Goal: Transaction & Acquisition: Subscribe to service/newsletter

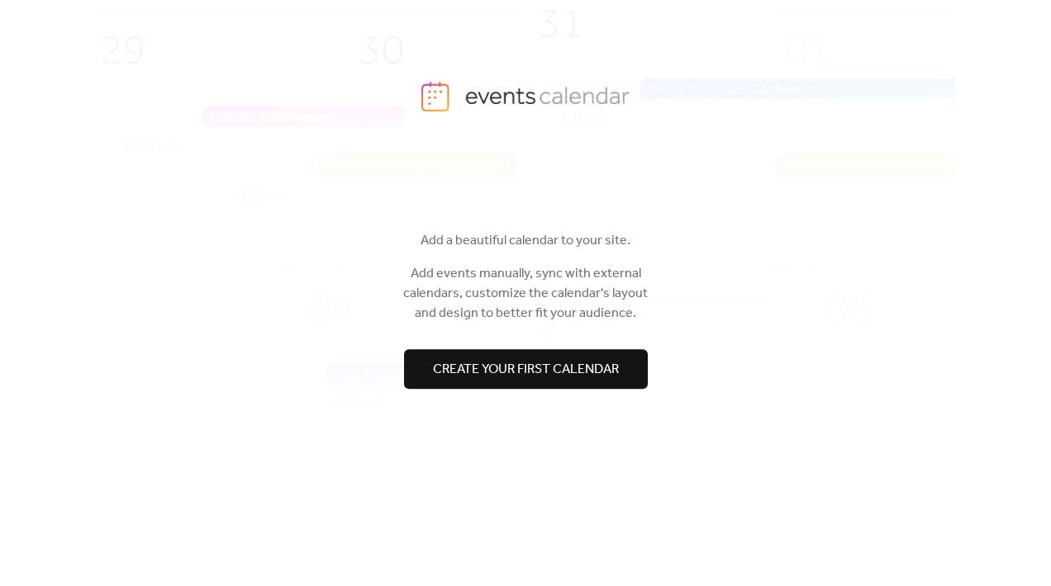
click at [553, 368] on span "Create your first calendar" at bounding box center [526, 370] width 186 height 20
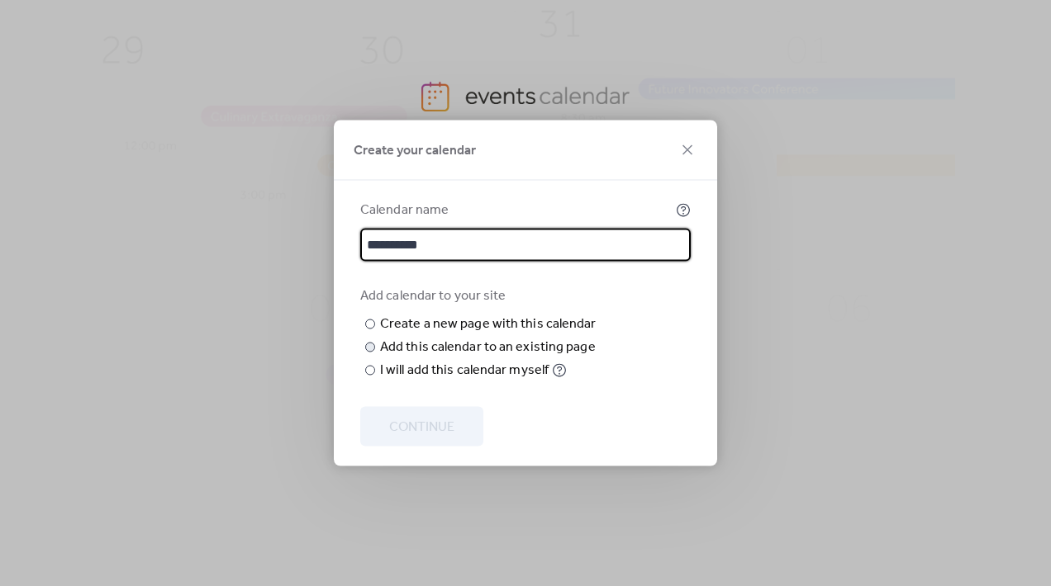
type input "**********"
click at [477, 358] on div "Add this calendar to an existing page" at bounding box center [488, 348] width 216 height 20
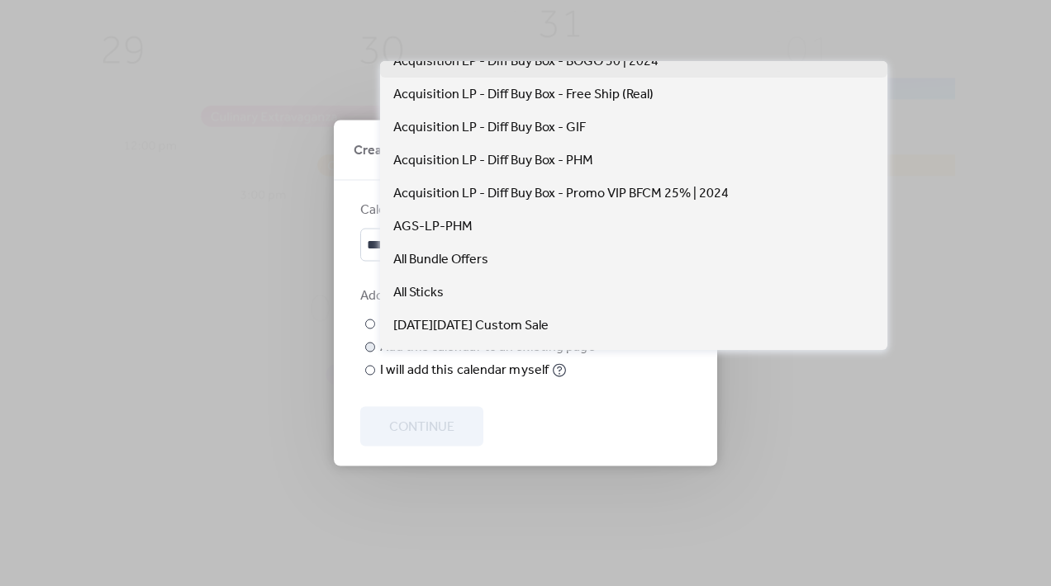
scroll to position [375, 0]
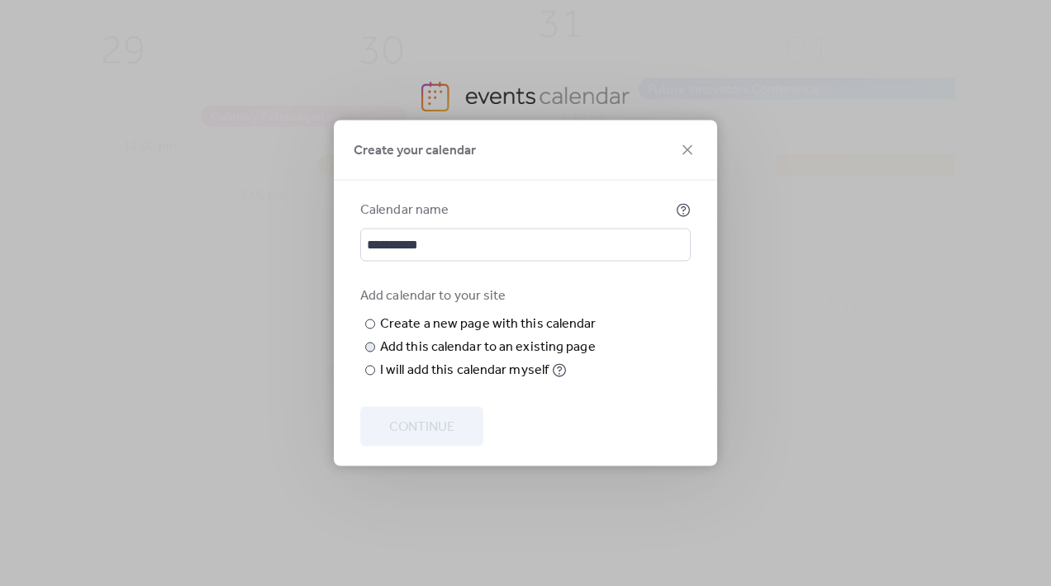
click at [578, 381] on div "​ Create a new page with this calendar New page name ​ Add this calendar to an …" at bounding box center [480, 348] width 240 height 66
click at [453, 315] on div "Create a new page with this calendar" at bounding box center [488, 325] width 216 height 20
click at [449, 381] on div "I will add this calendar myself" at bounding box center [464, 371] width 169 height 20
click at [445, 426] on span "Continue" at bounding box center [421, 428] width 65 height 20
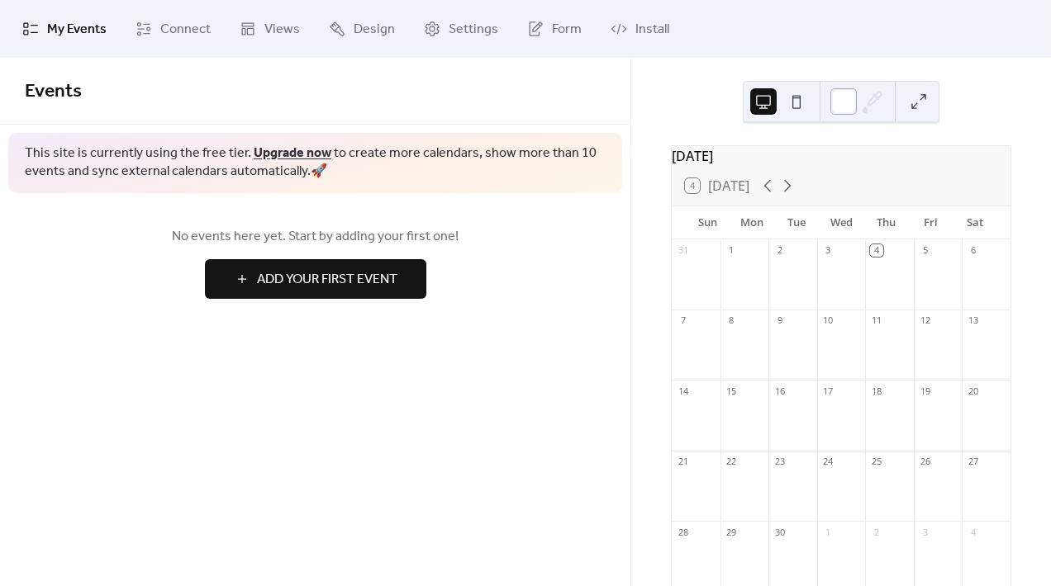
click at [847, 99] on div at bounding box center [843, 101] width 26 height 26
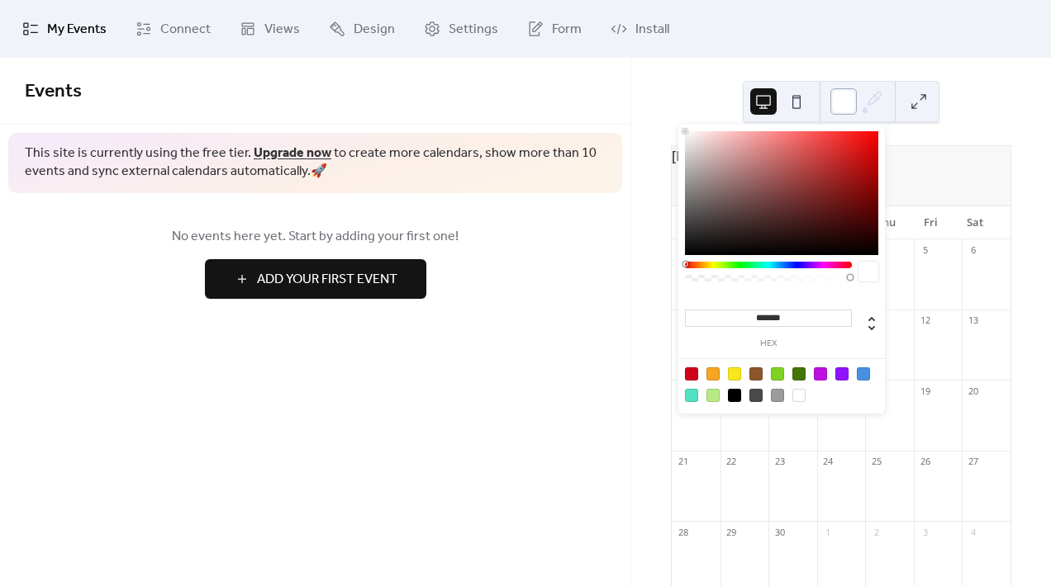
click at [847, 99] on div at bounding box center [843, 101] width 26 height 26
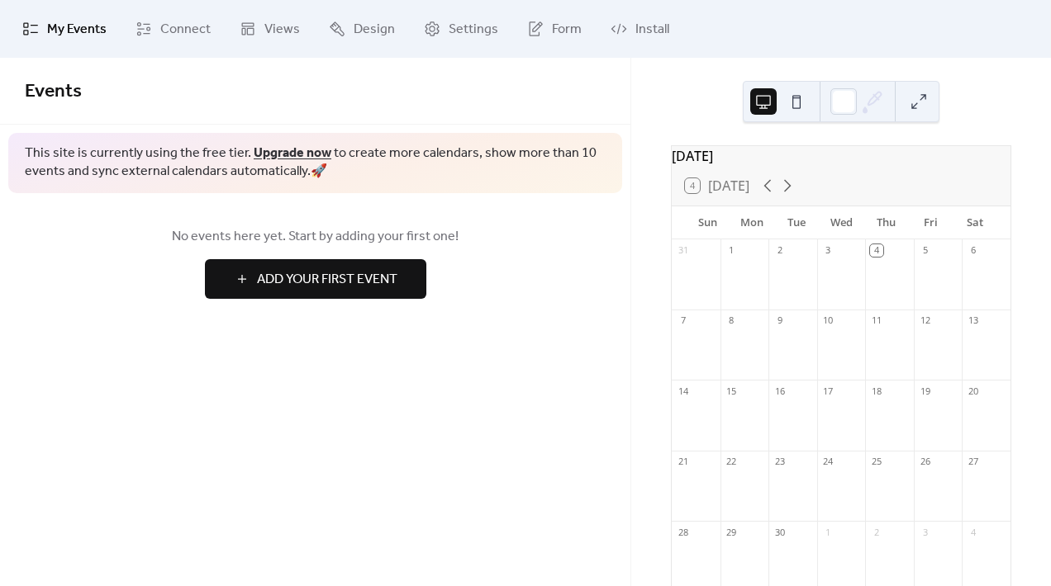
click at [347, 282] on span "Add Your First Event" at bounding box center [327, 280] width 140 height 20
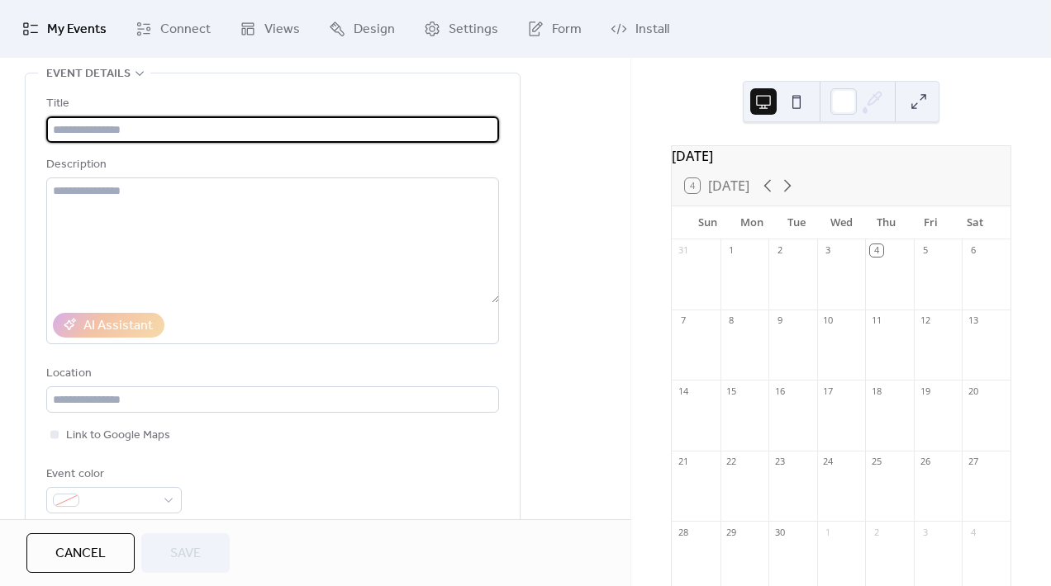
scroll to position [62, 0]
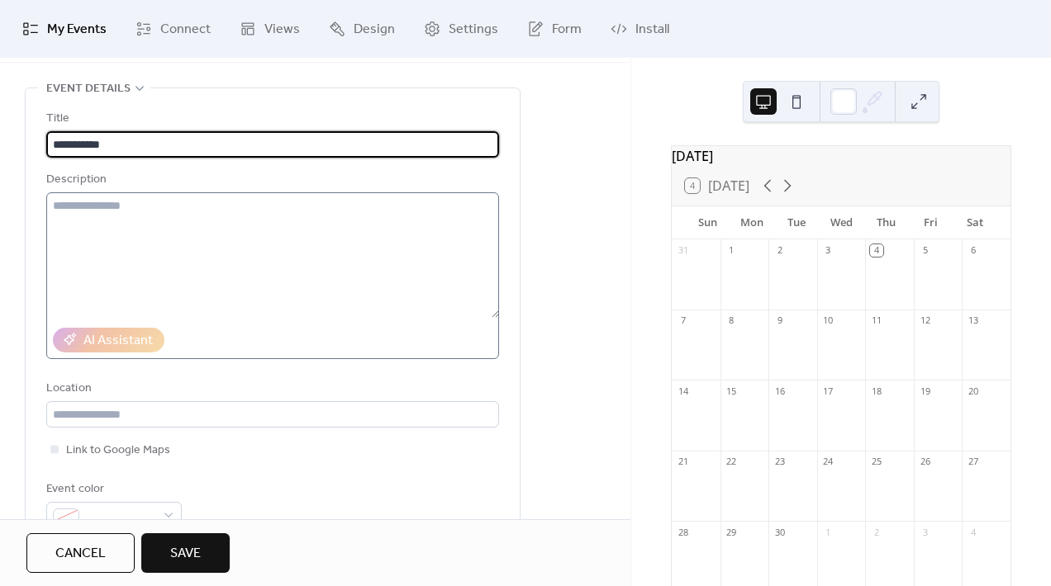
type input "**********"
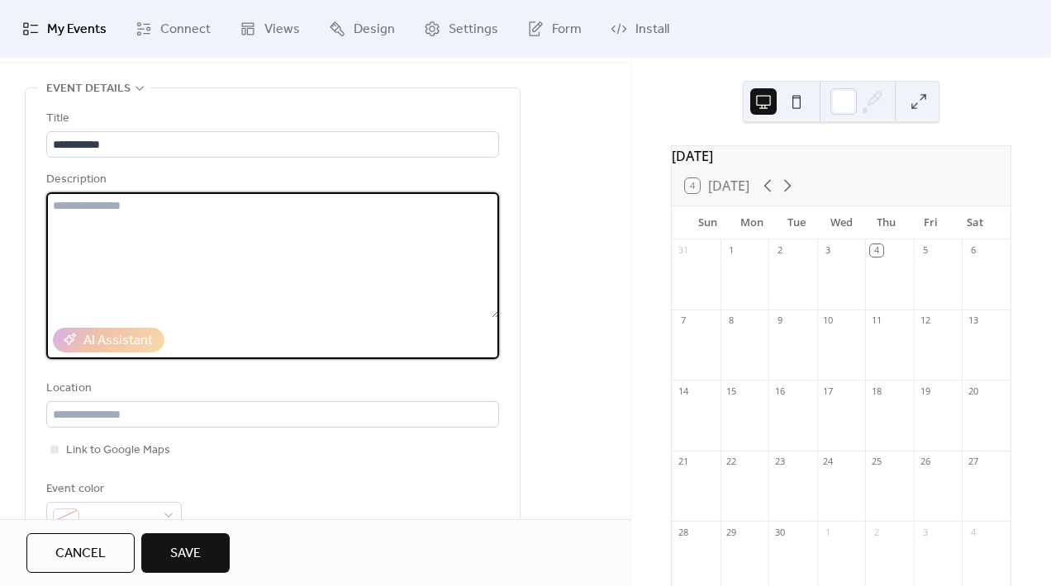
click at [169, 234] on textarea at bounding box center [272, 255] width 453 height 126
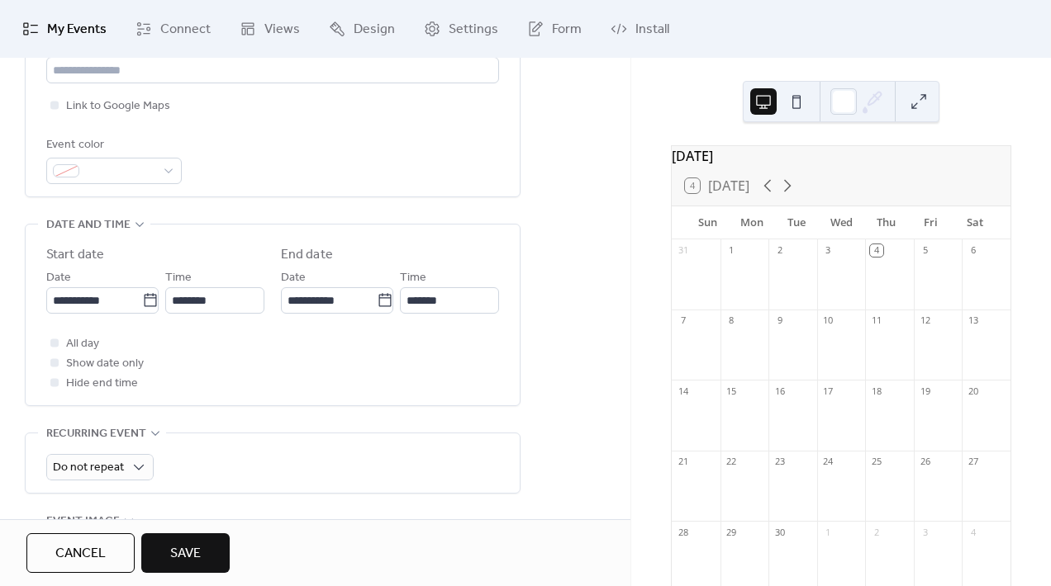
scroll to position [1, 0]
click at [130, 164] on span at bounding box center [120, 172] width 69 height 20
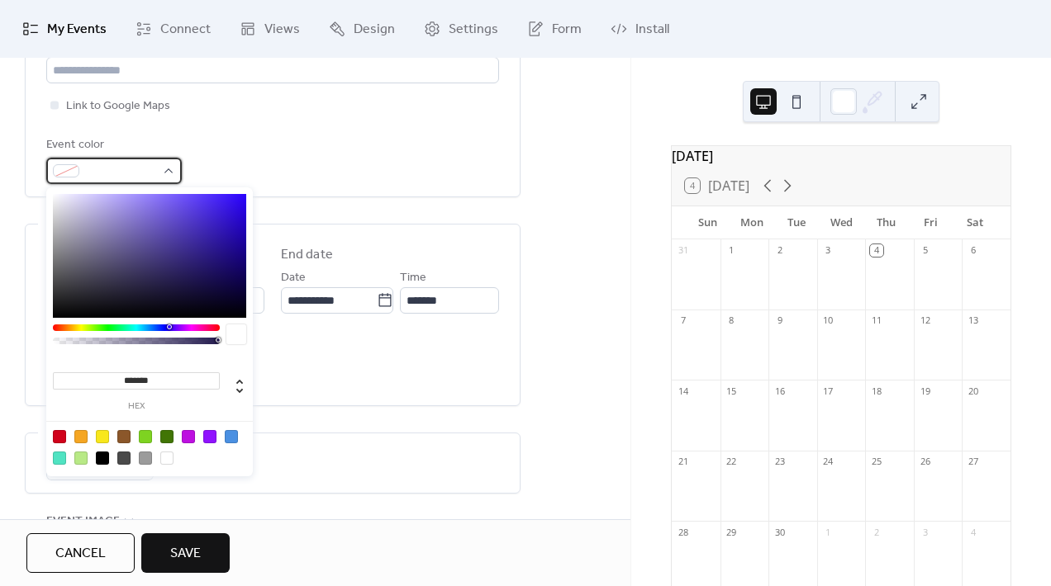
click at [130, 164] on span at bounding box center [120, 172] width 69 height 20
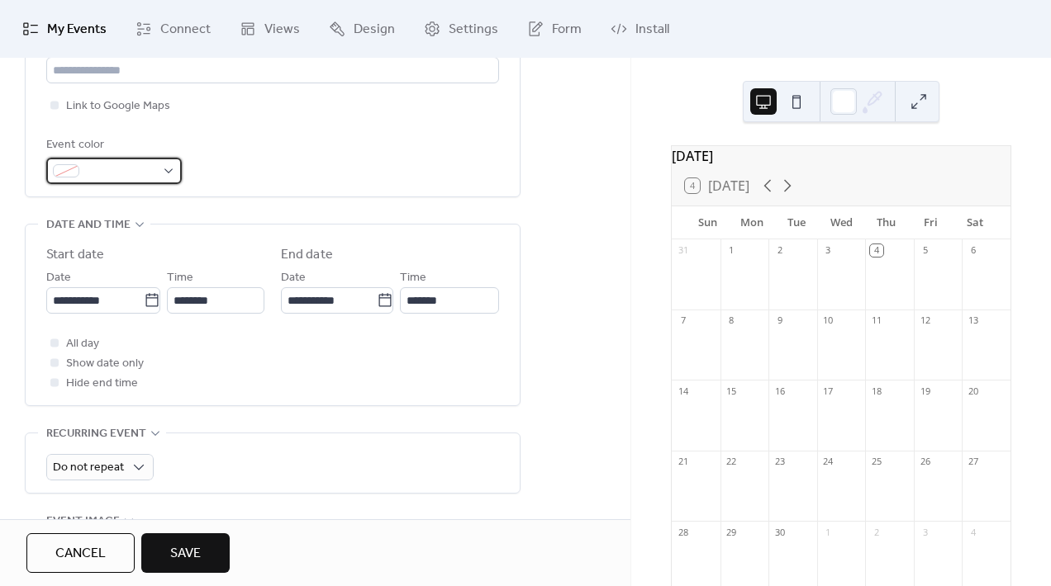
click at [130, 164] on span at bounding box center [120, 172] width 69 height 20
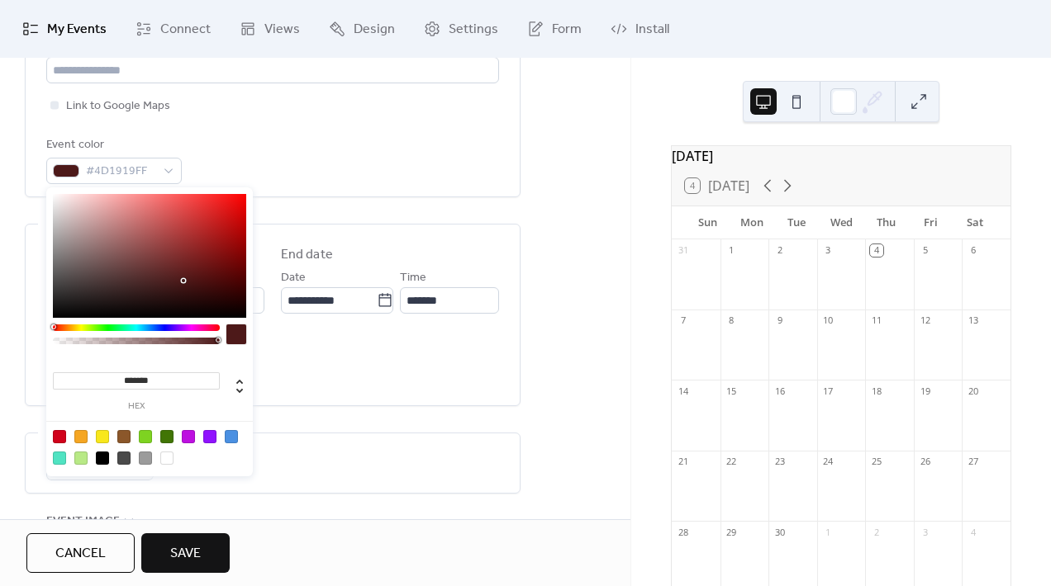
drag, startPoint x: 72, startPoint y: 329, endPoint x: 44, endPoint y: 329, distance: 28.1
click at [44, 329] on body "**********" at bounding box center [525, 293] width 1051 height 586
click at [64, 432] on div at bounding box center [59, 436] width 13 height 13
type input "*******"
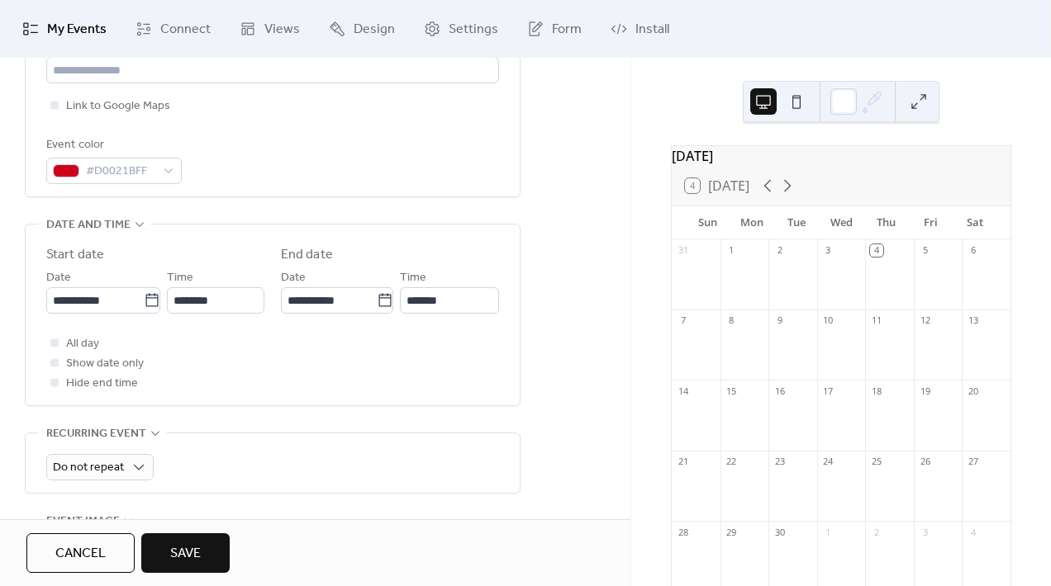
click at [319, 170] on div "Event color #D0021BFF" at bounding box center [272, 159] width 453 height 49
click at [146, 299] on icon at bounding box center [152, 299] width 12 height 13
click at [140, 299] on input "**********" at bounding box center [94, 300] width 97 height 26
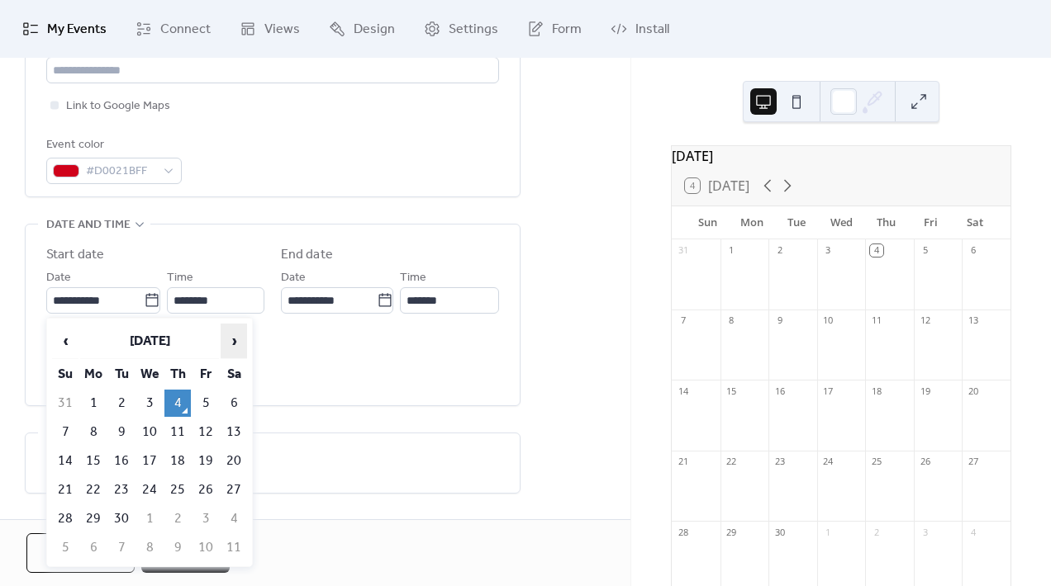
click at [235, 341] on span "›" at bounding box center [233, 341] width 25 height 33
click at [70, 345] on span "‹" at bounding box center [65, 341] width 25 height 33
click at [184, 430] on td "11" at bounding box center [177, 432] width 26 height 27
type input "**********"
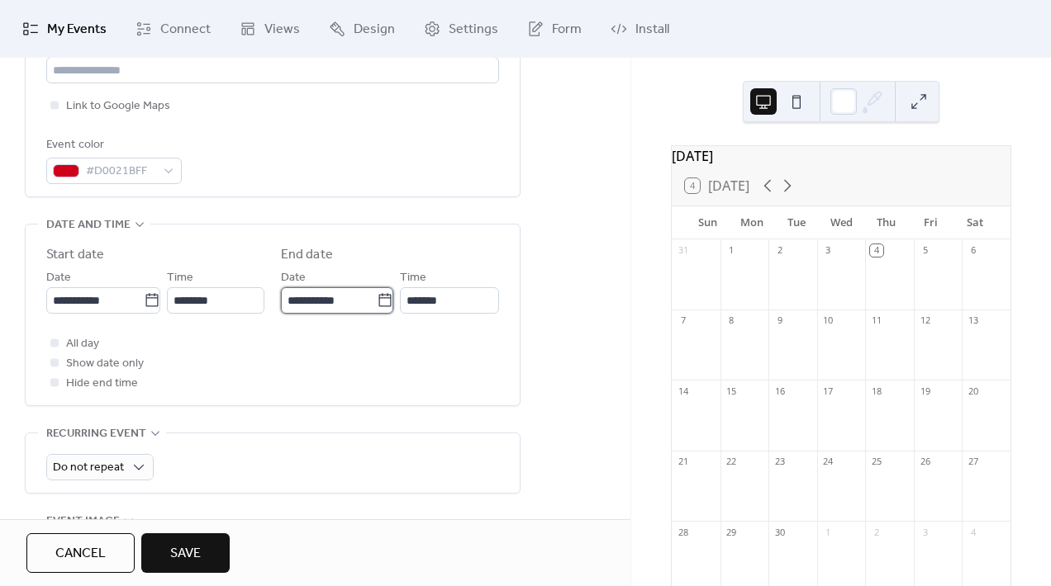
click at [339, 296] on input "**********" at bounding box center [329, 300] width 96 height 26
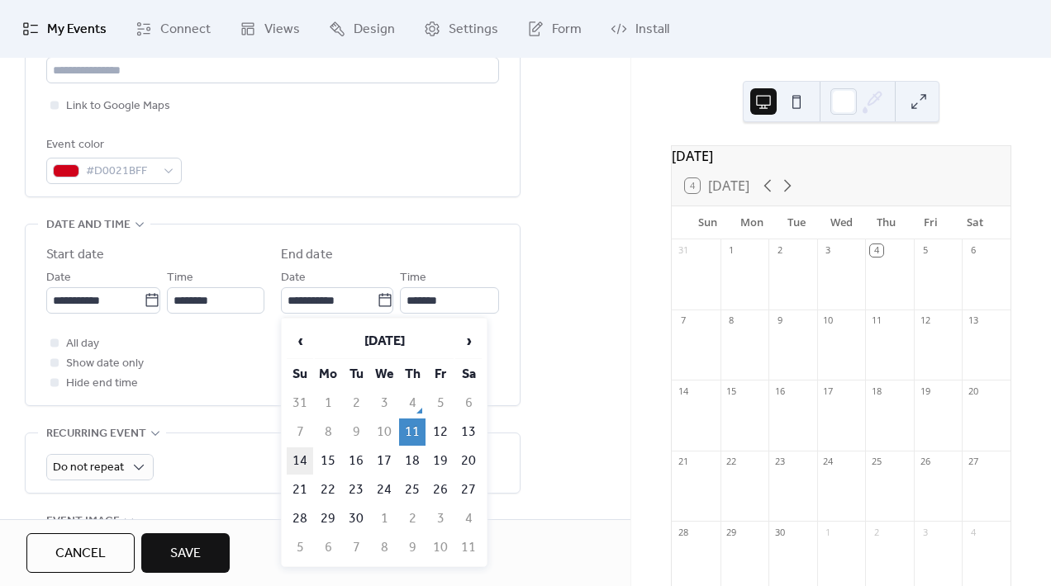
click at [302, 462] on td "14" at bounding box center [300, 461] width 26 height 27
type input "**********"
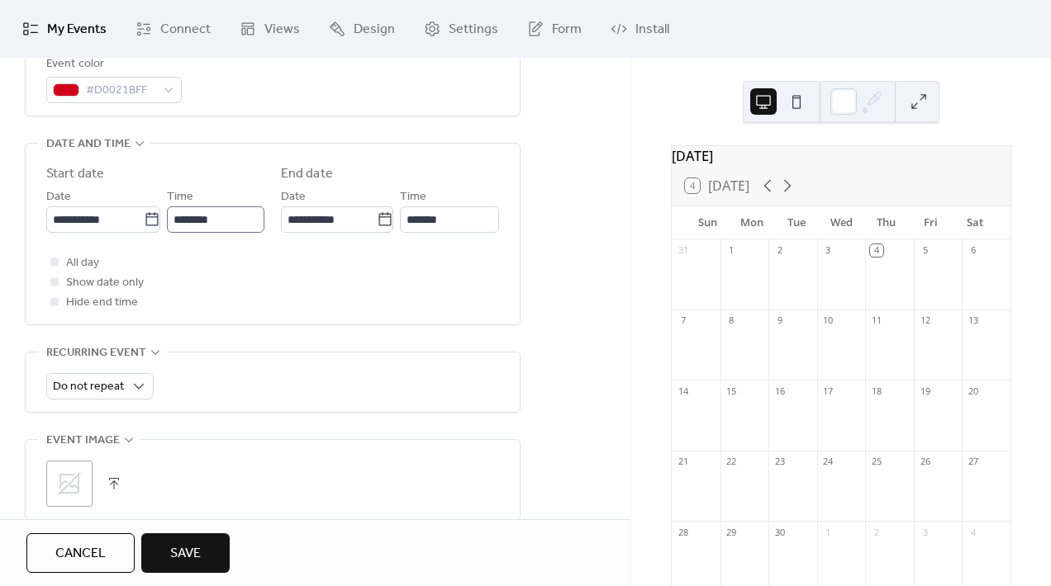
scroll to position [488, 0]
click at [474, 226] on input "*******" at bounding box center [449, 219] width 99 height 26
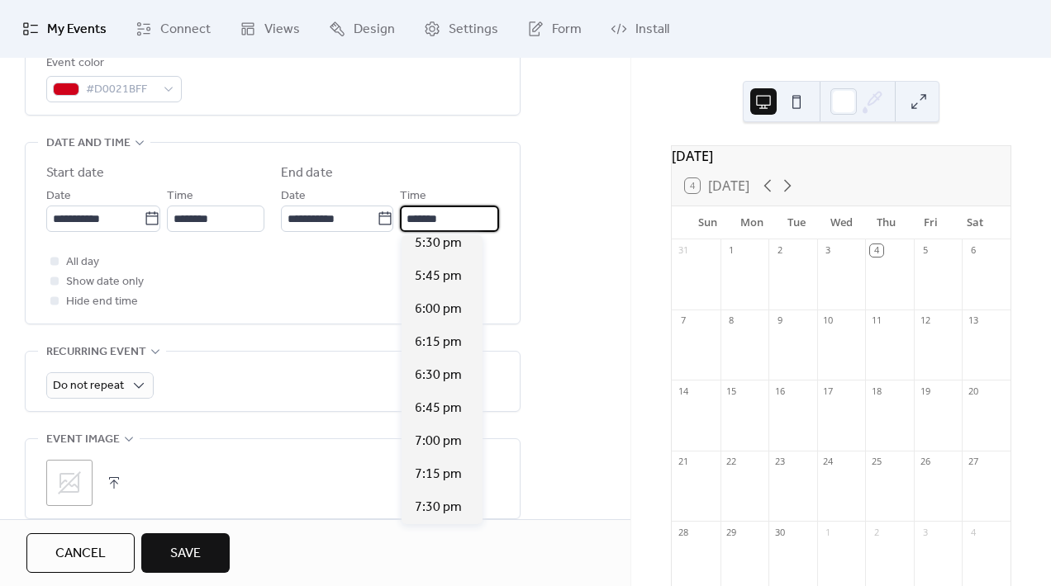
scroll to position [2339, 0]
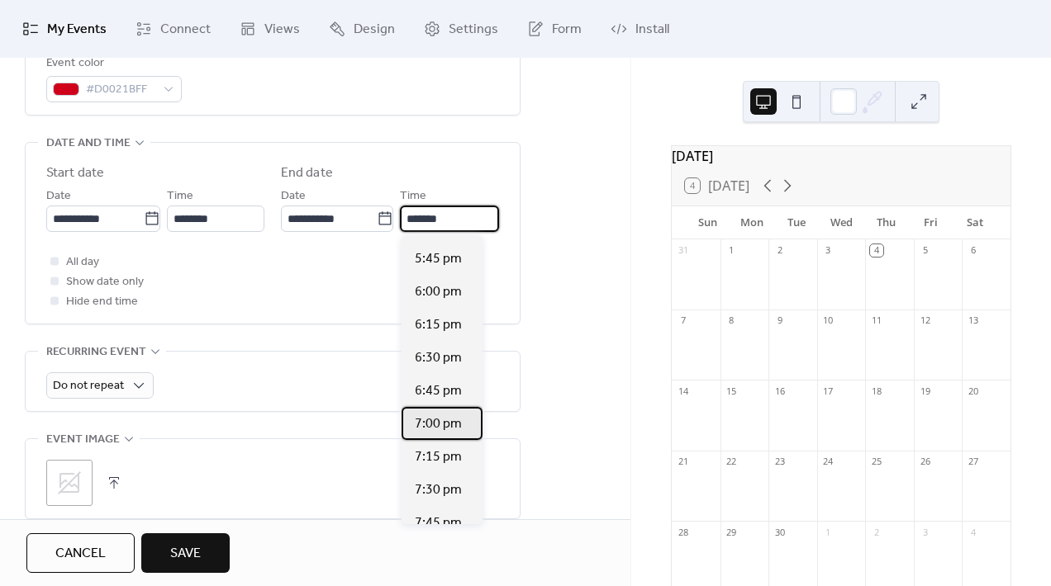
click at [457, 430] on span "7:00 pm" at bounding box center [438, 425] width 47 height 20
type input "*******"
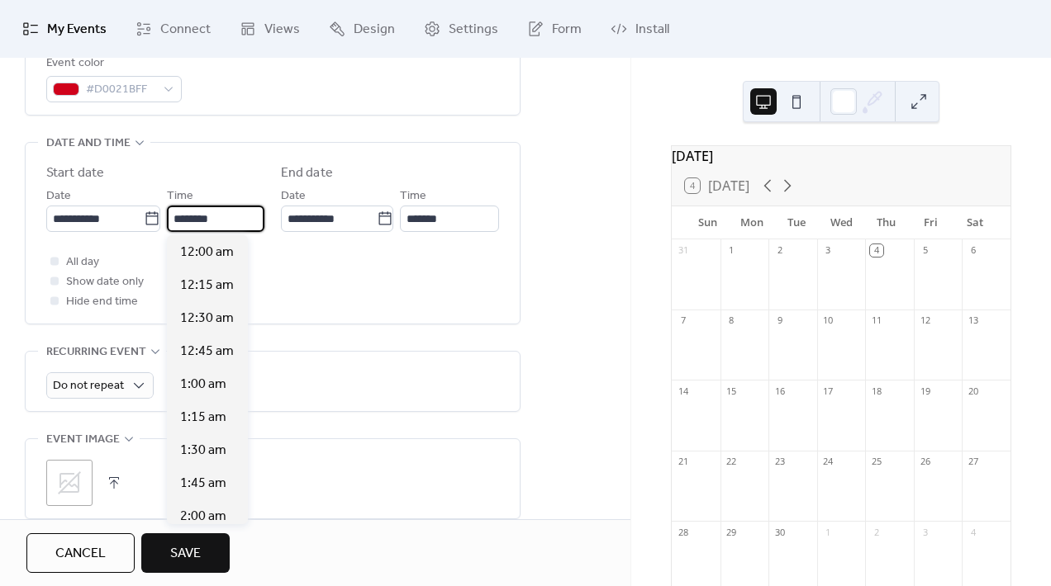
click at [225, 220] on input "********" at bounding box center [215, 219] width 97 height 26
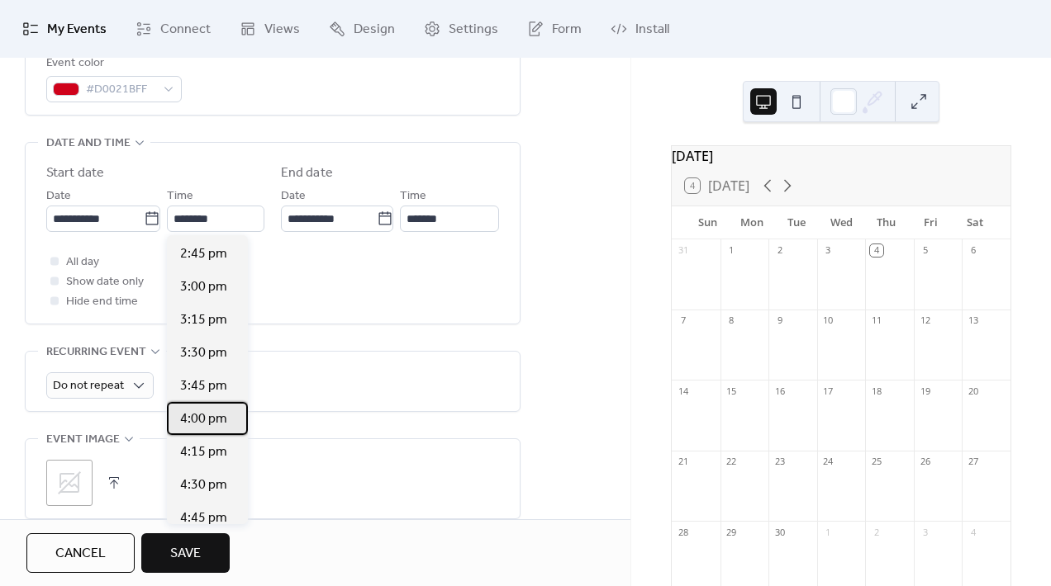
scroll to position [0, 0]
click at [197, 425] on span "4:00 pm" at bounding box center [203, 420] width 47 height 20
type input "*******"
type input "********"
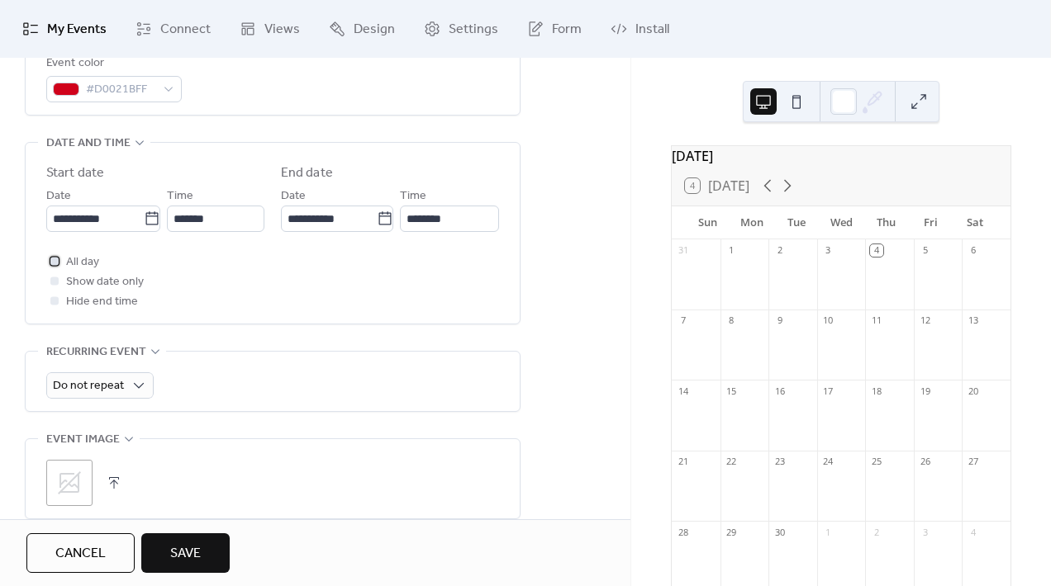
click at [59, 259] on div at bounding box center [54, 261] width 17 height 17
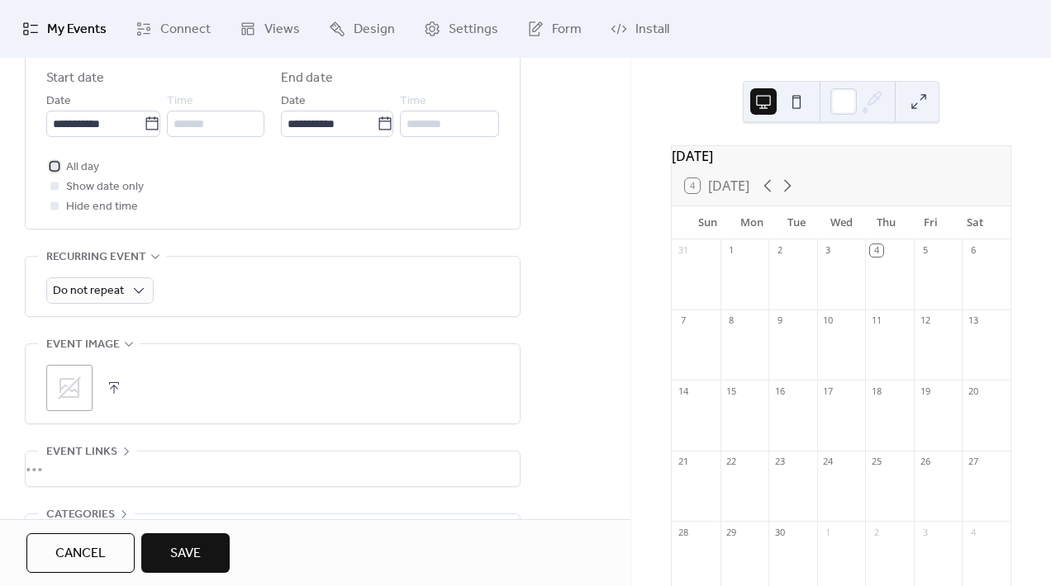
scroll to position [696, 0]
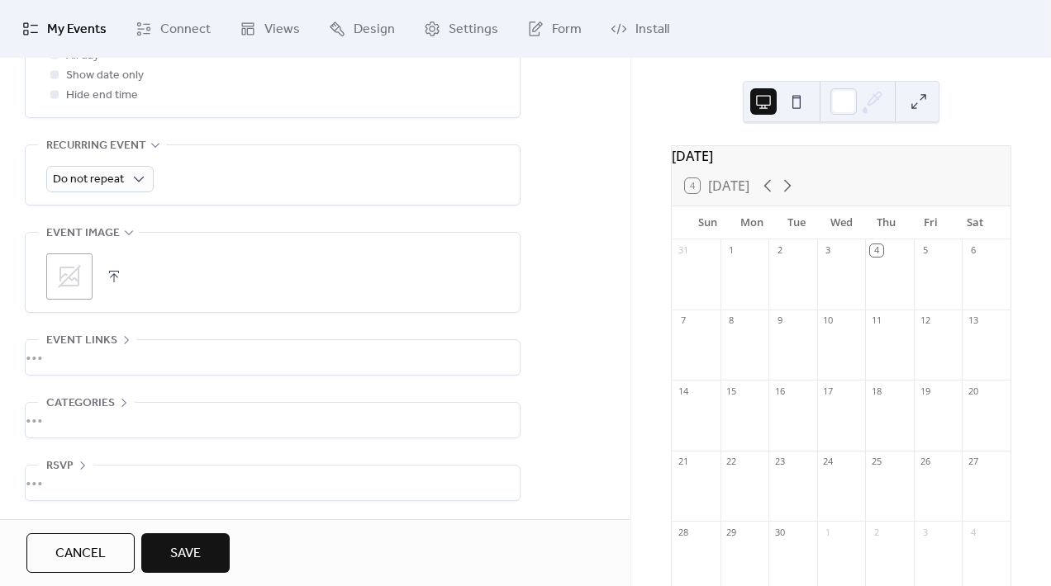
click at [101, 408] on div "•••" at bounding box center [273, 420] width 494 height 35
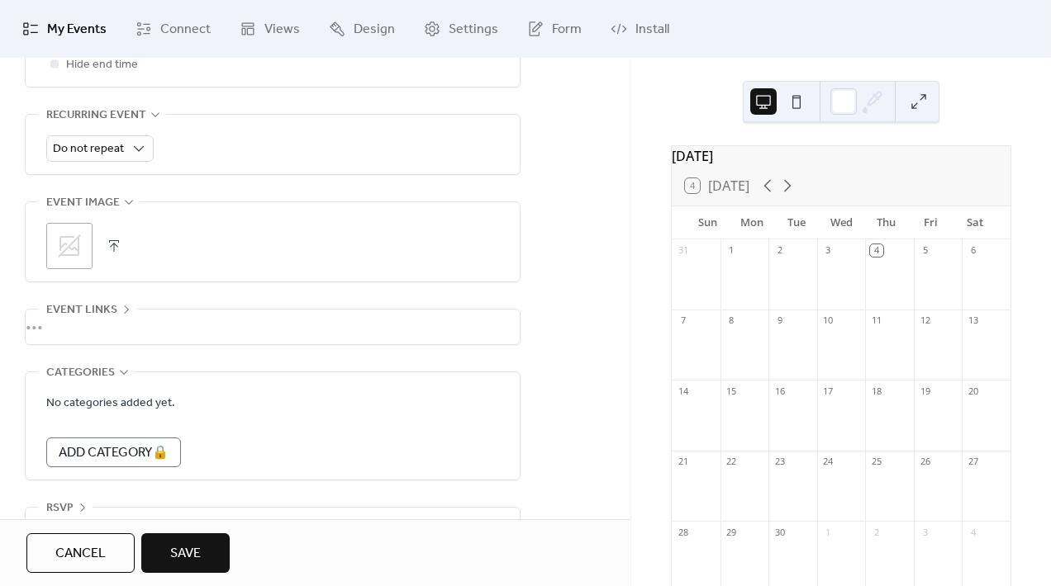
scroll to position [769, 0]
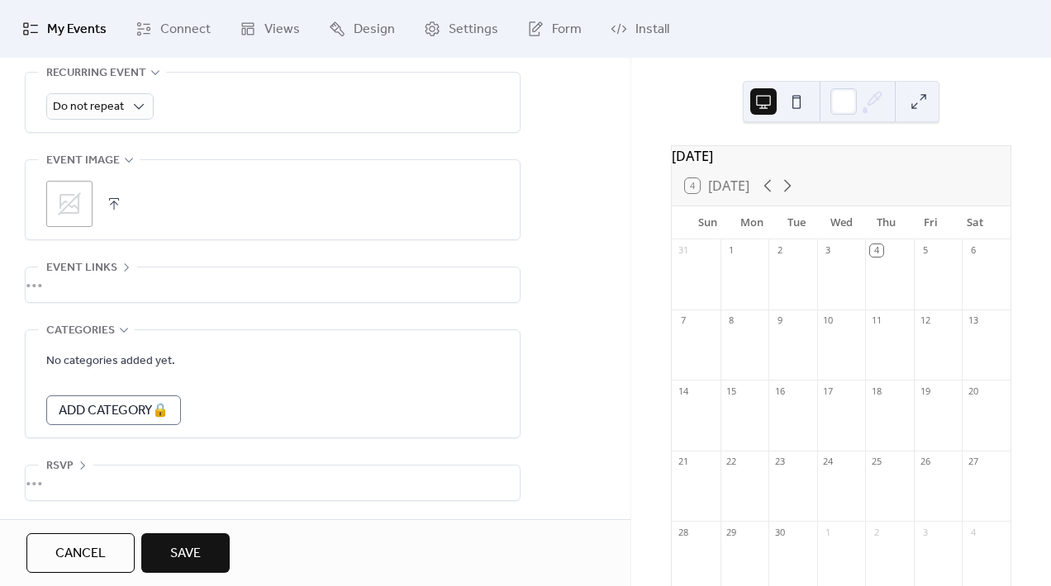
click at [186, 547] on span "Save" at bounding box center [185, 554] width 31 height 20
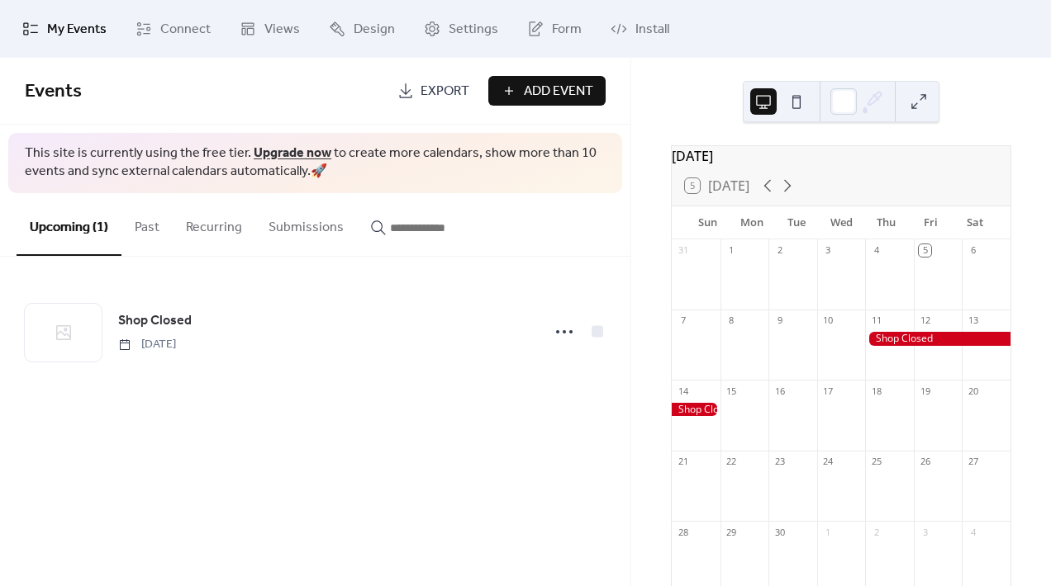
click at [798, 98] on button at bounding box center [796, 101] width 26 height 26
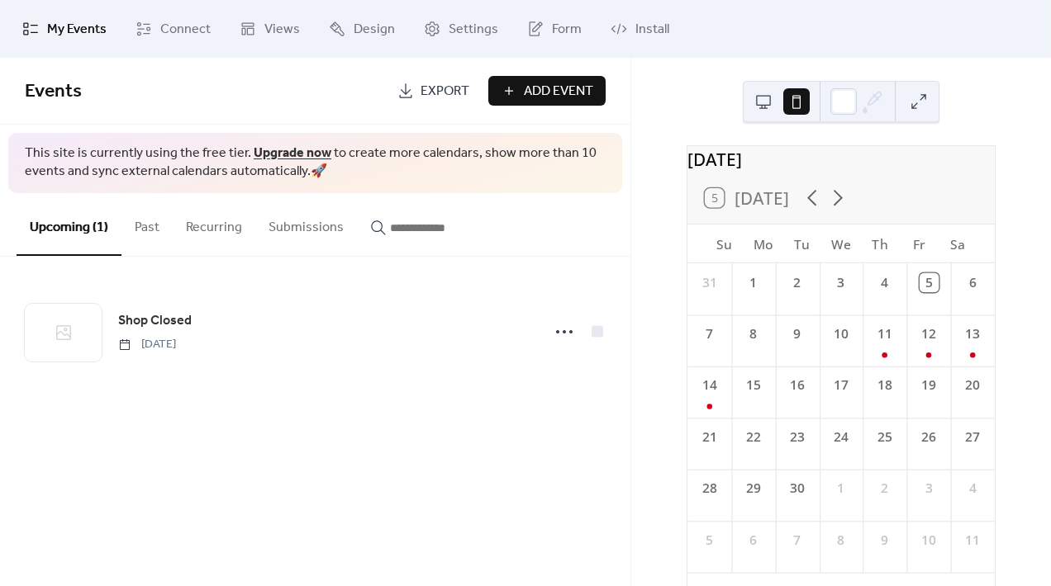
click at [758, 99] on button at bounding box center [763, 101] width 26 height 26
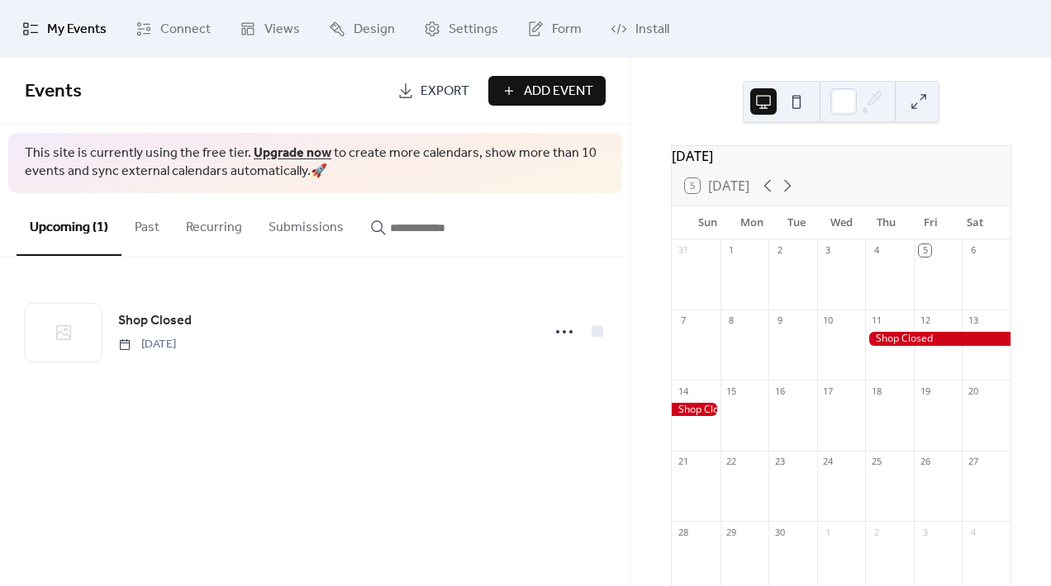
click at [524, 92] on span "Add Event" at bounding box center [558, 92] width 69 height 20
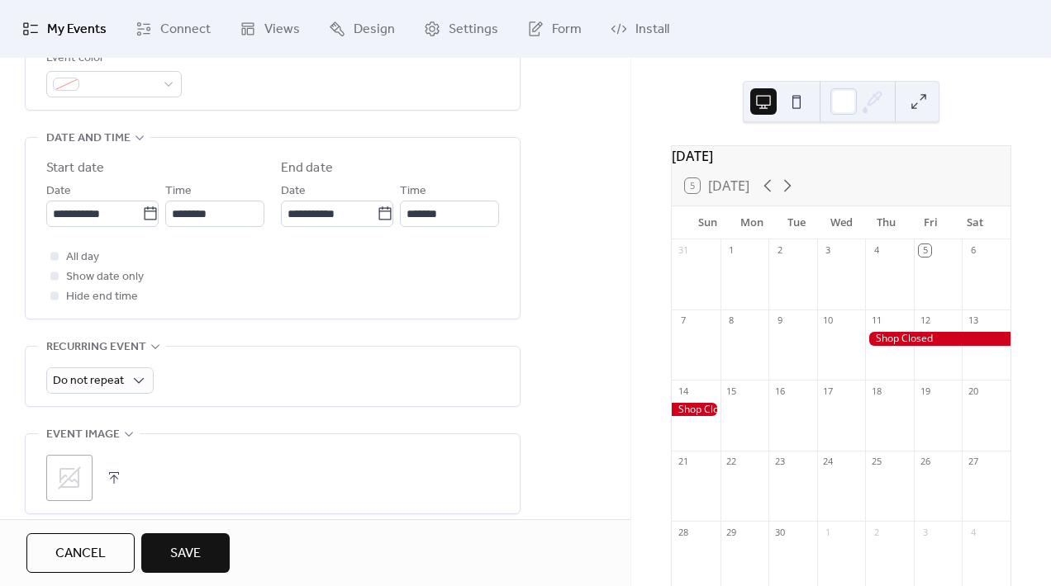
scroll to position [500, 0]
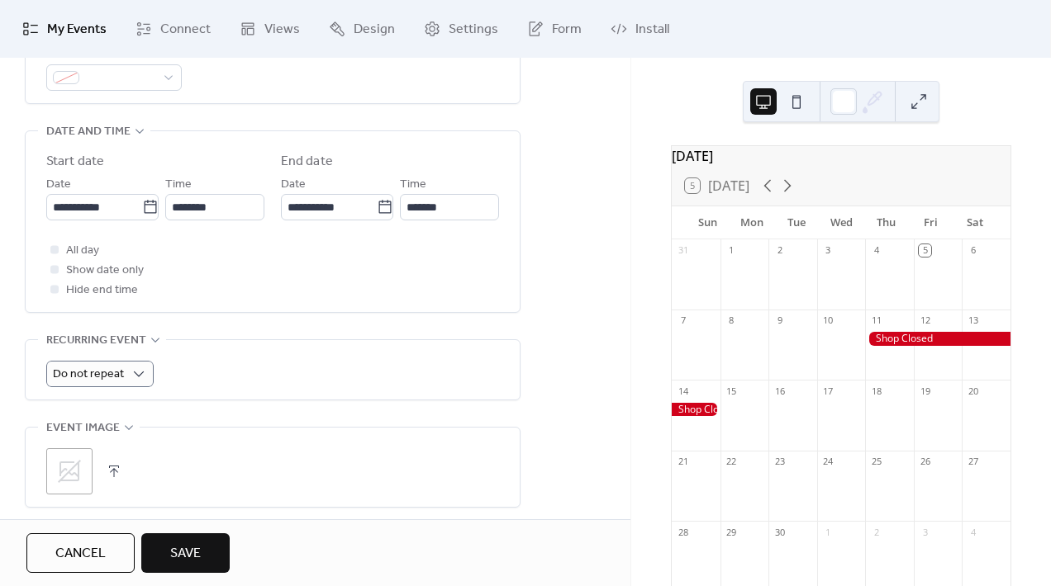
type input "**********"
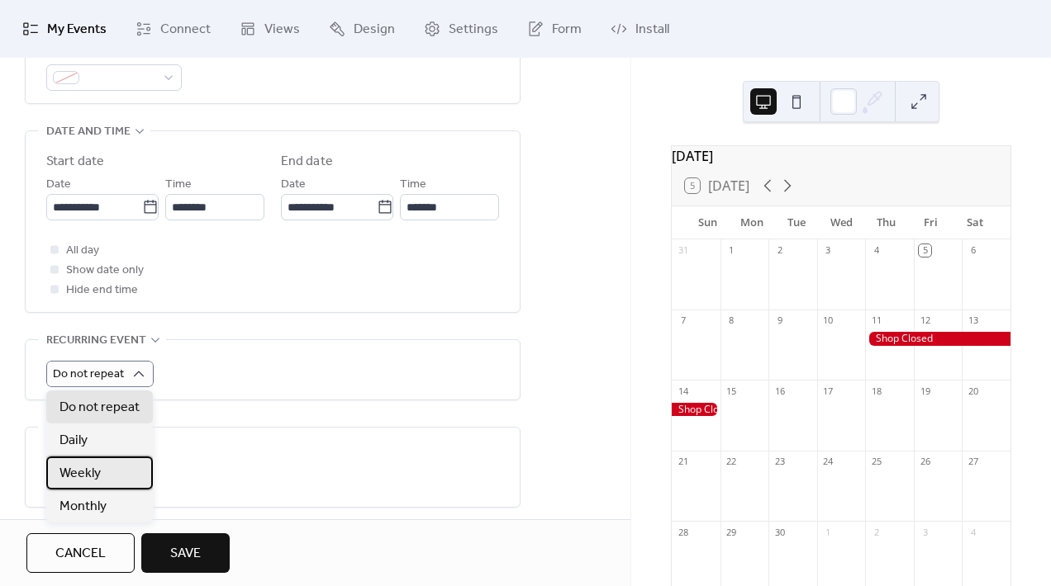
click at [102, 474] on div "Weekly" at bounding box center [99, 473] width 107 height 33
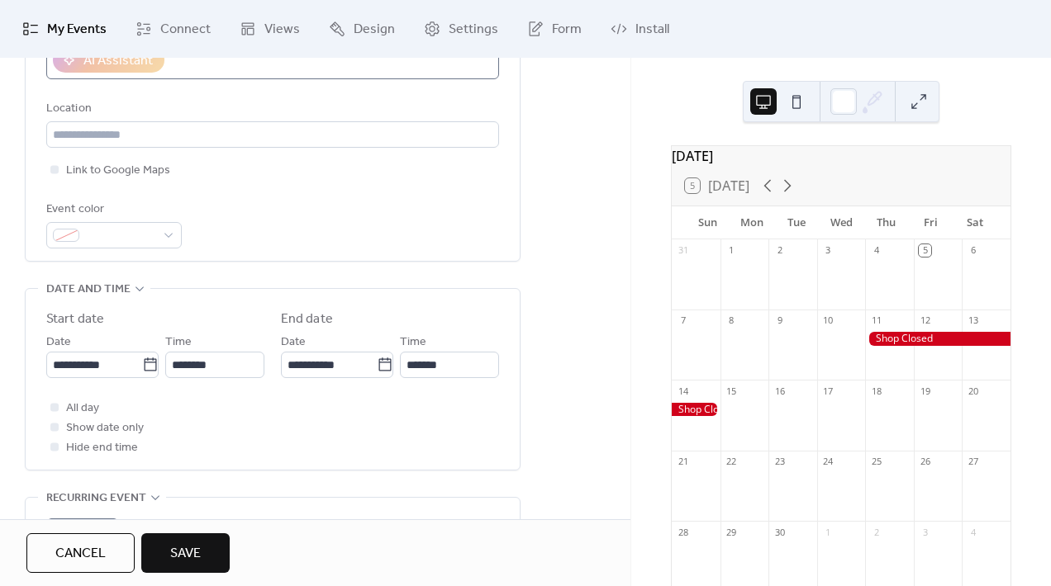
scroll to position [337, 0]
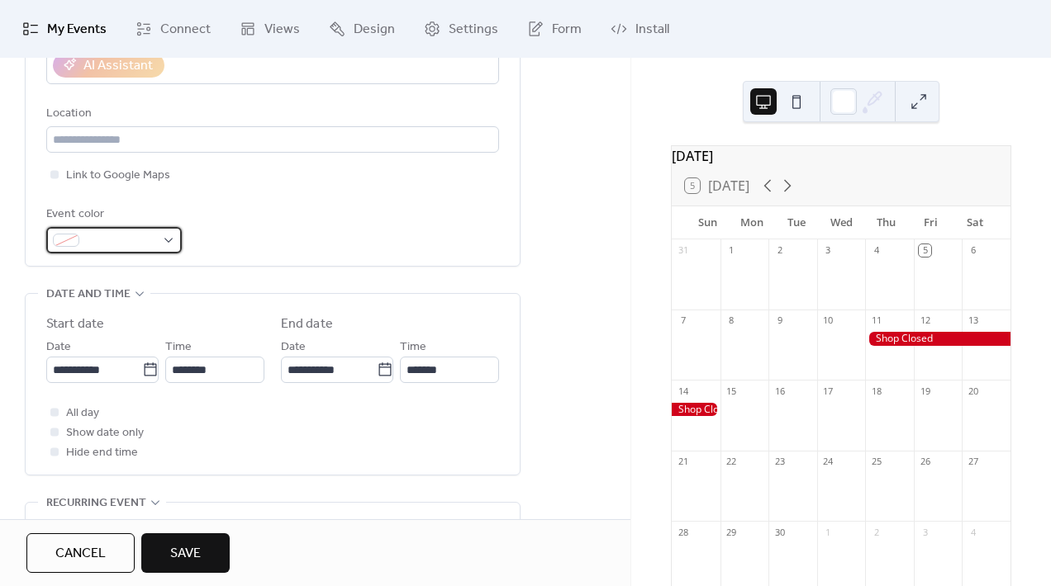
click at [138, 247] on span at bounding box center [120, 241] width 69 height 20
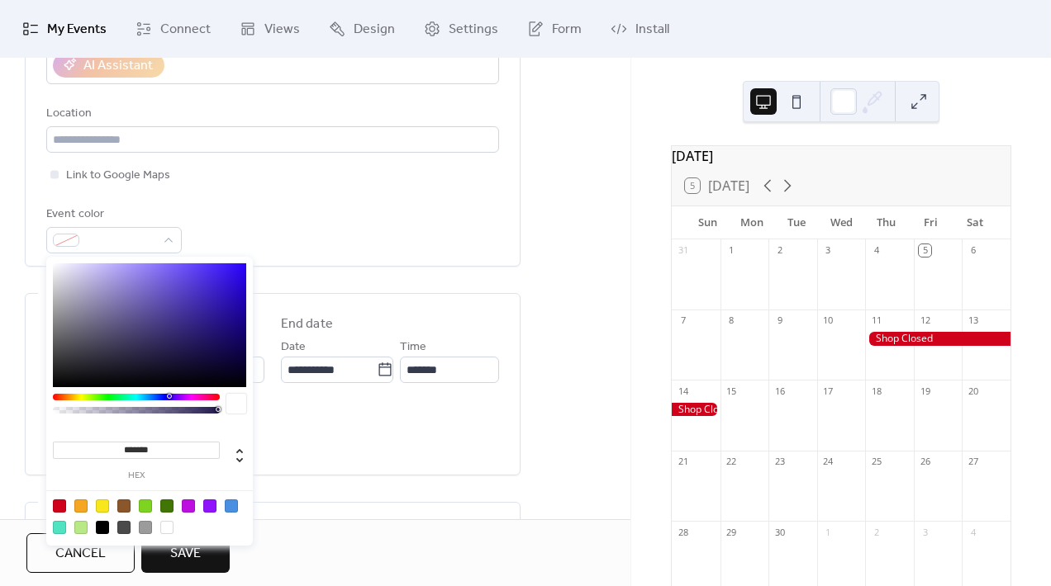
click at [206, 502] on div at bounding box center [209, 506] width 13 height 13
type input "*******"
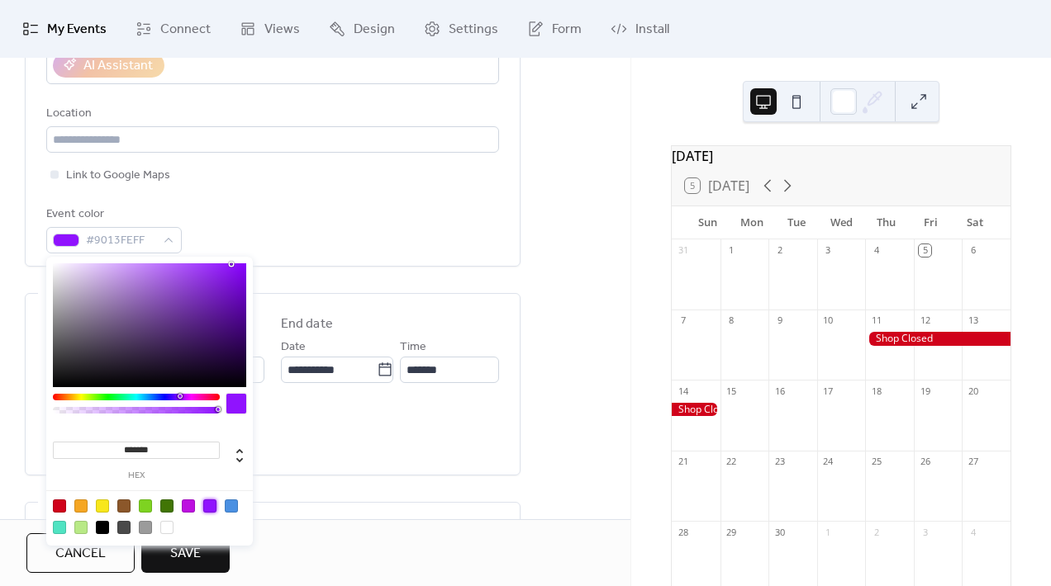
click at [378, 251] on div "Event color #9013FEFF" at bounding box center [272, 229] width 453 height 49
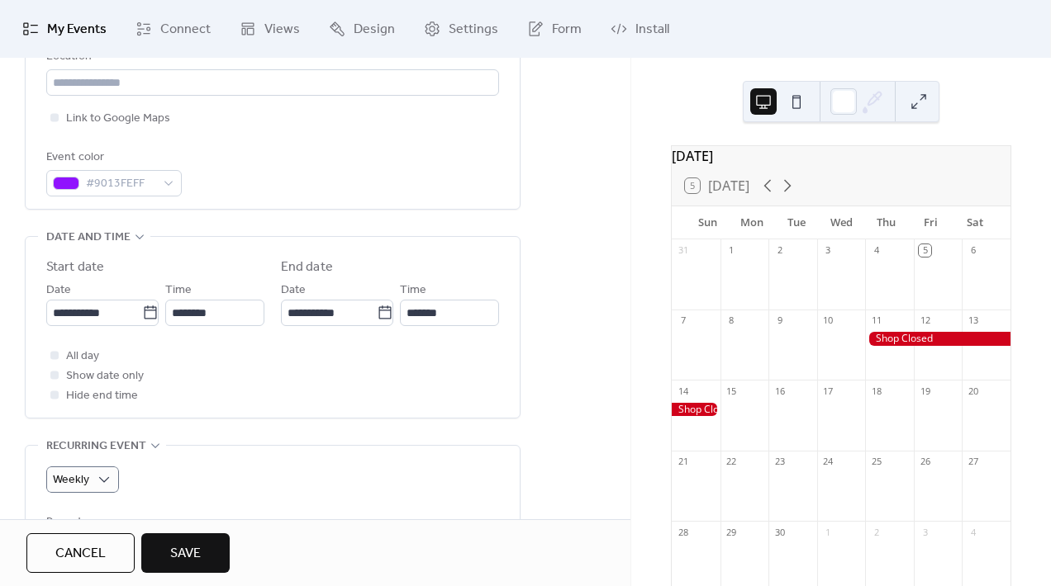
scroll to position [402, 0]
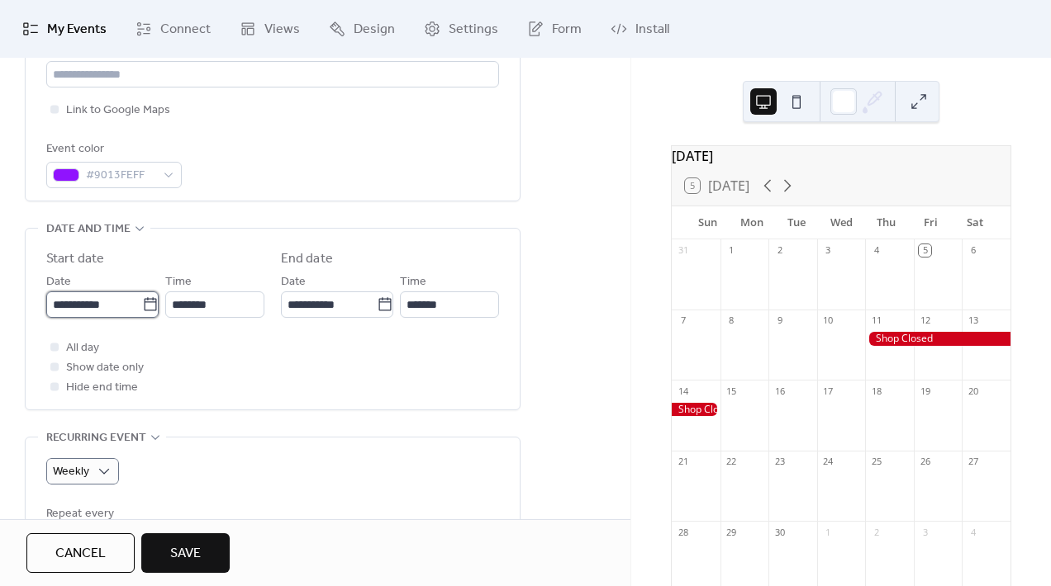
click at [107, 304] on input "**********" at bounding box center [94, 305] width 96 height 26
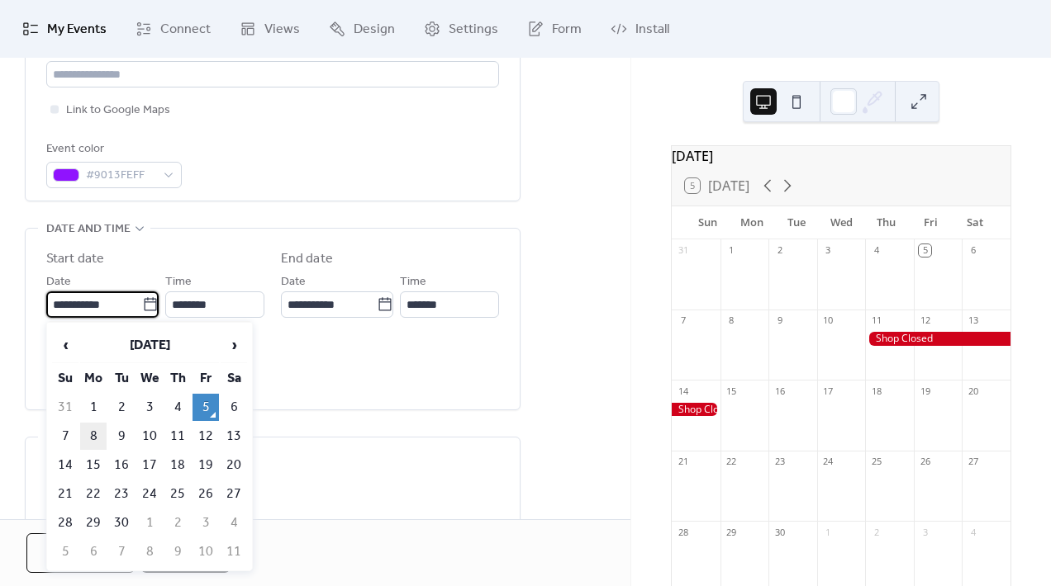
click at [88, 439] on td "8" at bounding box center [93, 436] width 26 height 27
type input "**********"
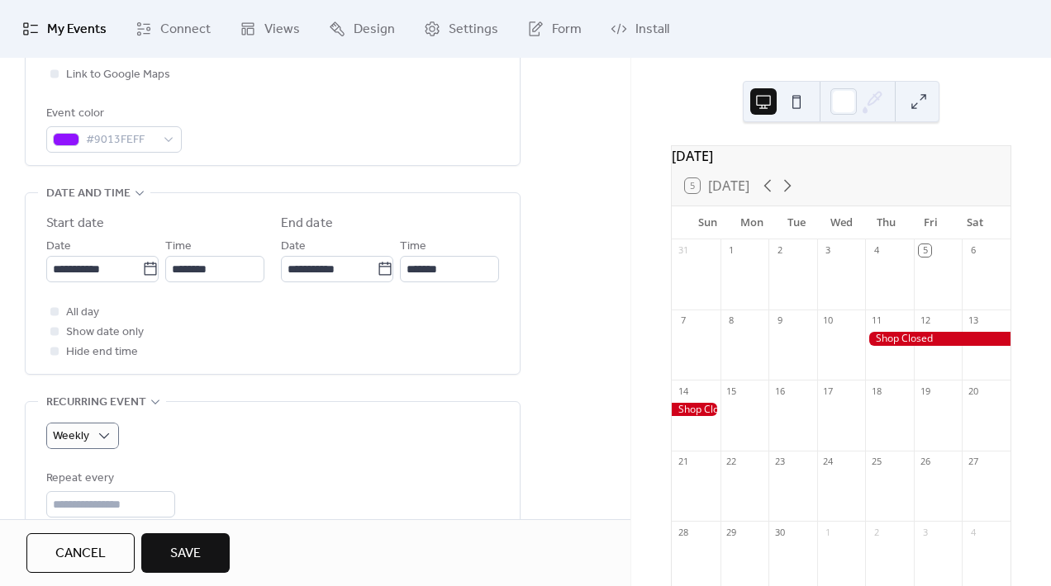
scroll to position [439, 0]
click at [92, 306] on span "All day" at bounding box center [82, 312] width 33 height 20
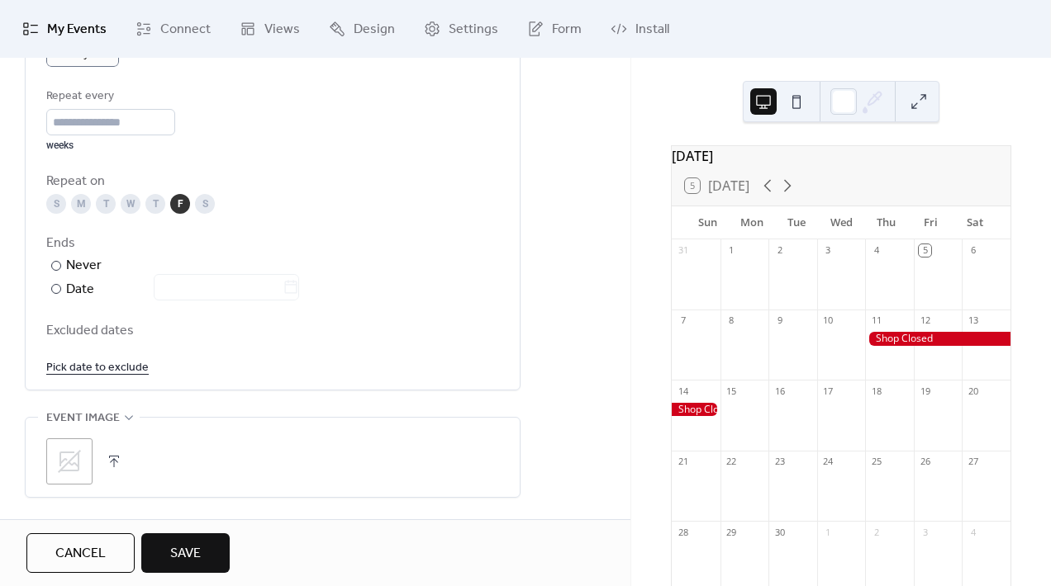
scroll to position [822, 0]
click at [83, 202] on div "M" at bounding box center [81, 202] width 20 height 20
click at [104, 203] on div "T" at bounding box center [106, 202] width 20 height 20
click at [134, 203] on div "W" at bounding box center [131, 202] width 20 height 20
click at [145, 203] on div "S M T W T F S" at bounding box center [272, 202] width 453 height 20
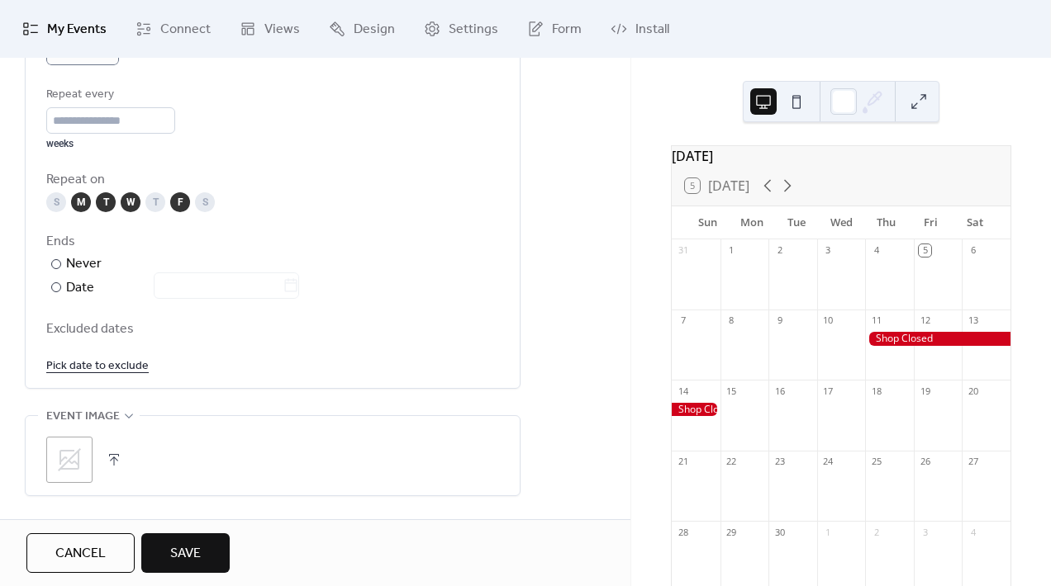
click at [145, 203] on div "T" at bounding box center [155, 202] width 20 height 20
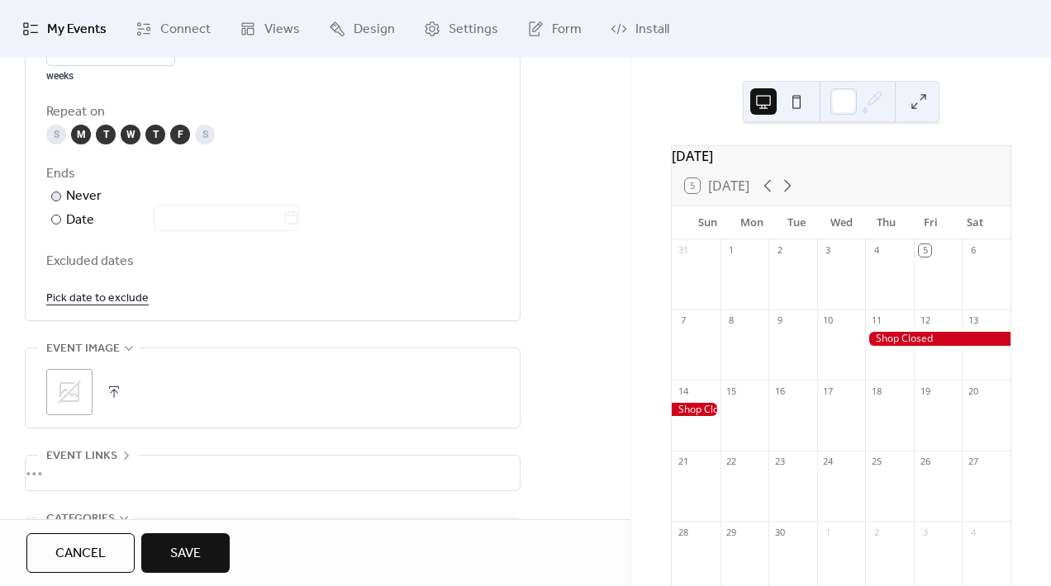
scroll to position [893, 0]
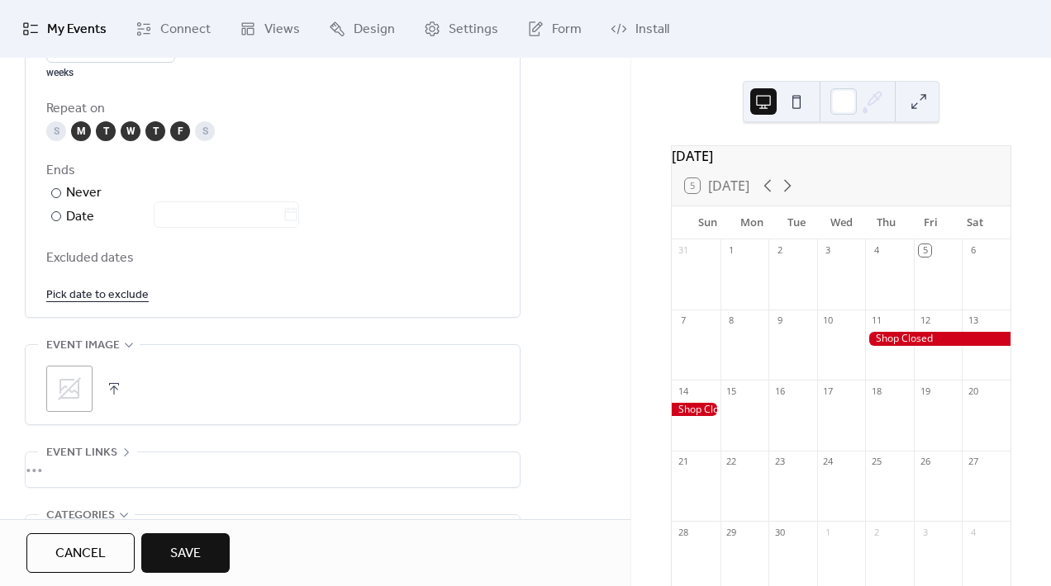
click at [116, 297] on link "Pick date to exclude" at bounding box center [97, 294] width 102 height 21
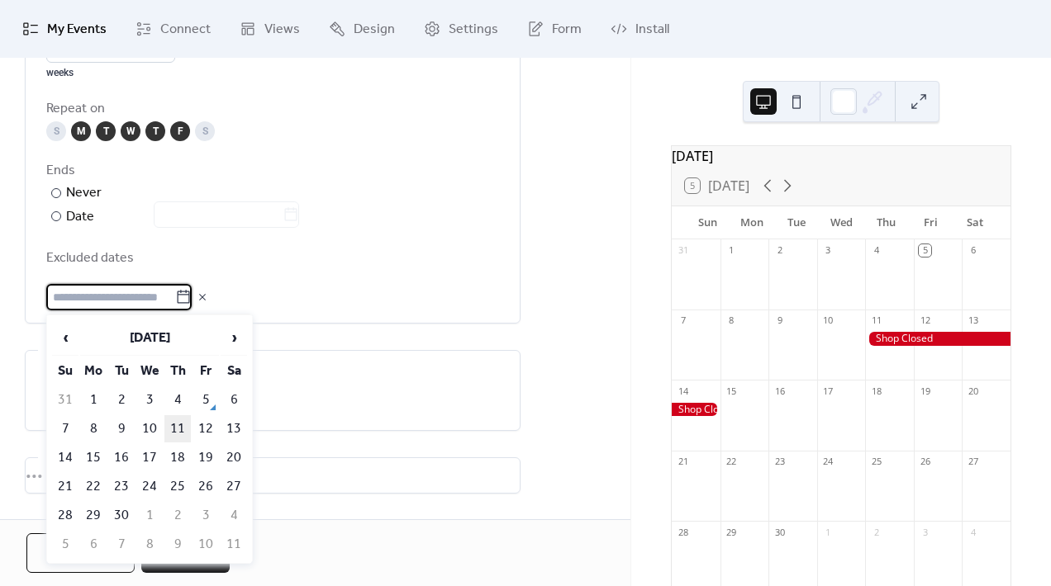
click at [183, 427] on td "11" at bounding box center [177, 429] width 26 height 27
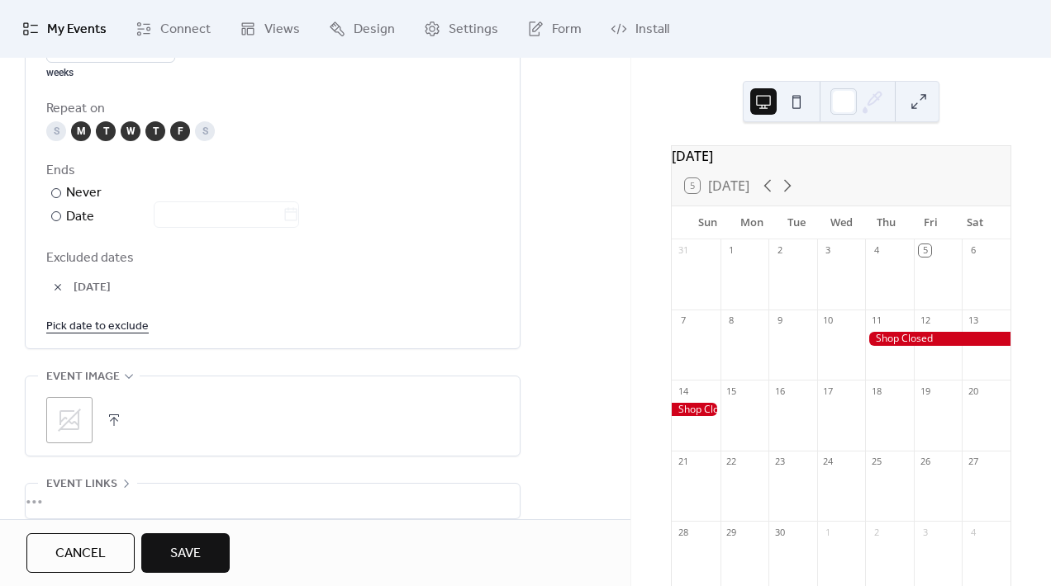
click at [126, 327] on link "Pick date to exclude" at bounding box center [97, 326] width 102 height 21
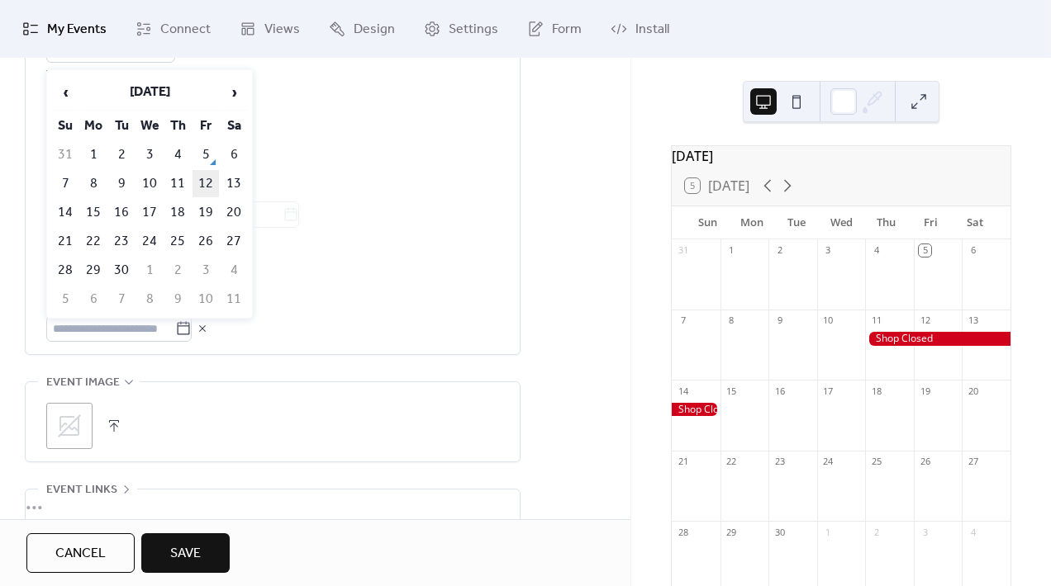
click at [211, 183] on td "12" at bounding box center [205, 183] width 26 height 27
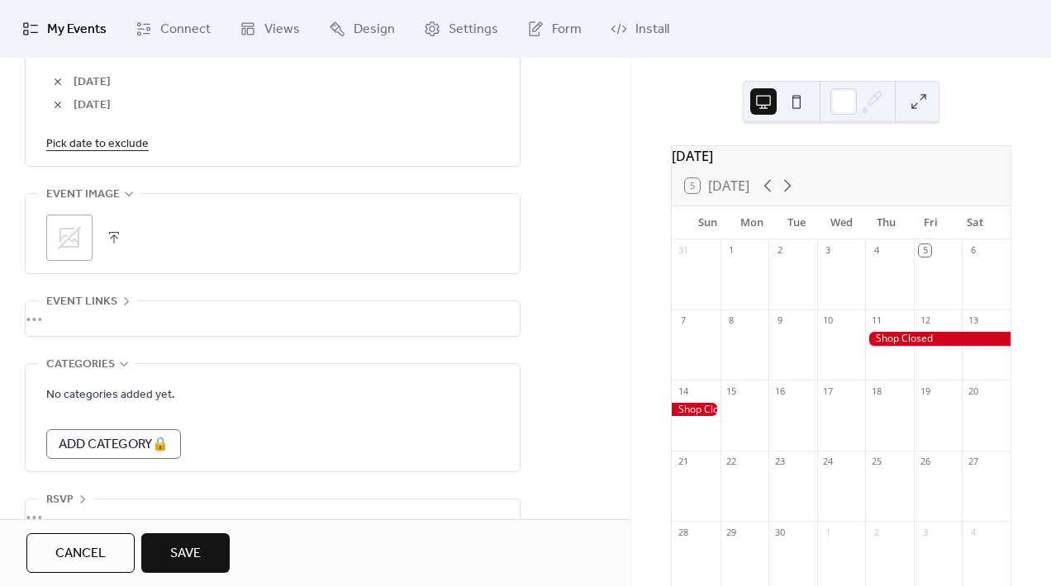
scroll to position [1133, 0]
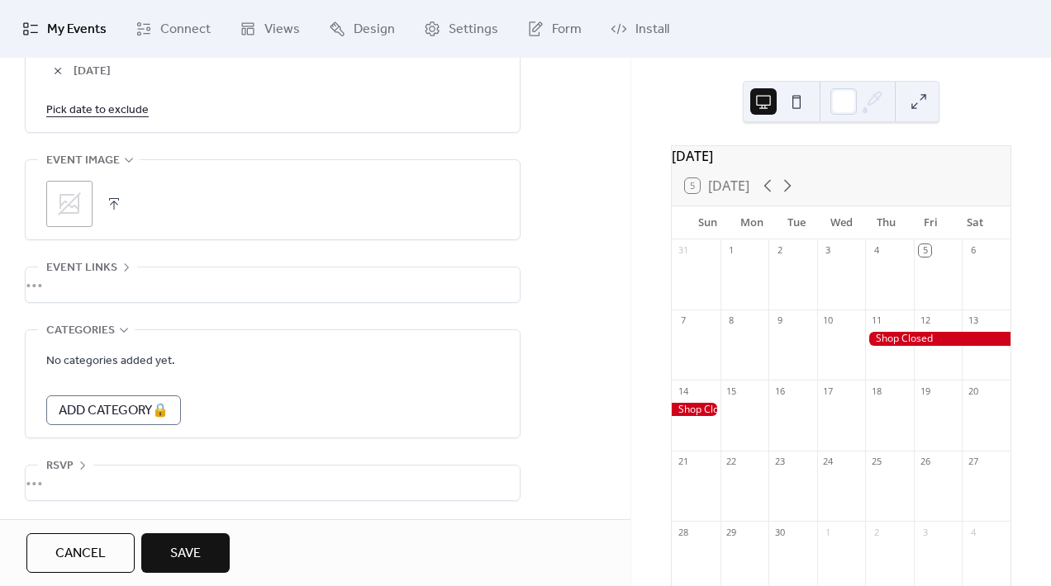
click at [191, 553] on span "Save" at bounding box center [185, 554] width 31 height 20
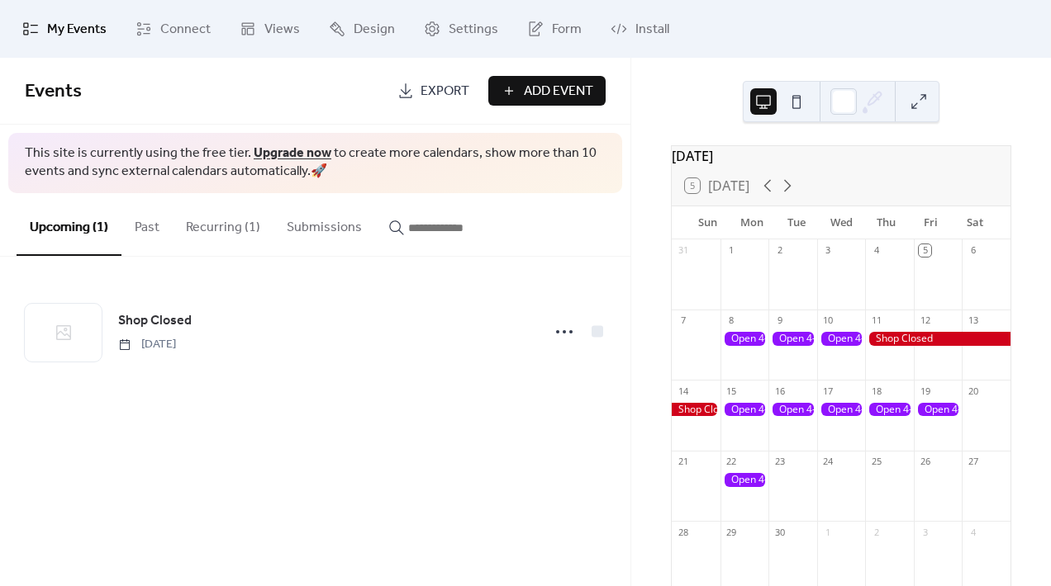
click at [758, 487] on div at bounding box center [744, 480] width 49 height 14
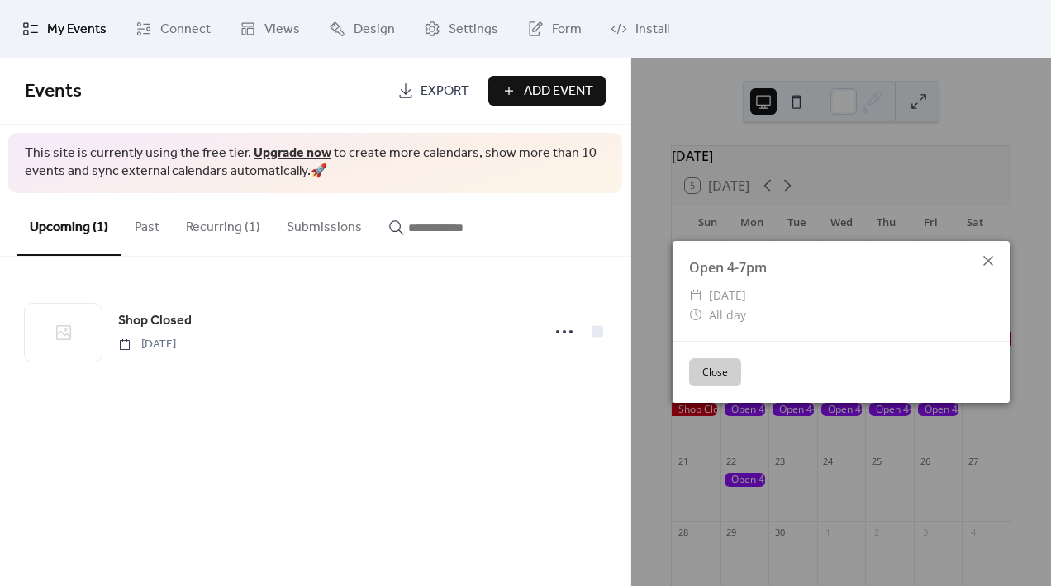
click at [981, 262] on icon at bounding box center [988, 261] width 20 height 20
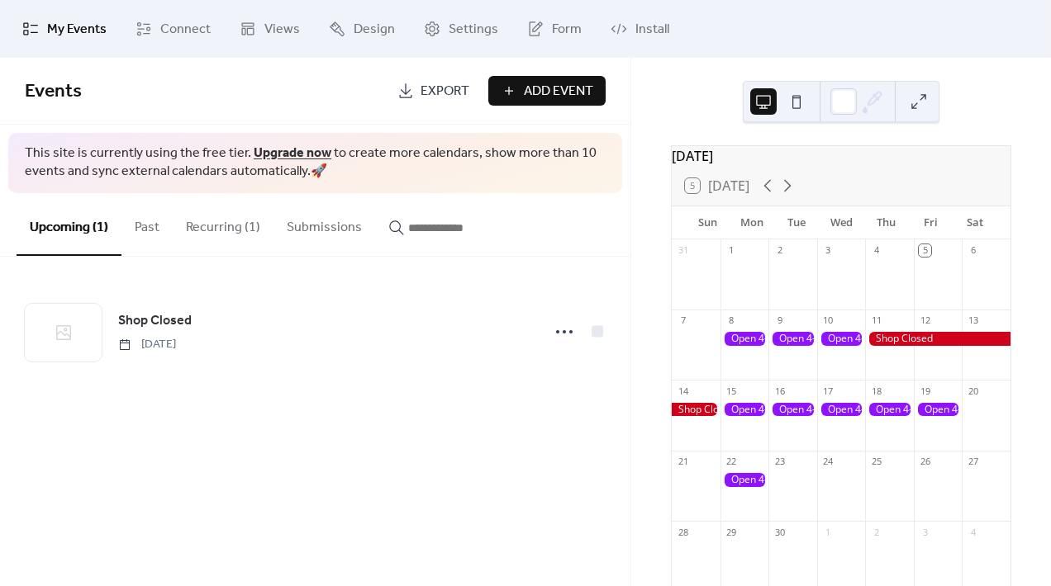
click at [213, 495] on div "Events Export Add Event This site is currently using the free tier. Upgrade now…" at bounding box center [315, 322] width 630 height 529
click at [761, 346] on div at bounding box center [744, 339] width 49 height 14
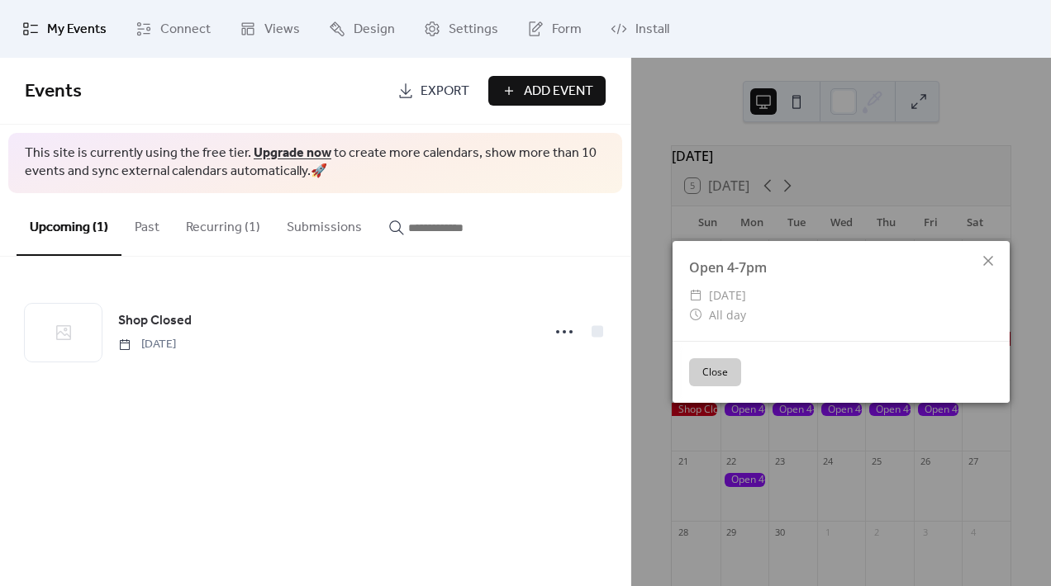
click at [723, 368] on button "Close" at bounding box center [715, 373] width 52 height 28
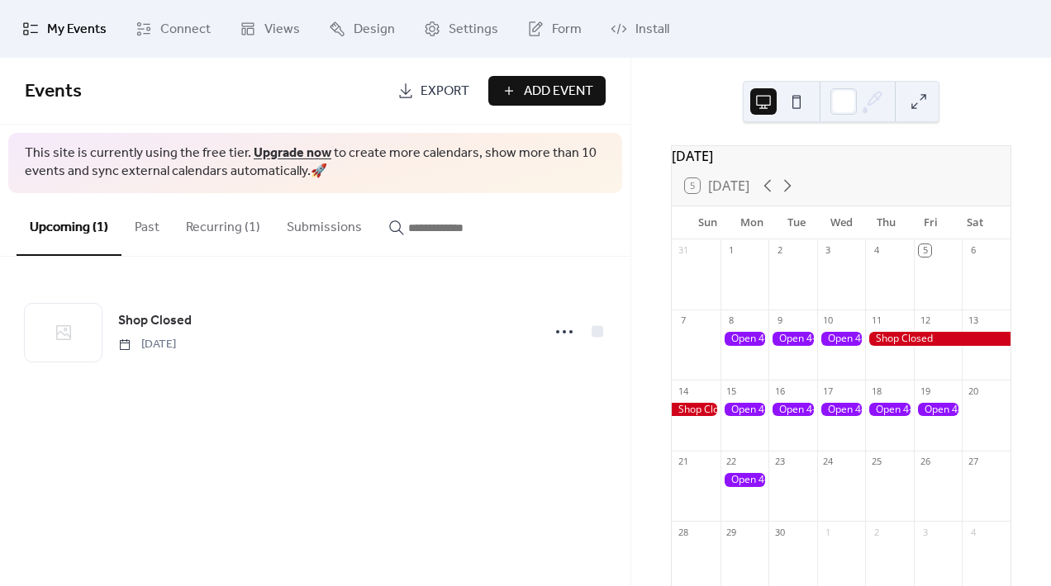
click at [749, 371] on div at bounding box center [744, 353] width 49 height 42
click at [753, 344] on div at bounding box center [744, 339] width 49 height 14
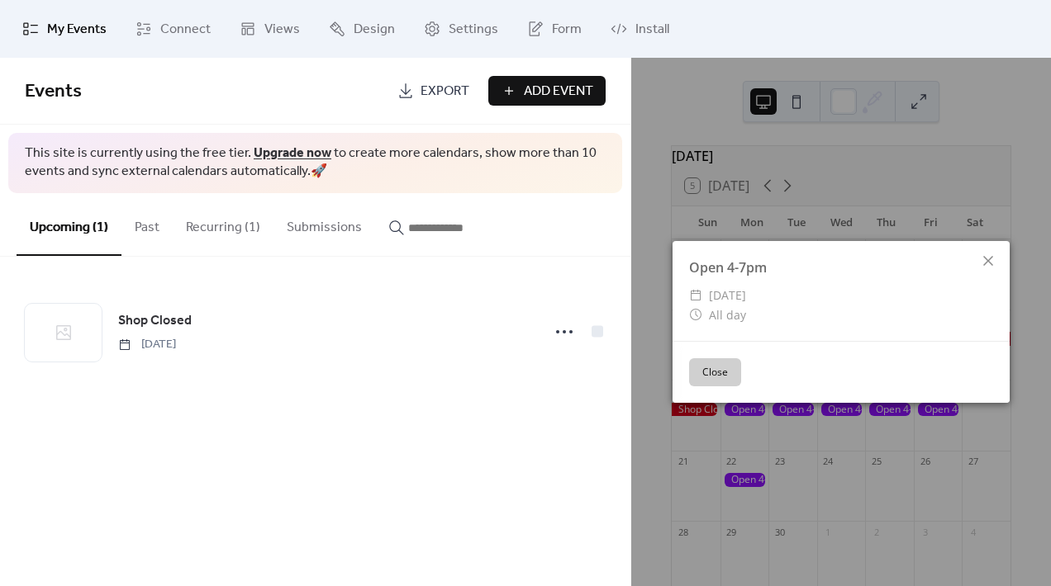
click at [723, 368] on button "Close" at bounding box center [715, 373] width 52 height 28
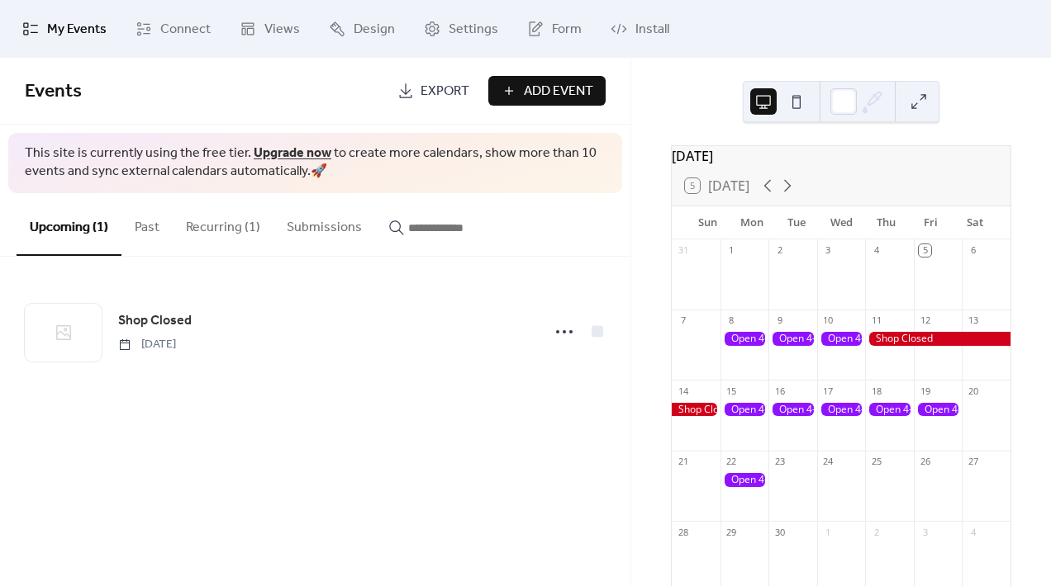
click at [210, 221] on button "Recurring (1)" at bounding box center [223, 223] width 101 height 61
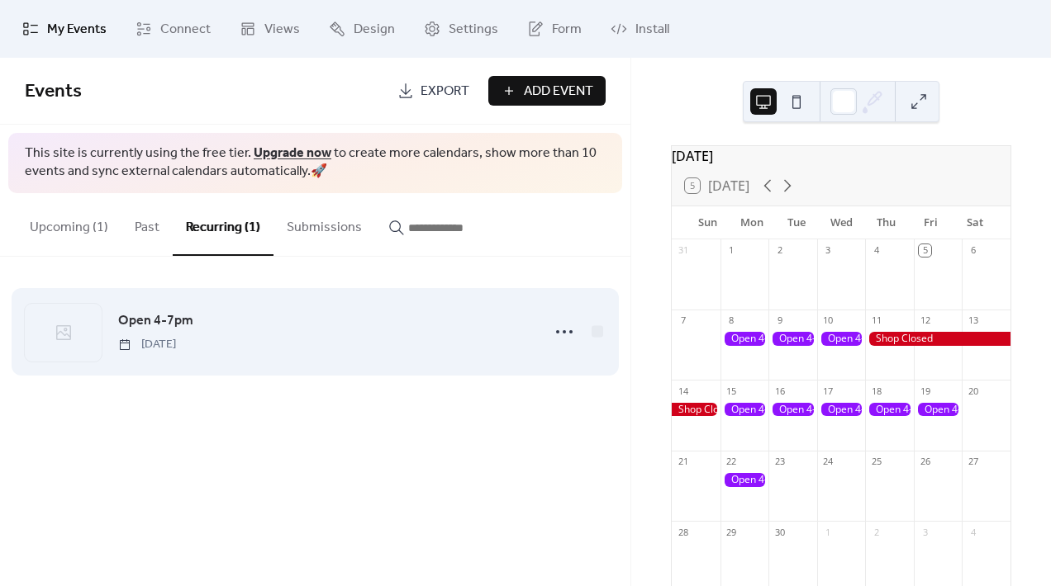
click at [78, 330] on div at bounding box center [63, 333] width 77 height 58
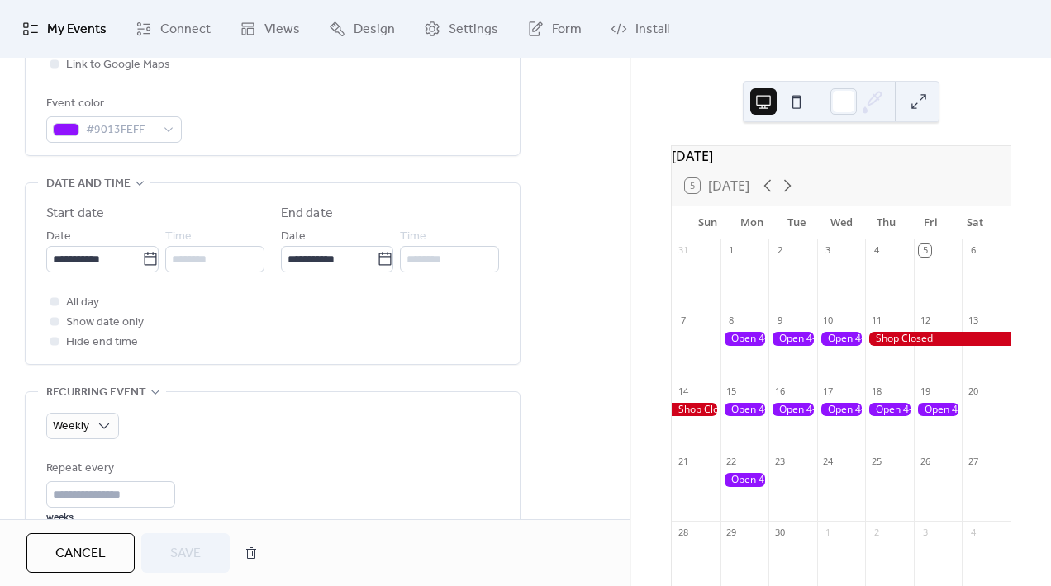
scroll to position [238, 0]
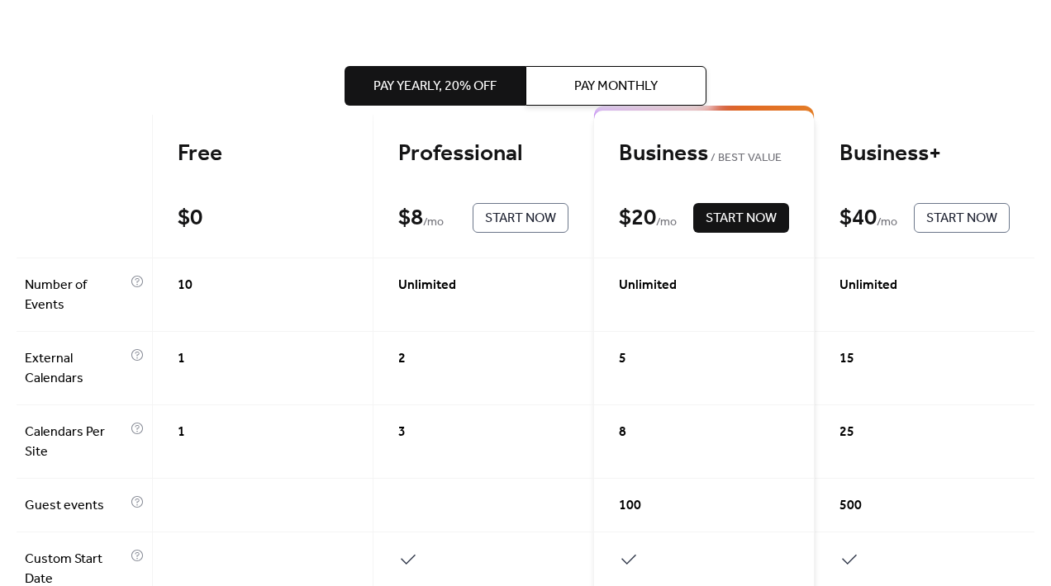
scroll to position [58, 0]
click at [537, 84] on button "Pay Monthly" at bounding box center [615, 86] width 181 height 40
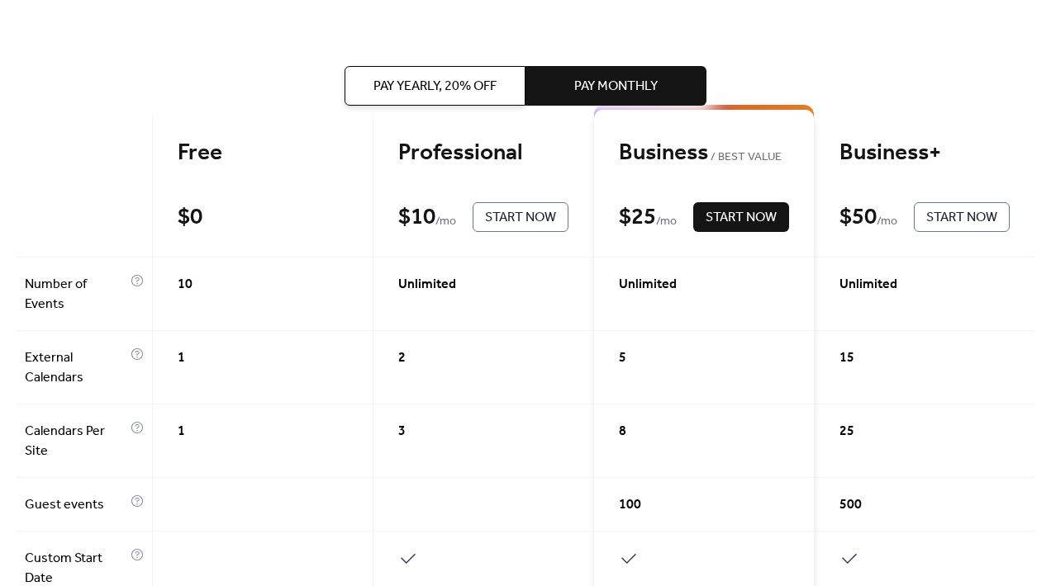
click at [491, 88] on span "Pay Yearly, 20% off" at bounding box center [434, 87] width 123 height 20
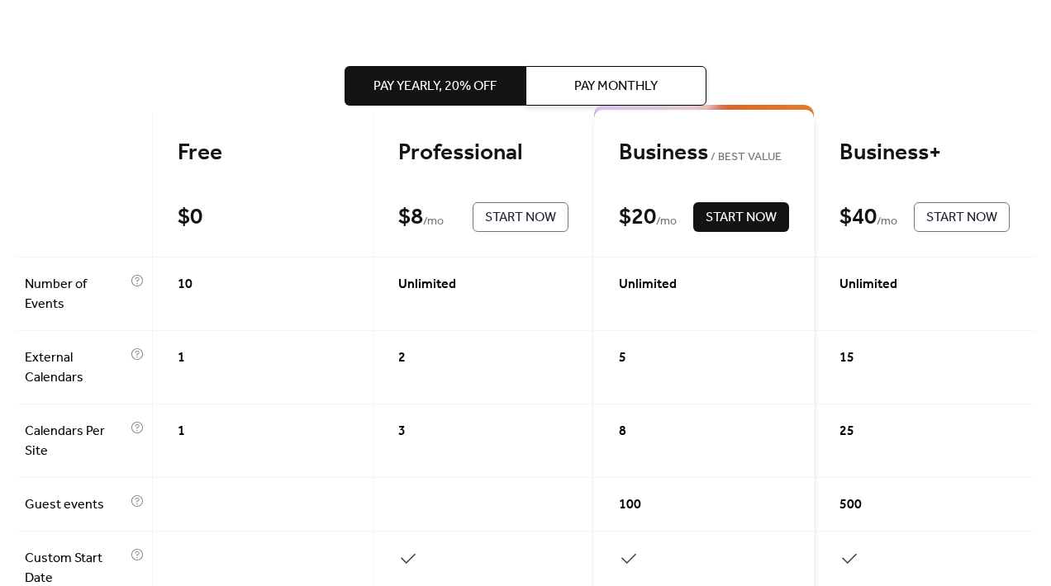
click at [574, 88] on span "Pay Monthly" at bounding box center [615, 87] width 83 height 20
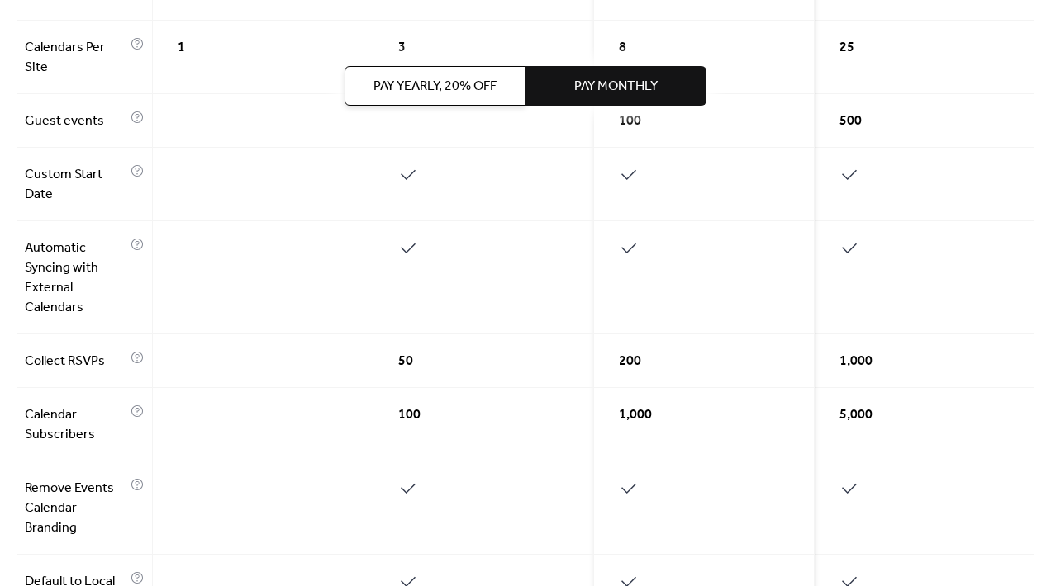
scroll to position [473, 0]
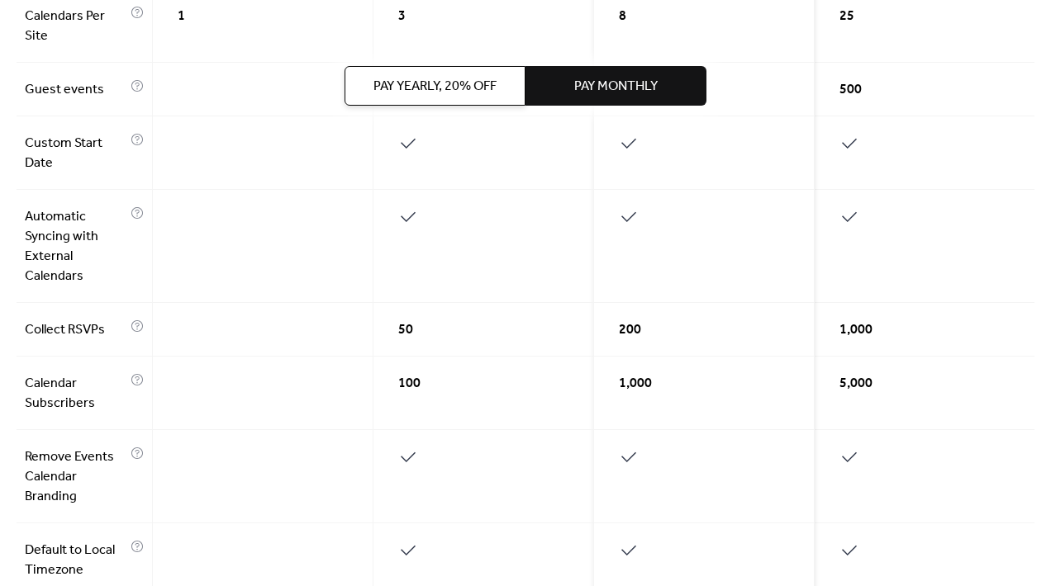
click at [461, 88] on span "Pay Yearly, 20% off" at bounding box center [434, 87] width 123 height 20
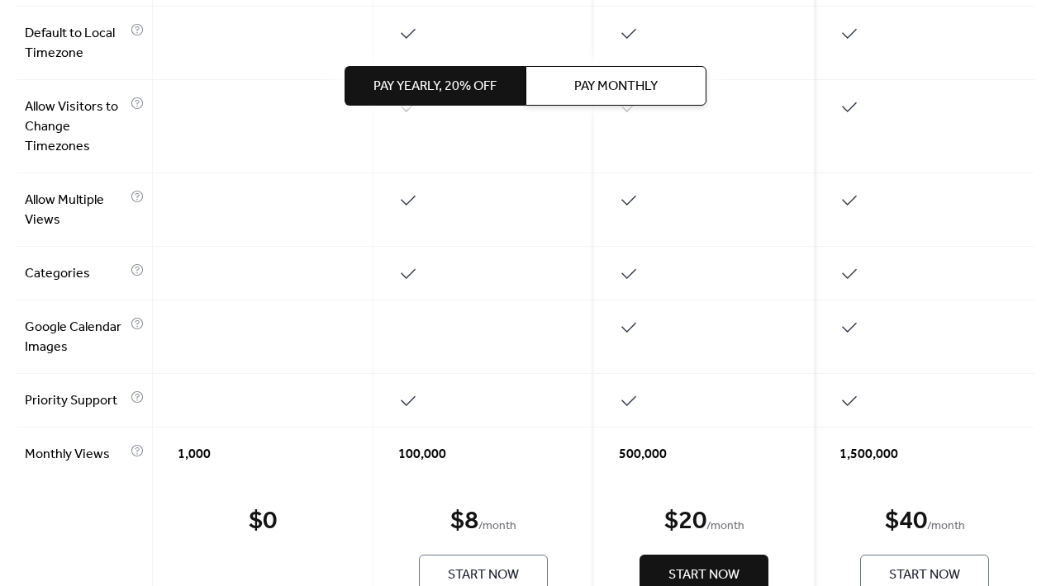
scroll to position [1076, 0]
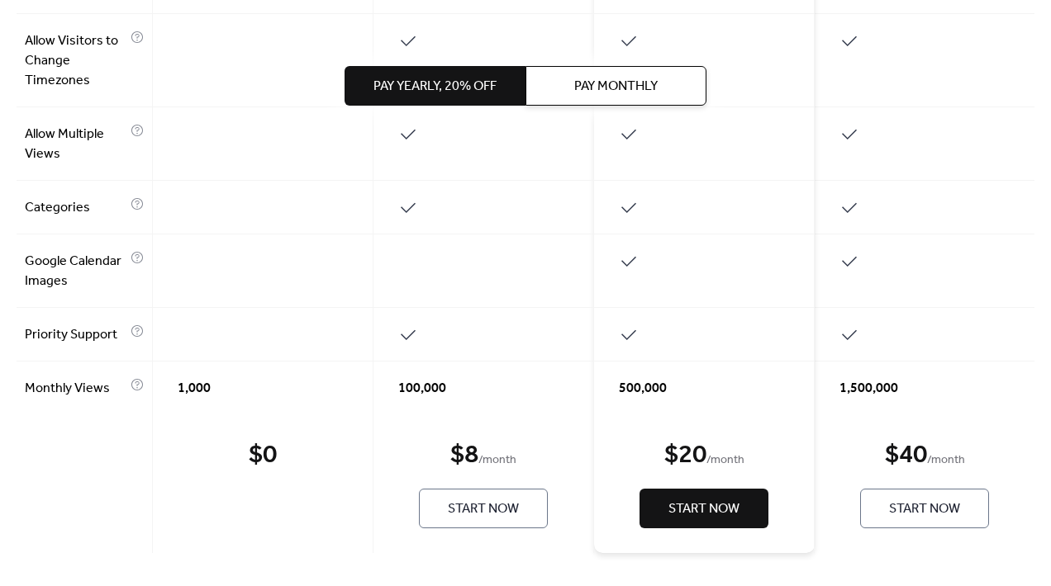
click at [468, 505] on span "Start Now" at bounding box center [483, 510] width 71 height 20
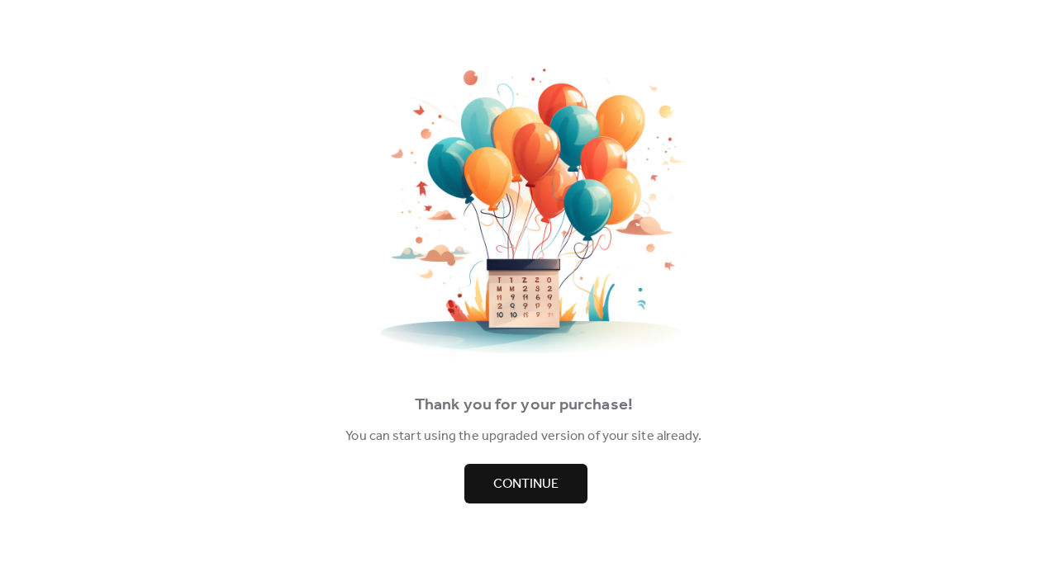
click at [565, 477] on button "Continue" at bounding box center [525, 484] width 123 height 40
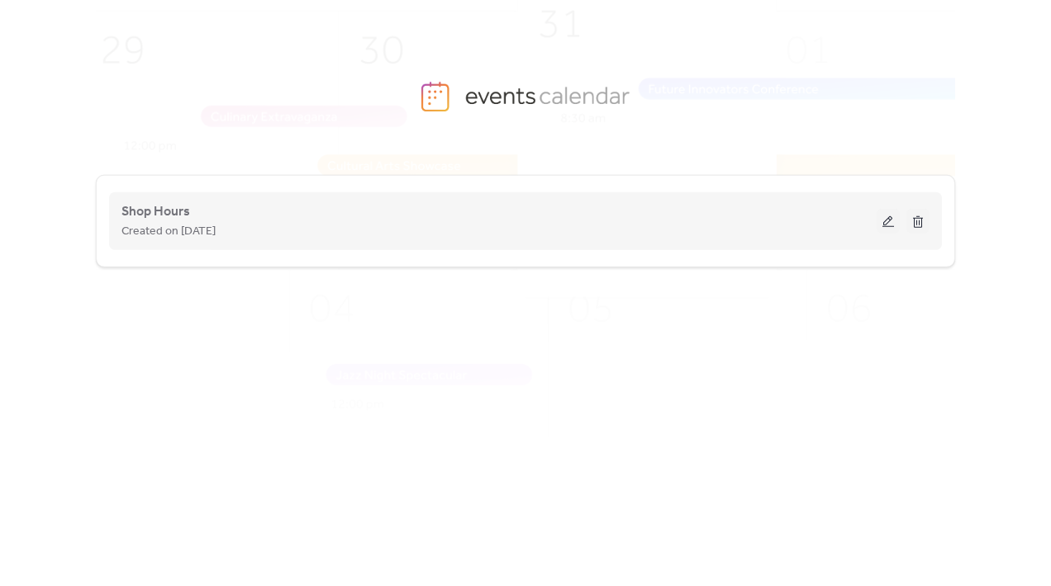
click at [270, 221] on div "Created on [DATE]" at bounding box center [498, 231] width 755 height 20
click at [890, 226] on button at bounding box center [887, 221] width 23 height 25
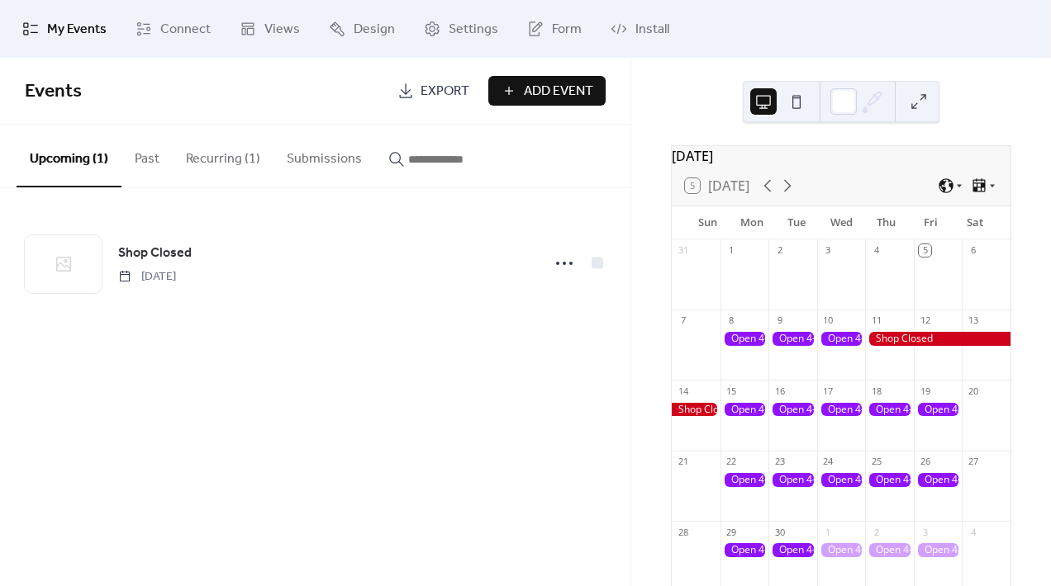
click at [838, 553] on div at bounding box center [841, 551] width 49 height 14
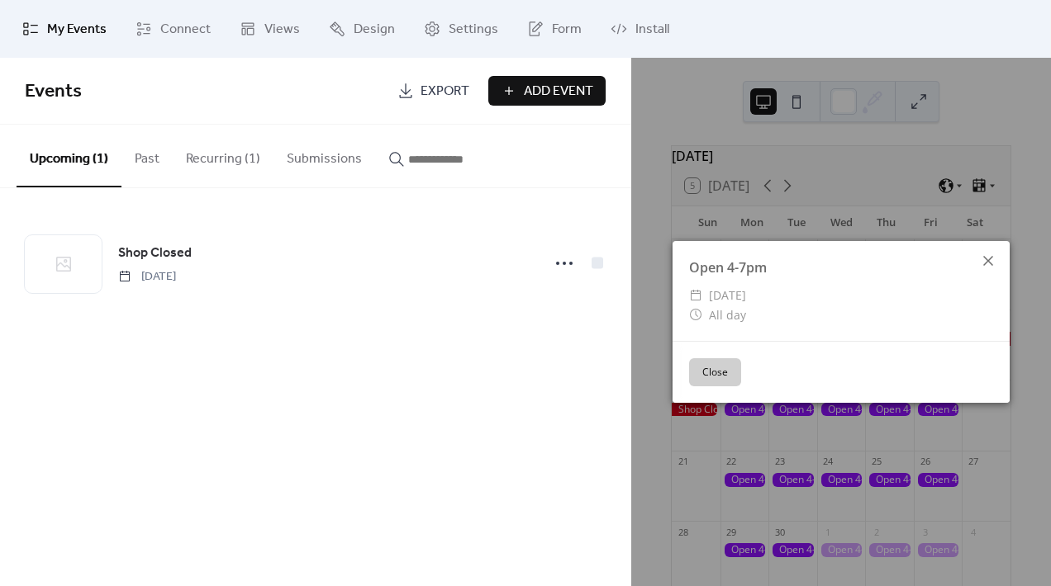
click at [988, 265] on icon at bounding box center [988, 261] width 20 height 20
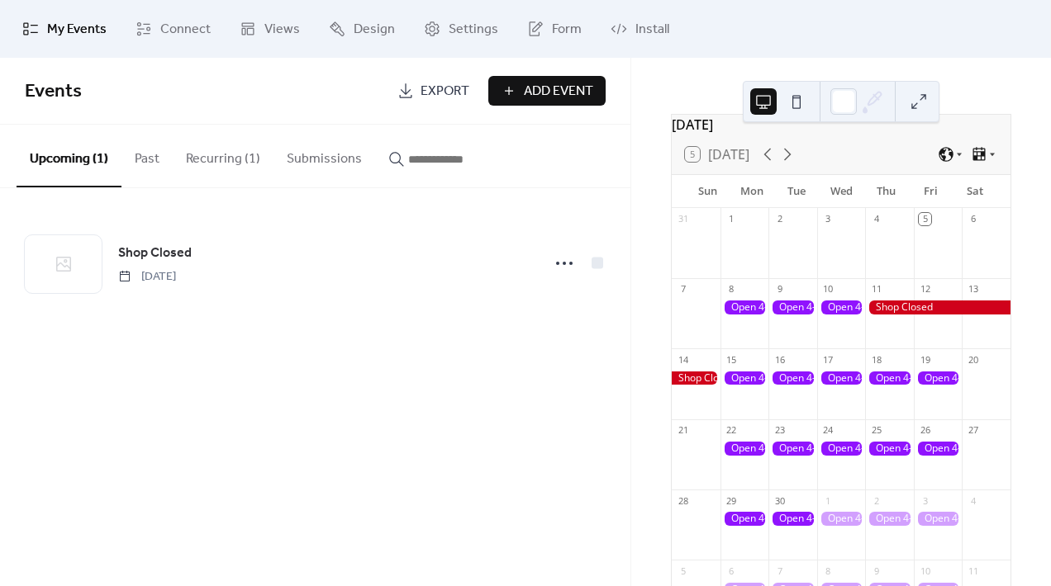
scroll to position [41, 0]
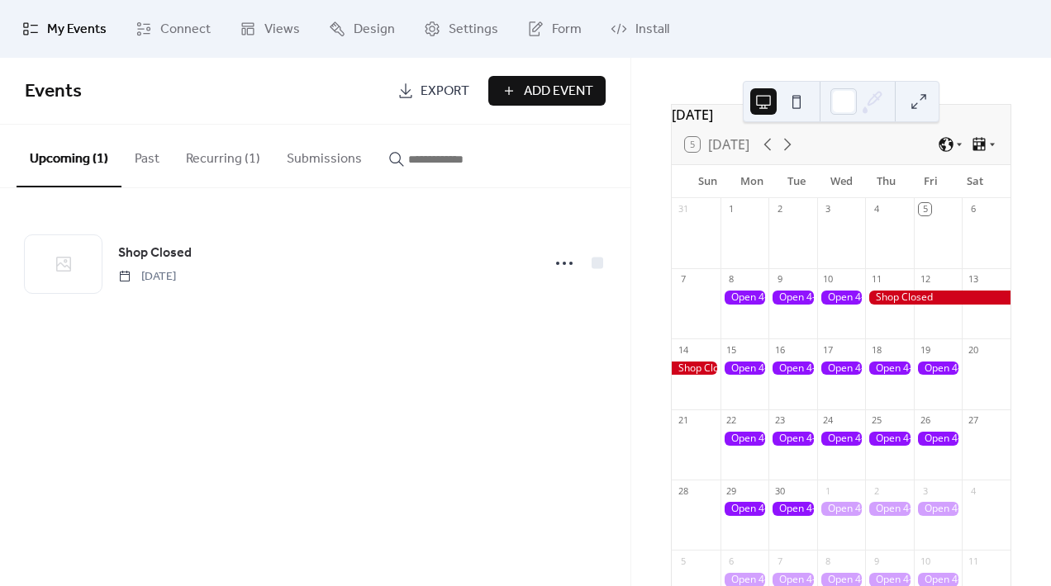
click at [202, 170] on button "Recurring (1)" at bounding box center [223, 155] width 101 height 61
click at [85, 161] on button "Upcoming (1)" at bounding box center [69, 155] width 105 height 61
click at [226, 157] on button "Recurring (1)" at bounding box center [223, 155] width 101 height 61
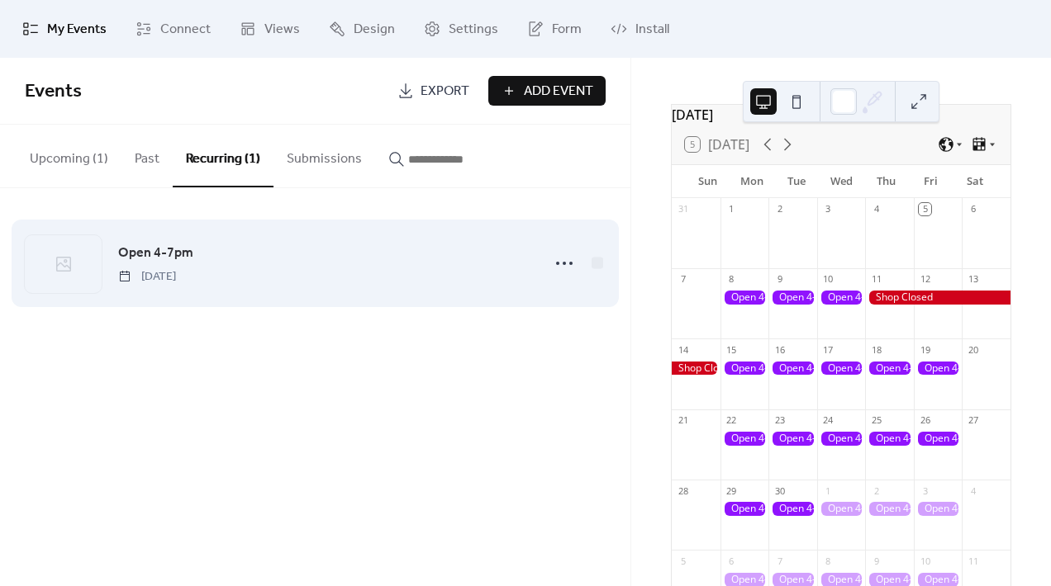
click at [249, 252] on div "Open 4-7pm [DATE]" at bounding box center [324, 264] width 413 height 42
click at [561, 264] on icon at bounding box center [564, 263] width 26 height 26
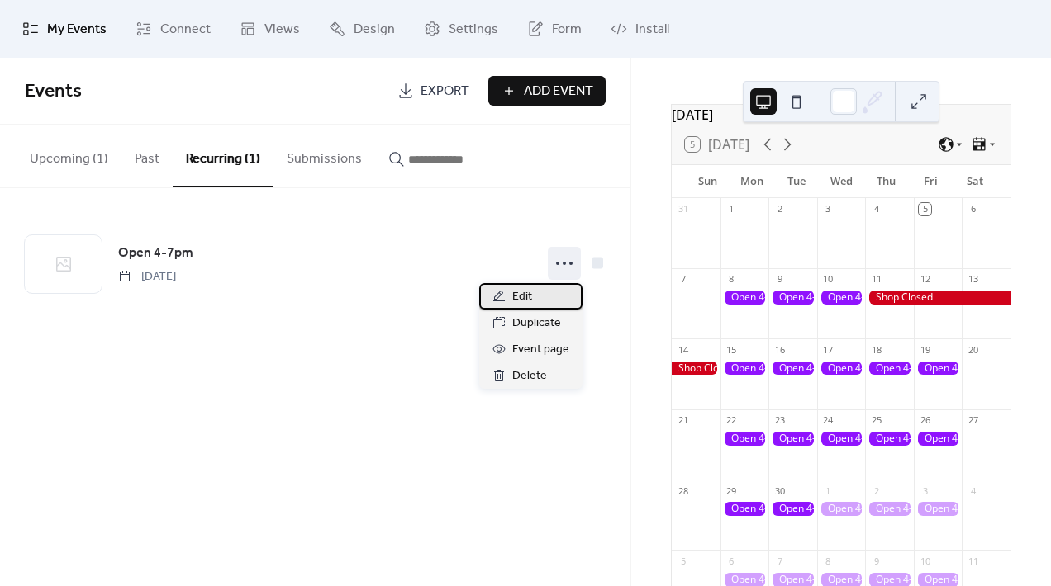
click at [543, 293] on div "Edit" at bounding box center [530, 296] width 103 height 26
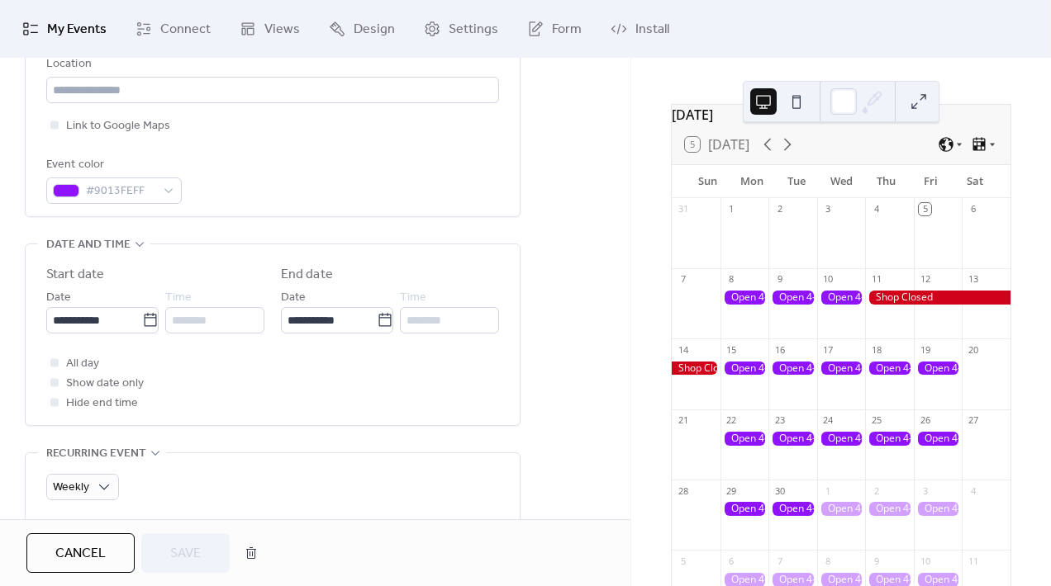
scroll to position [385, 0]
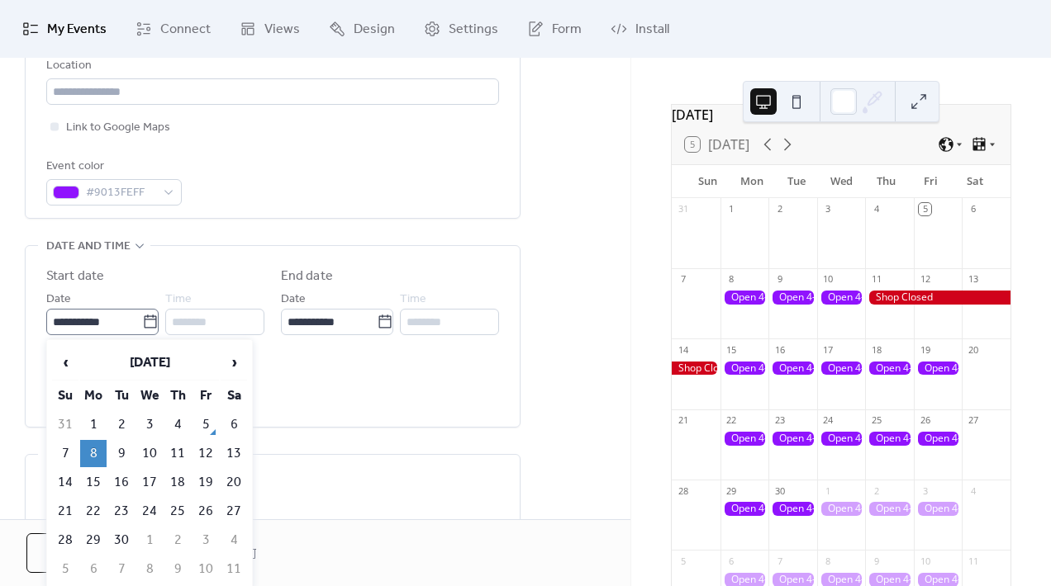
click at [144, 321] on icon at bounding box center [150, 322] width 17 height 17
click at [142, 321] on input "**********" at bounding box center [94, 322] width 96 height 26
click at [200, 423] on td "5" at bounding box center [205, 424] width 26 height 27
type input "**********"
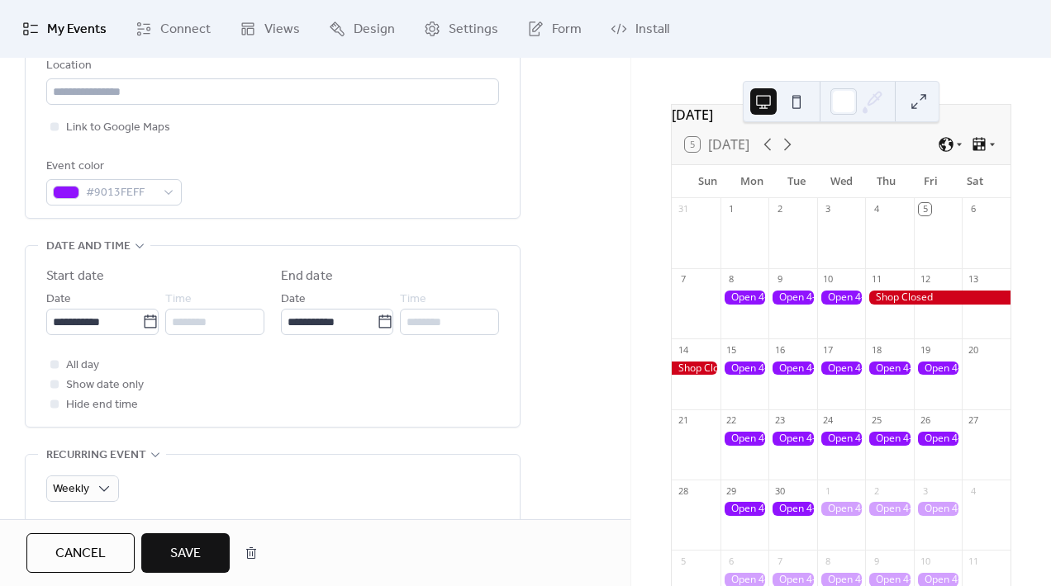
click at [182, 539] on button "Save" at bounding box center [185, 554] width 88 height 40
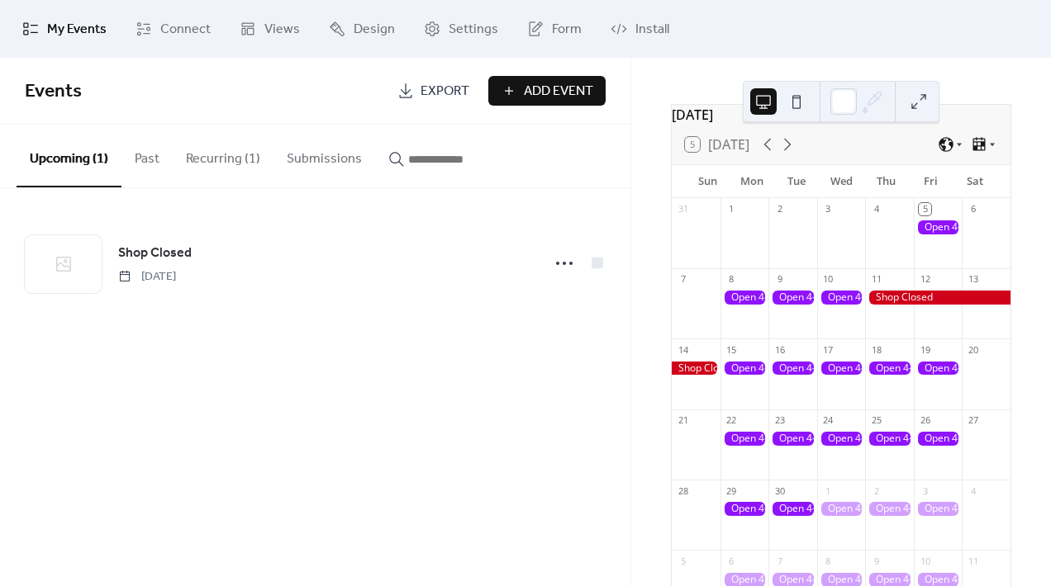
click at [966, 230] on div at bounding box center [986, 242] width 49 height 42
click at [567, 90] on span "Add Event" at bounding box center [558, 92] width 69 height 20
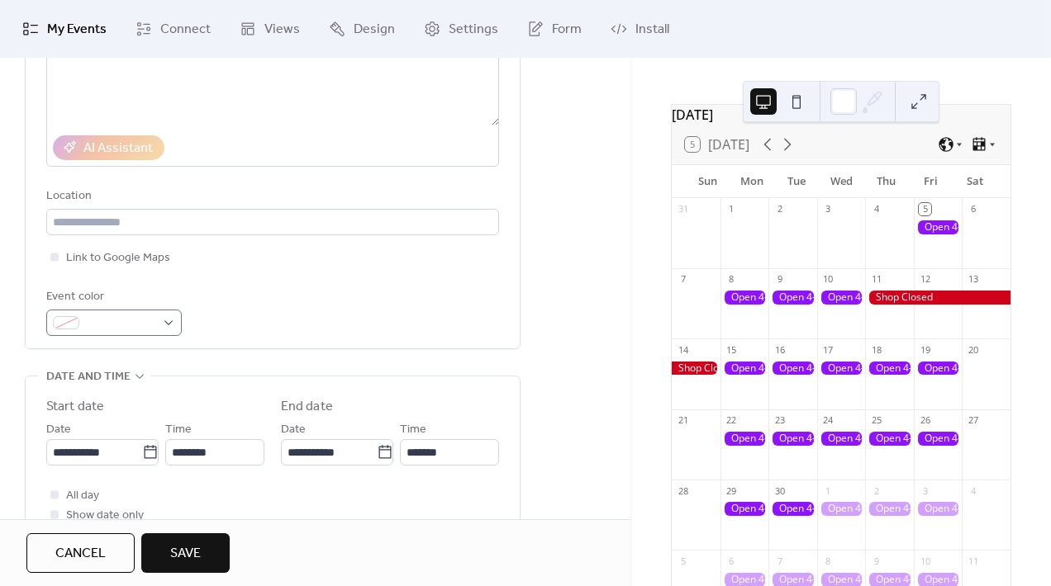
scroll to position [253, 0]
type input "**********"
click at [142, 321] on span at bounding box center [120, 326] width 69 height 20
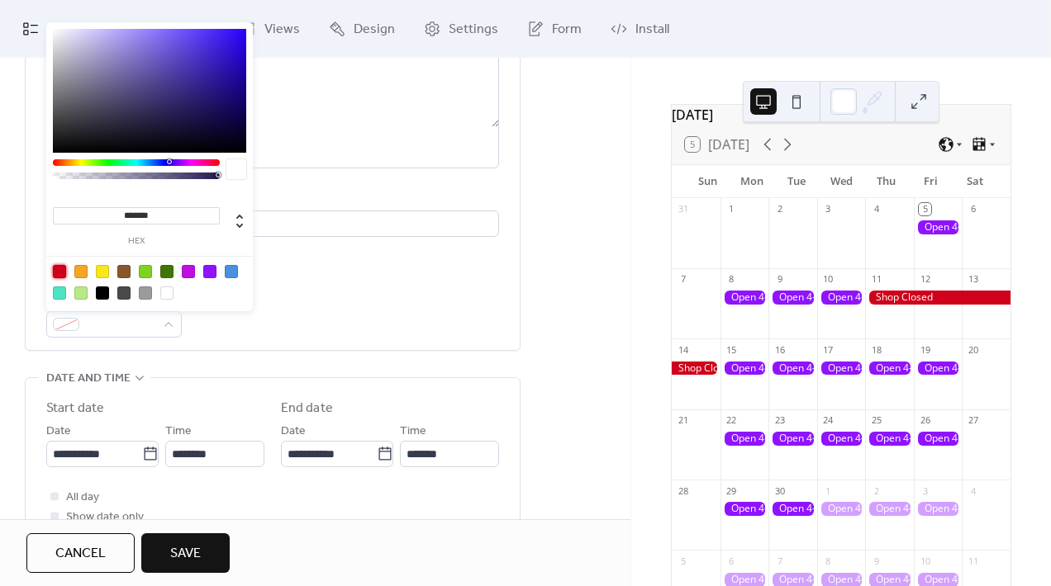
click at [56, 272] on div at bounding box center [59, 271] width 13 height 13
type input "*******"
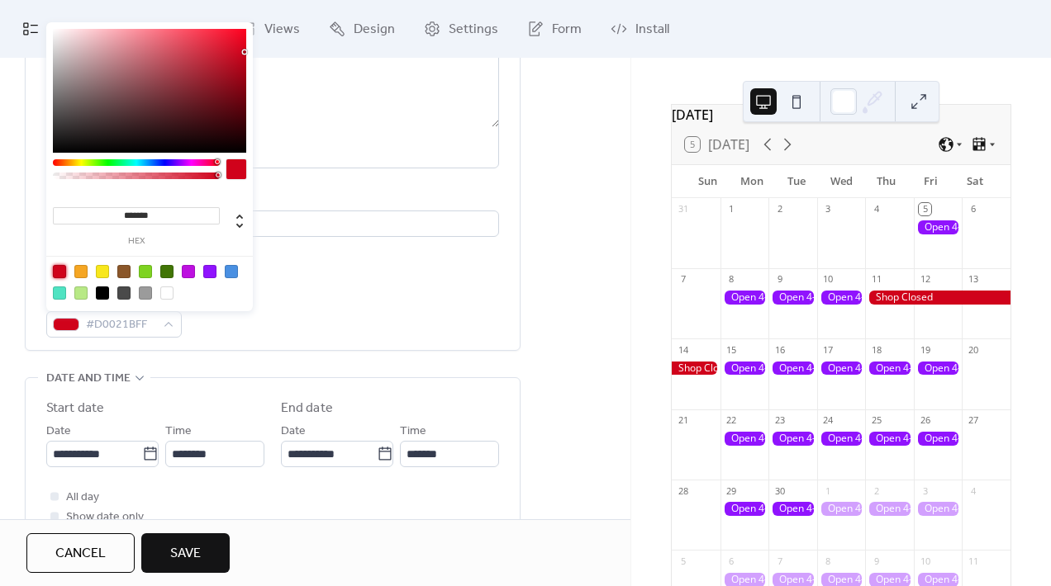
click at [341, 334] on div "Event color #D0021BFF" at bounding box center [272, 313] width 453 height 49
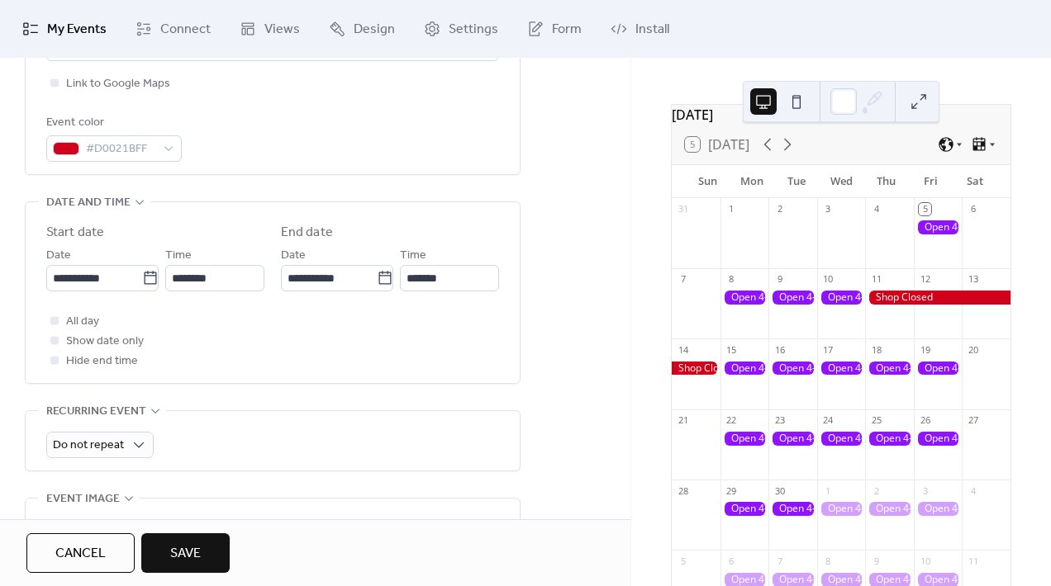
scroll to position [1, 0]
click at [92, 323] on span "All day" at bounding box center [82, 322] width 33 height 20
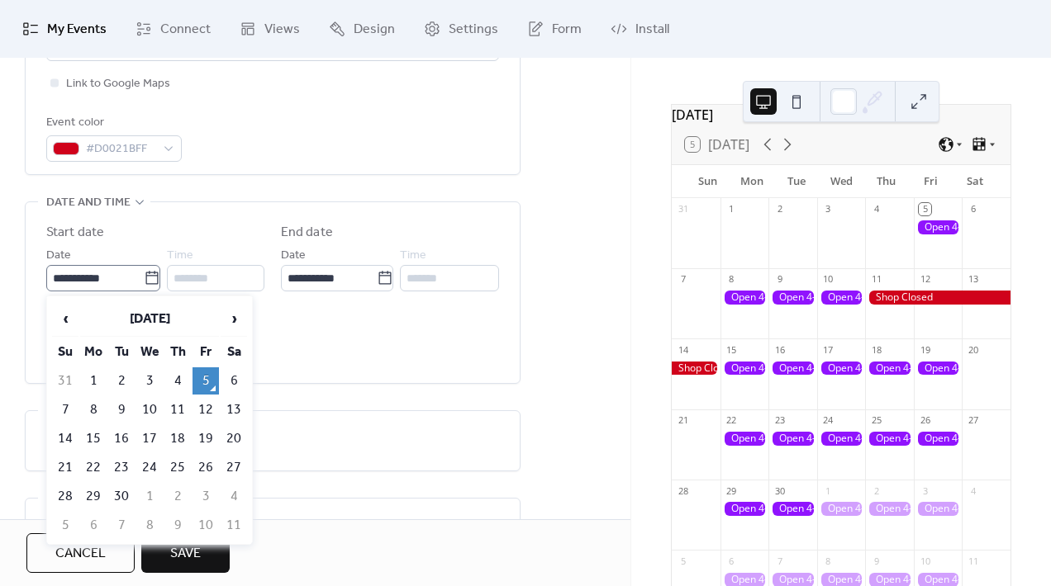
click at [144, 277] on icon at bounding box center [152, 278] width 17 height 17
click at [141, 277] on input "**********" at bounding box center [94, 278] width 97 height 26
click at [232, 372] on td "6" at bounding box center [234, 381] width 26 height 27
type input "**********"
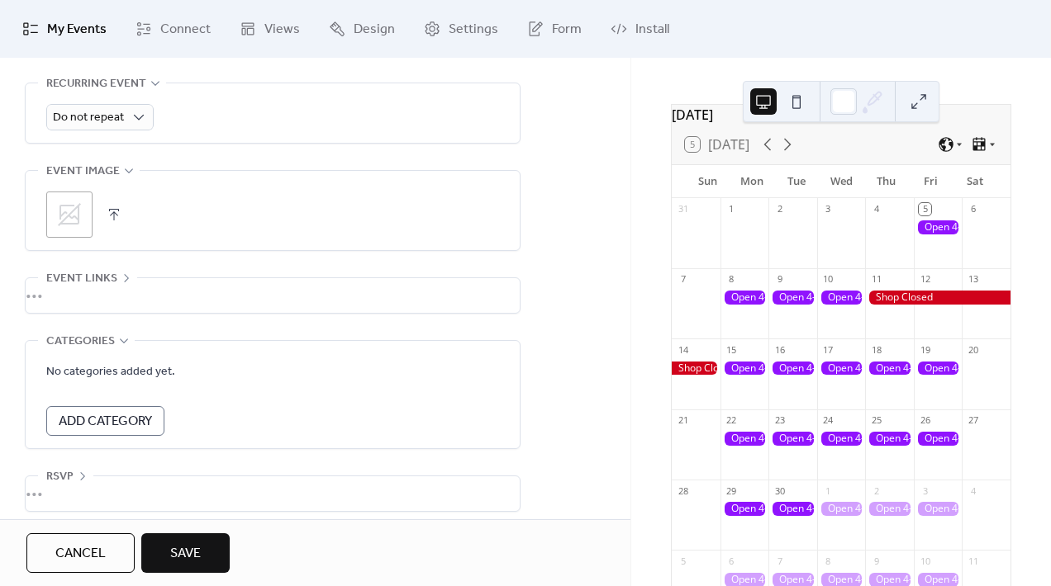
scroll to position [769, 0]
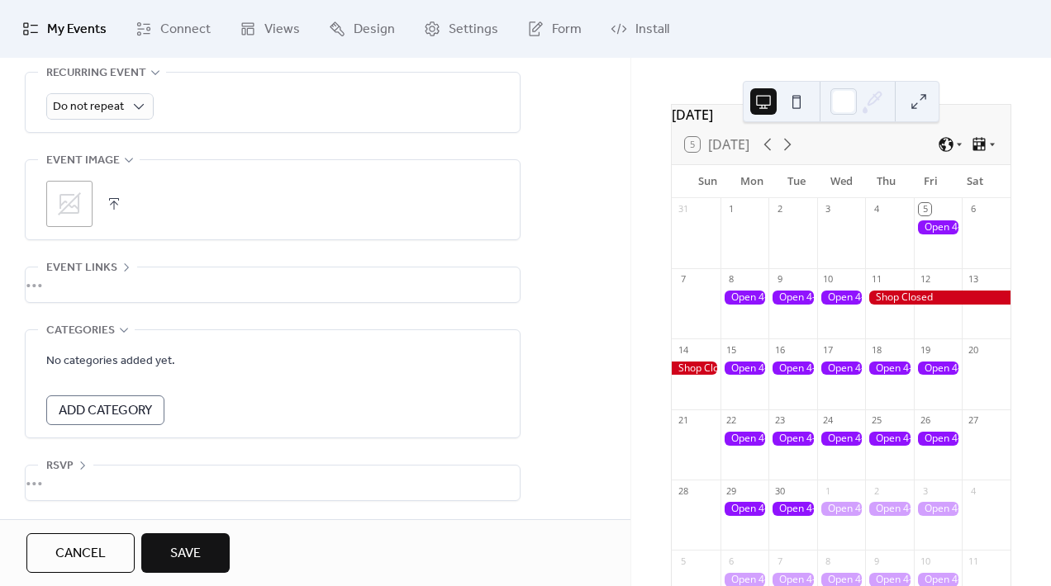
click at [209, 549] on button "Save" at bounding box center [185, 554] width 88 height 40
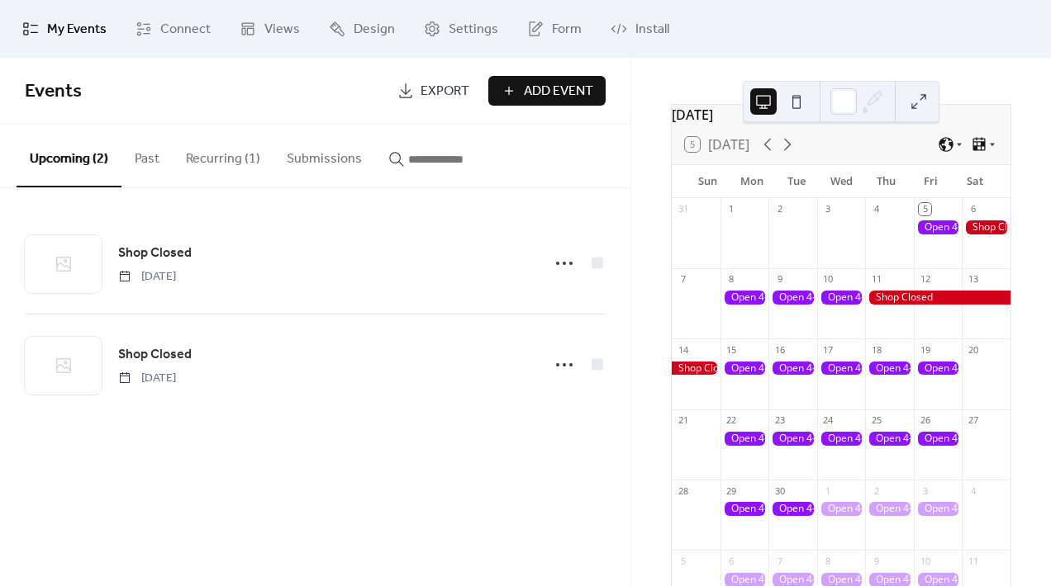
click at [543, 92] on span "Add Event" at bounding box center [558, 92] width 69 height 20
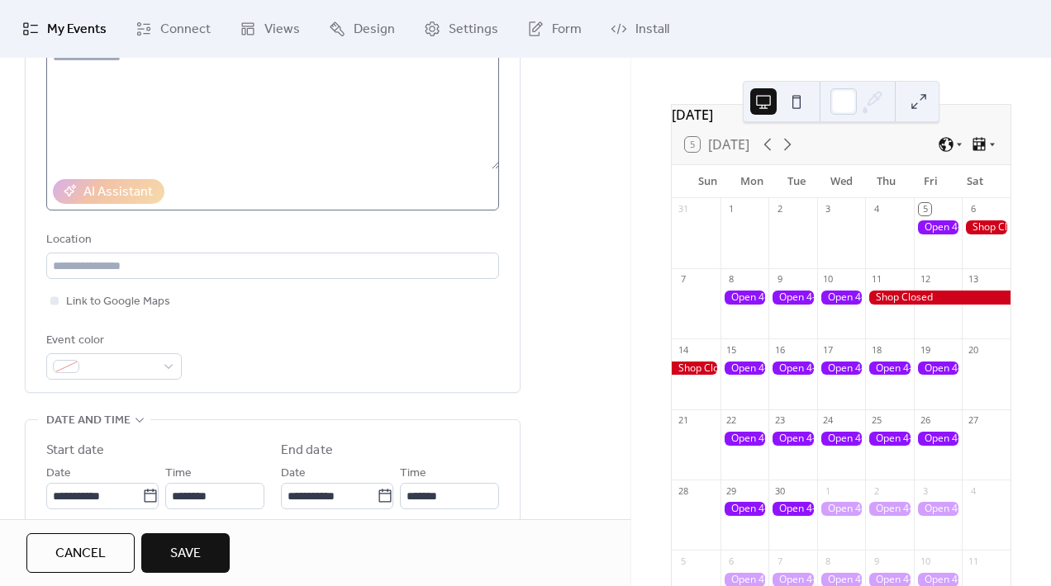
scroll to position [216, 0]
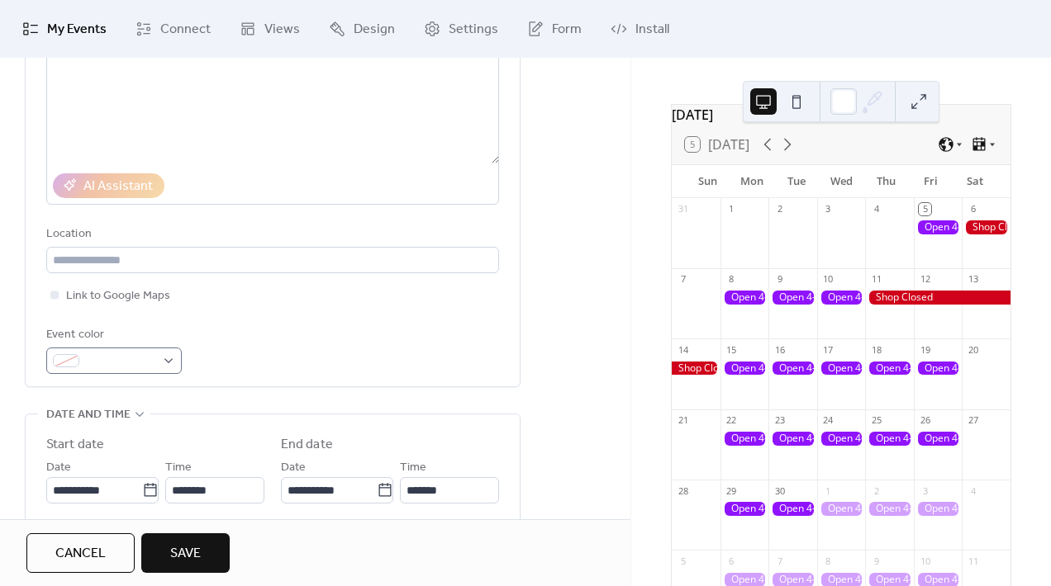
type input "**********"
click at [148, 360] on span at bounding box center [120, 362] width 69 height 20
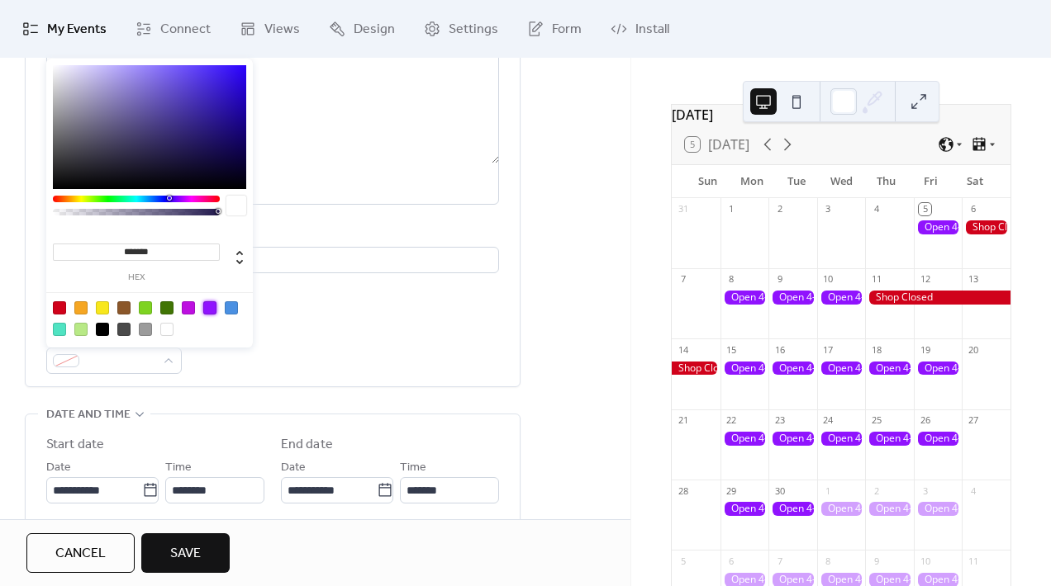
click at [205, 308] on div at bounding box center [209, 308] width 13 height 13
type input "*******"
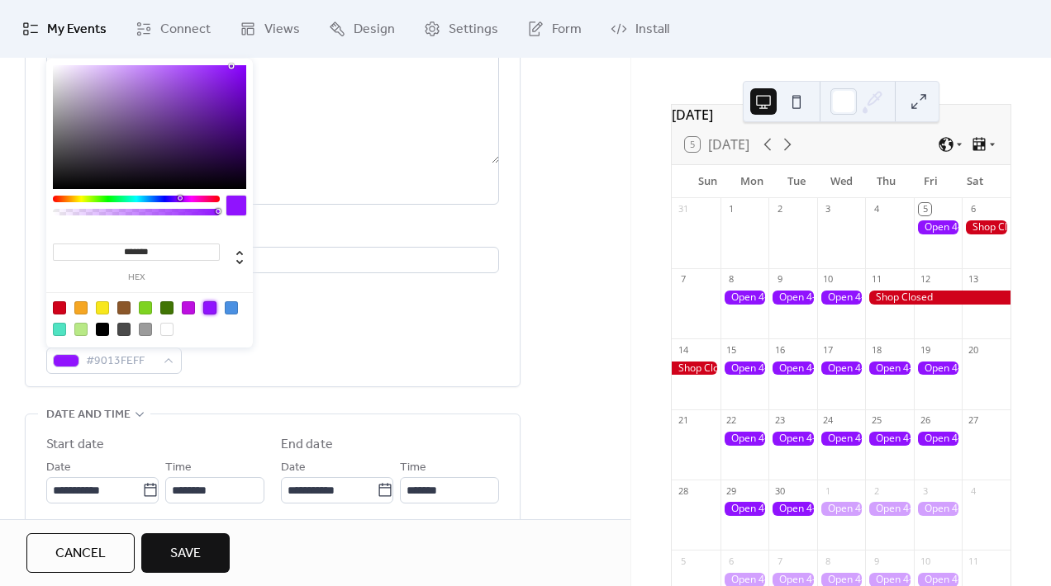
click at [283, 352] on div "Event color #9013FEFF" at bounding box center [272, 349] width 453 height 49
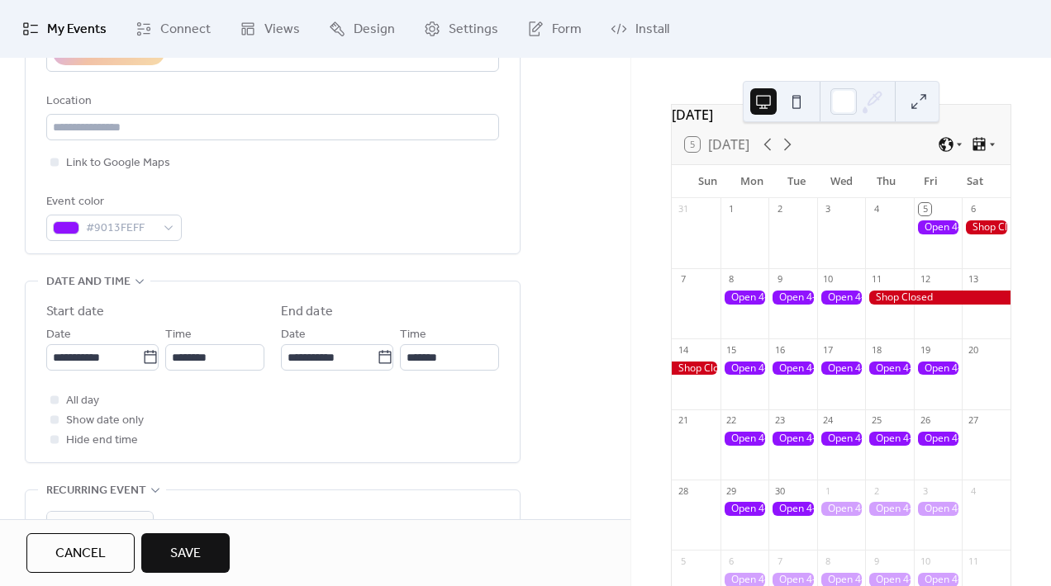
scroll to position [437, 0]
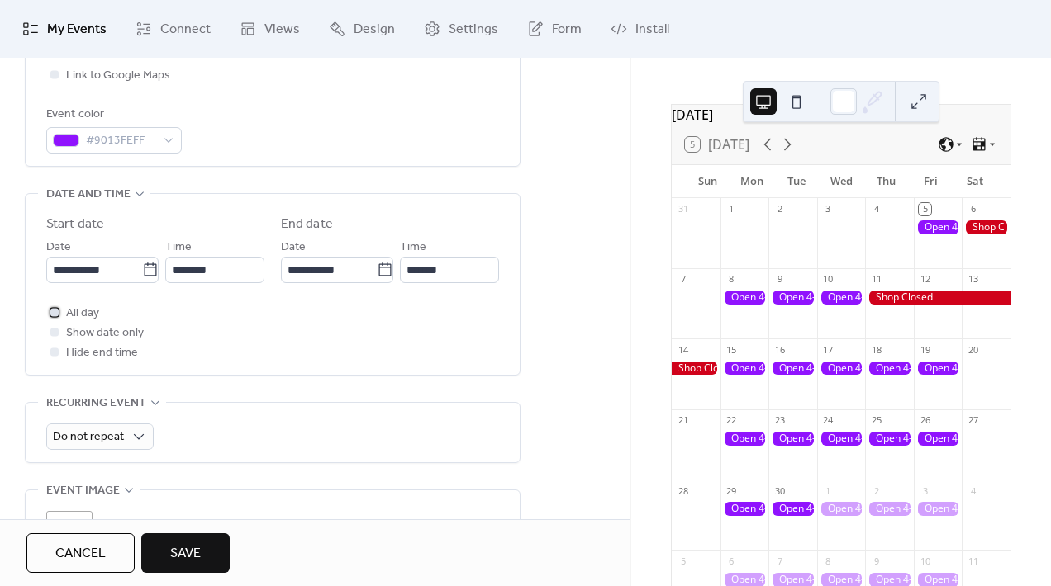
click at [68, 316] on span "All day" at bounding box center [82, 314] width 33 height 20
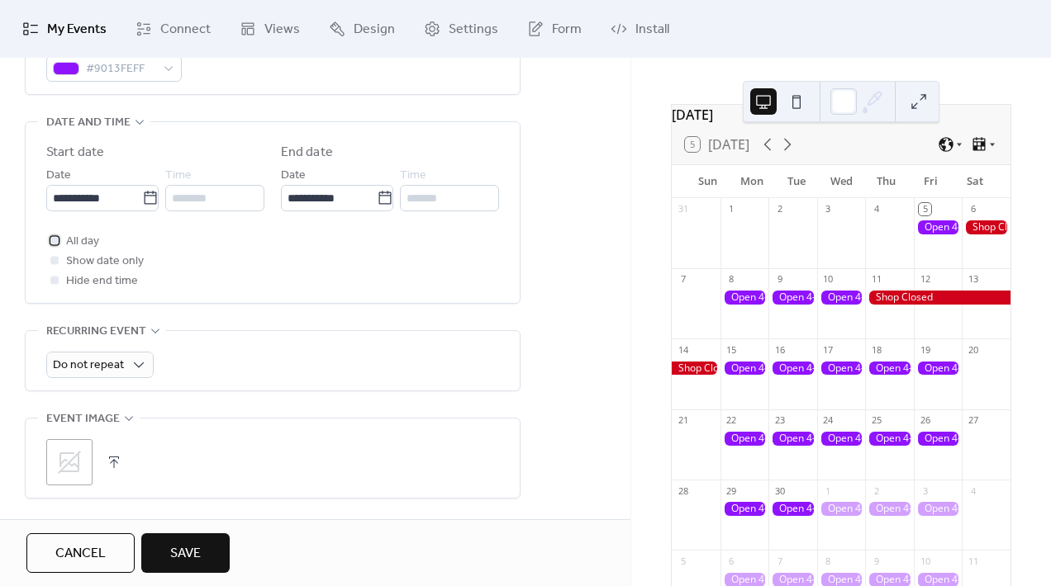
scroll to position [510, 0]
click at [142, 196] on icon at bounding box center [150, 196] width 17 height 17
click at [137, 196] on input "**********" at bounding box center [94, 196] width 96 height 26
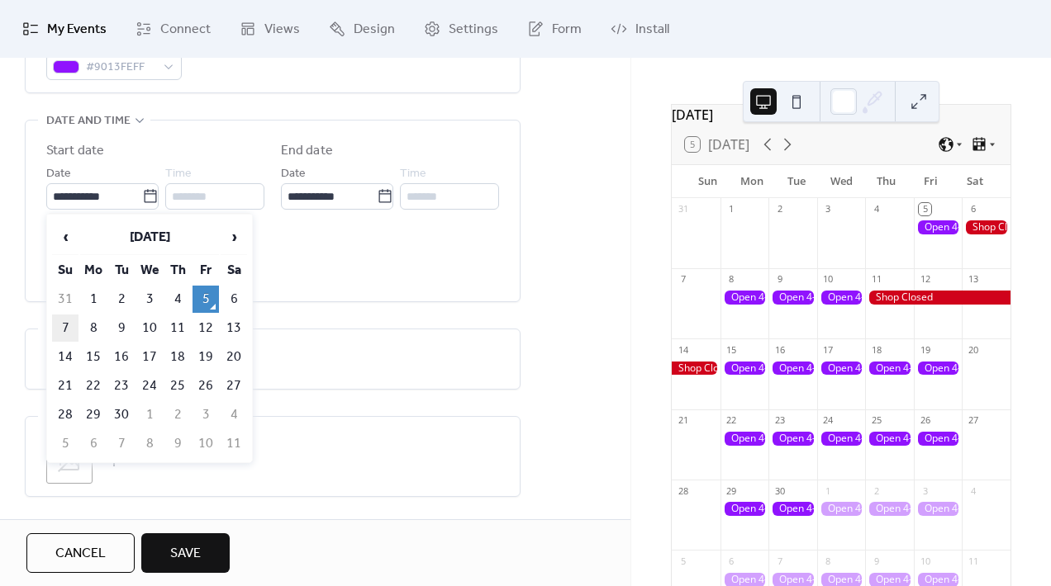
click at [67, 320] on td "7" at bounding box center [65, 328] width 26 height 27
type input "**********"
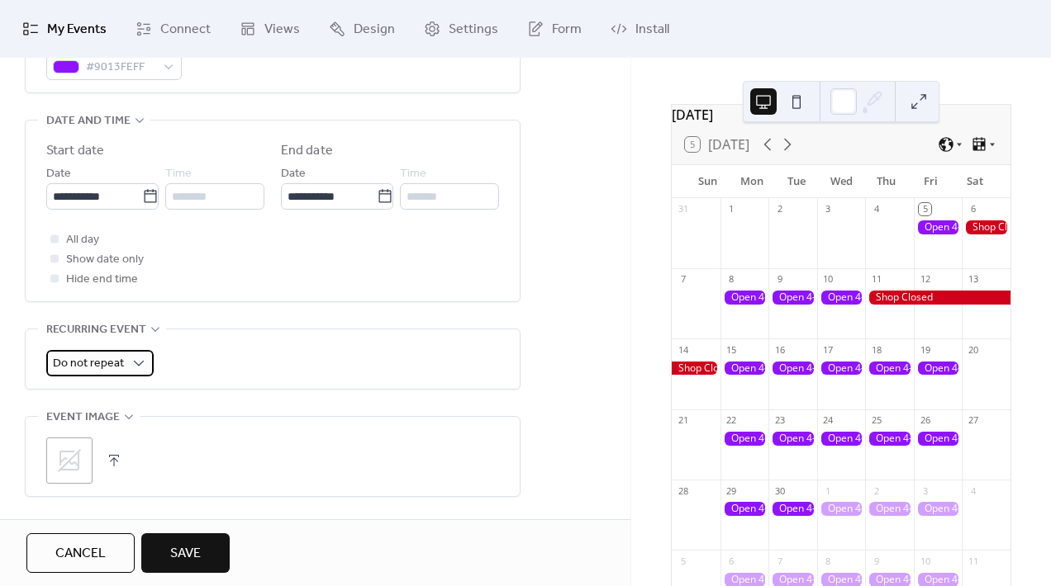
click at [116, 371] on span "Do not repeat" at bounding box center [88, 364] width 71 height 22
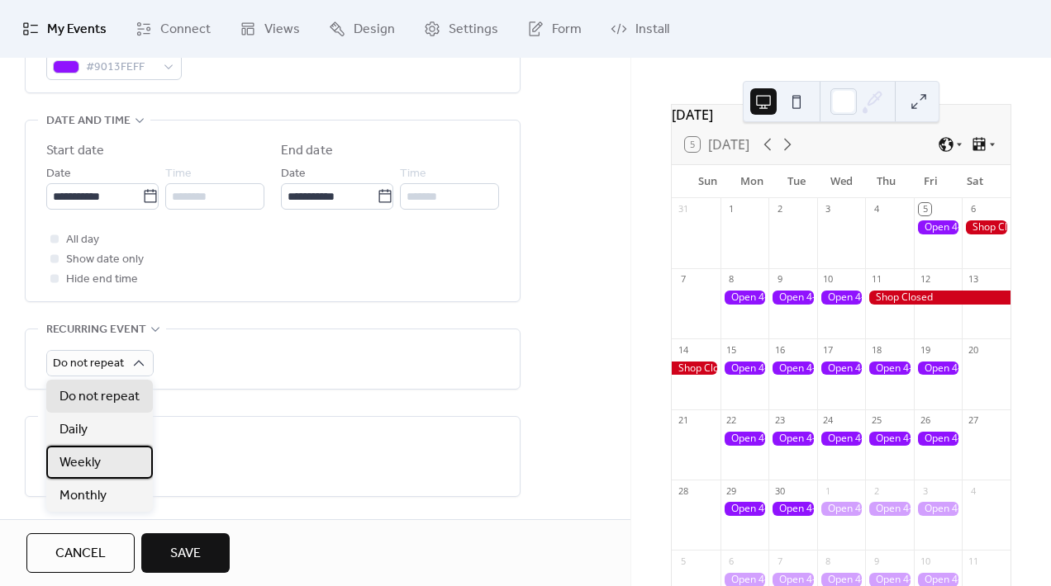
click at [103, 454] on div "Weekly" at bounding box center [99, 462] width 107 height 33
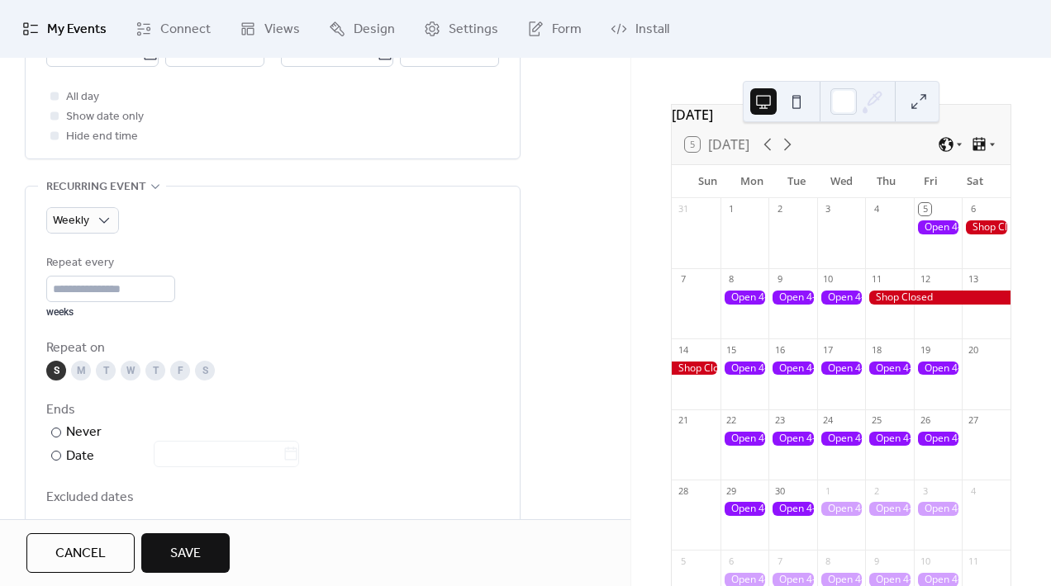
scroll to position [667, 0]
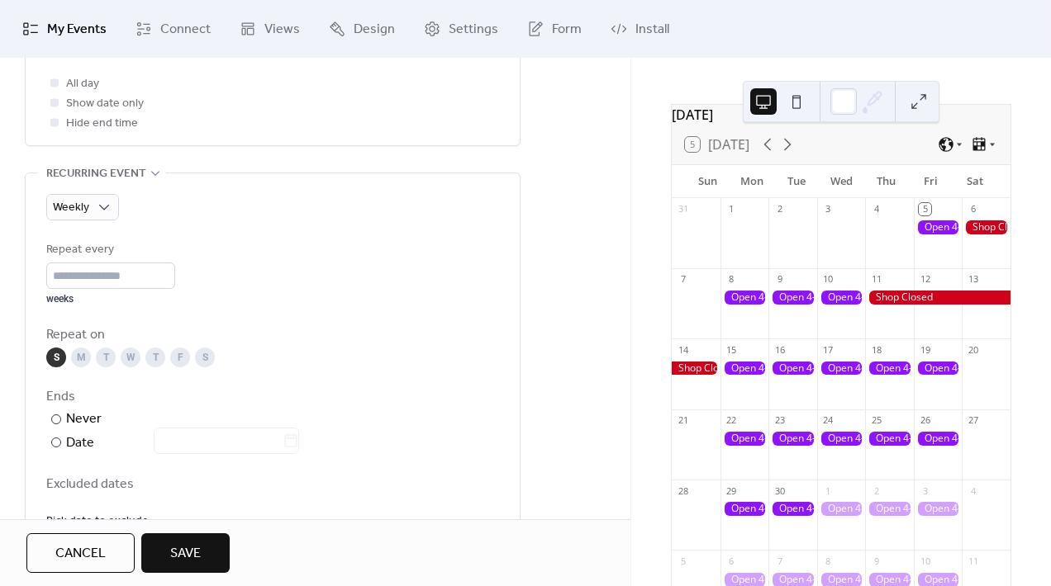
click at [207, 360] on div "S" at bounding box center [205, 358] width 20 height 20
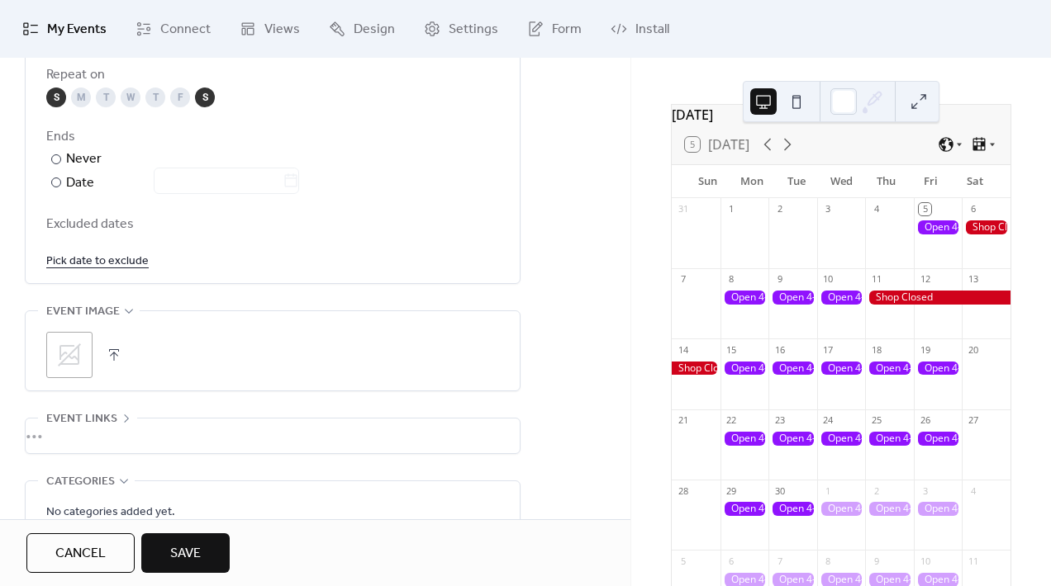
scroll to position [921, 0]
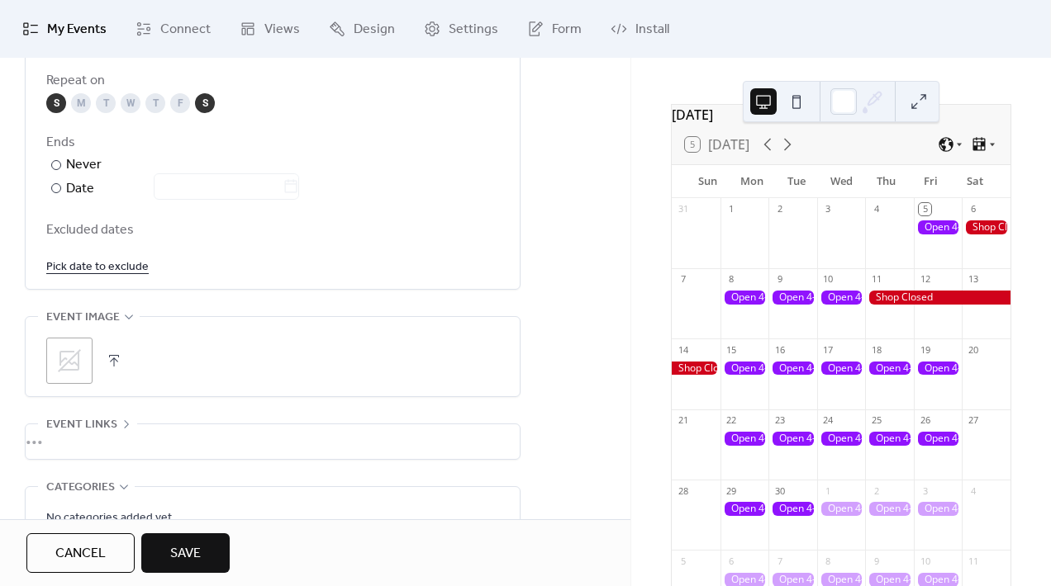
click at [116, 265] on link "Pick date to exclude" at bounding box center [97, 266] width 102 height 21
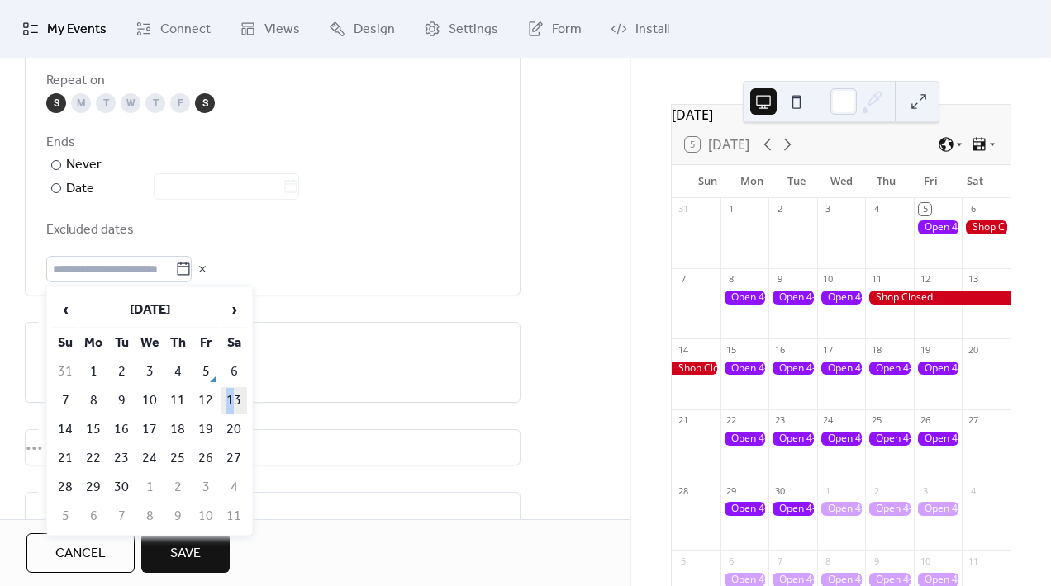
click at [230, 395] on td "13" at bounding box center [234, 400] width 26 height 27
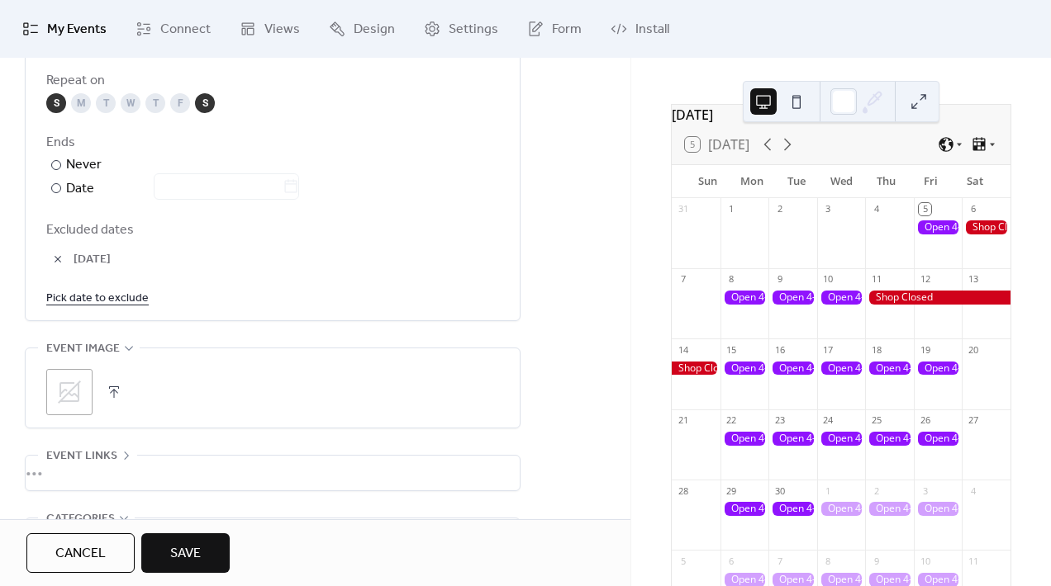
click at [123, 301] on link "Pick date to exclude" at bounding box center [97, 297] width 102 height 21
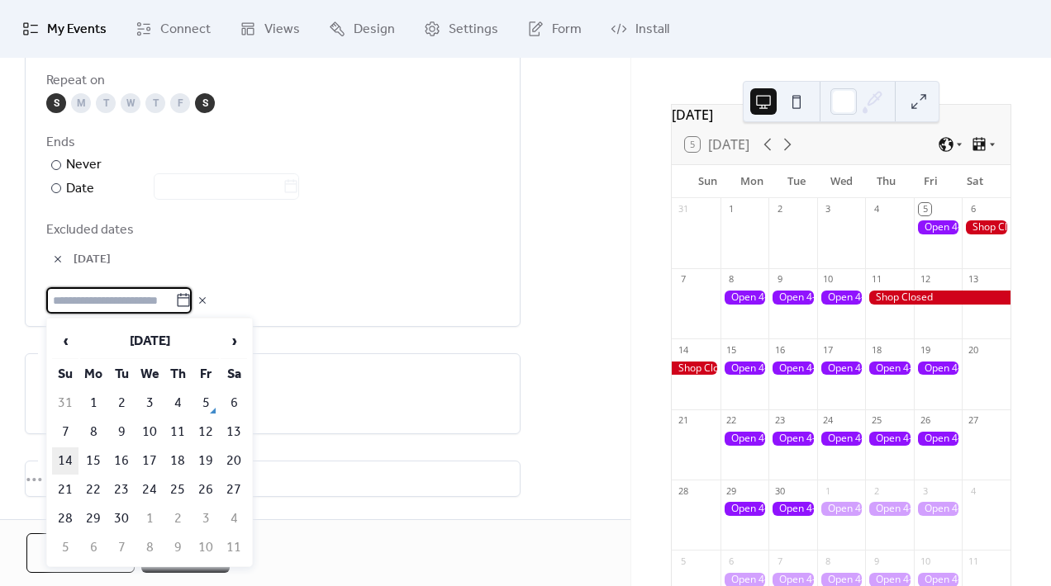
click at [63, 457] on td "14" at bounding box center [65, 461] width 26 height 27
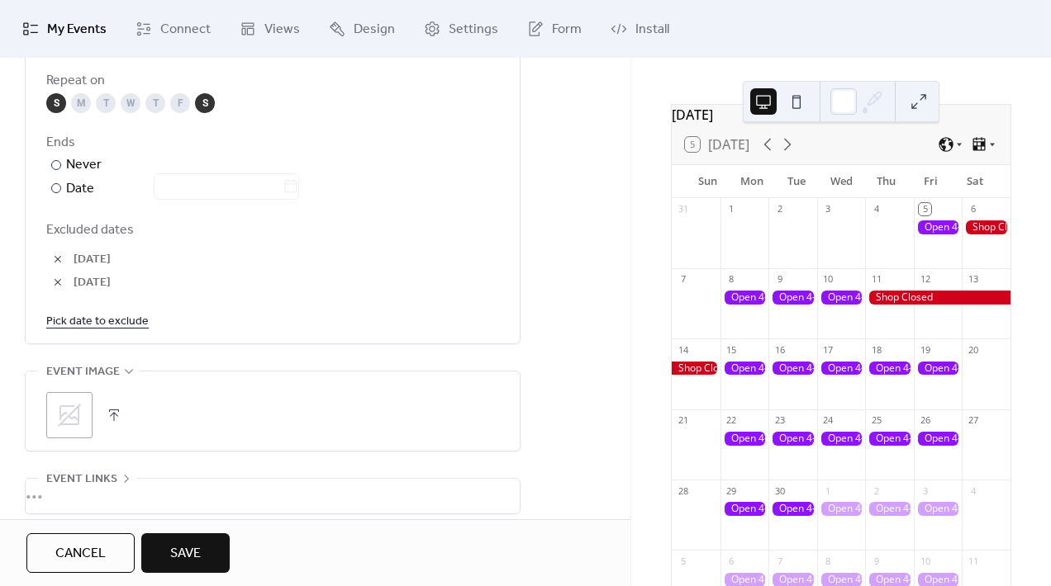
click at [204, 557] on button "Save" at bounding box center [185, 554] width 88 height 40
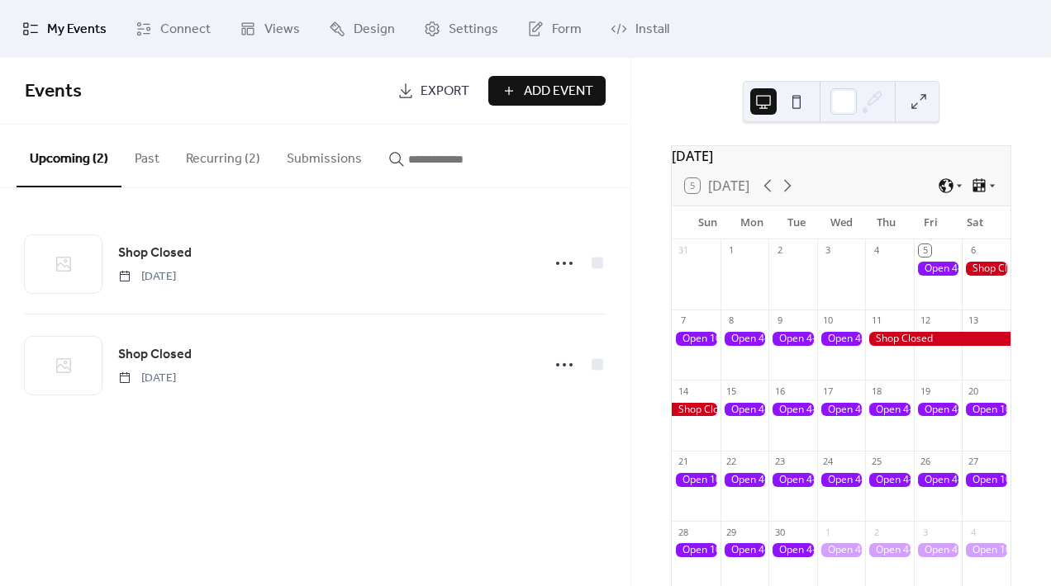
click at [570, 84] on span "Add Event" at bounding box center [558, 92] width 69 height 20
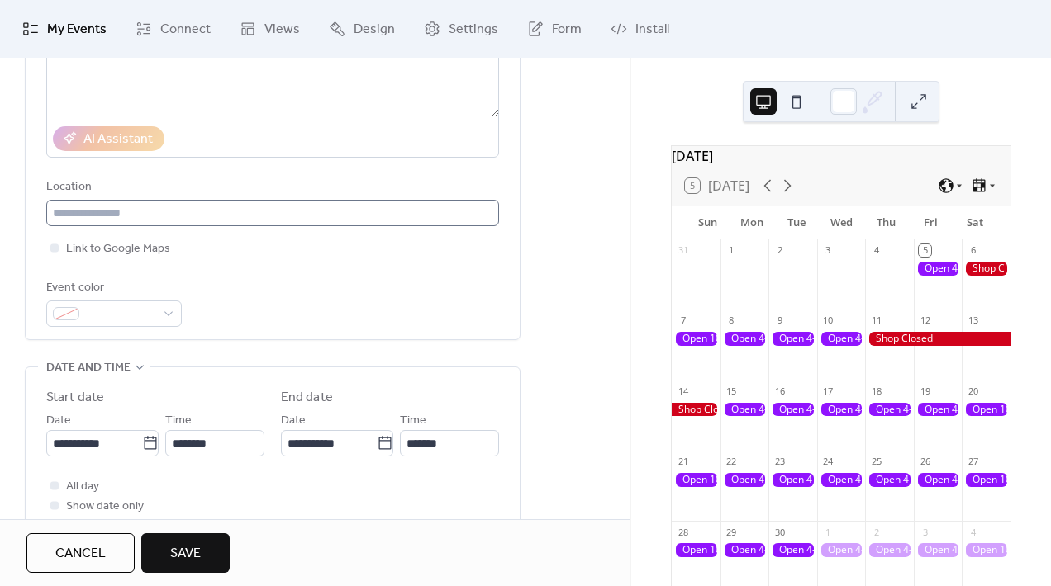
scroll to position [268, 0]
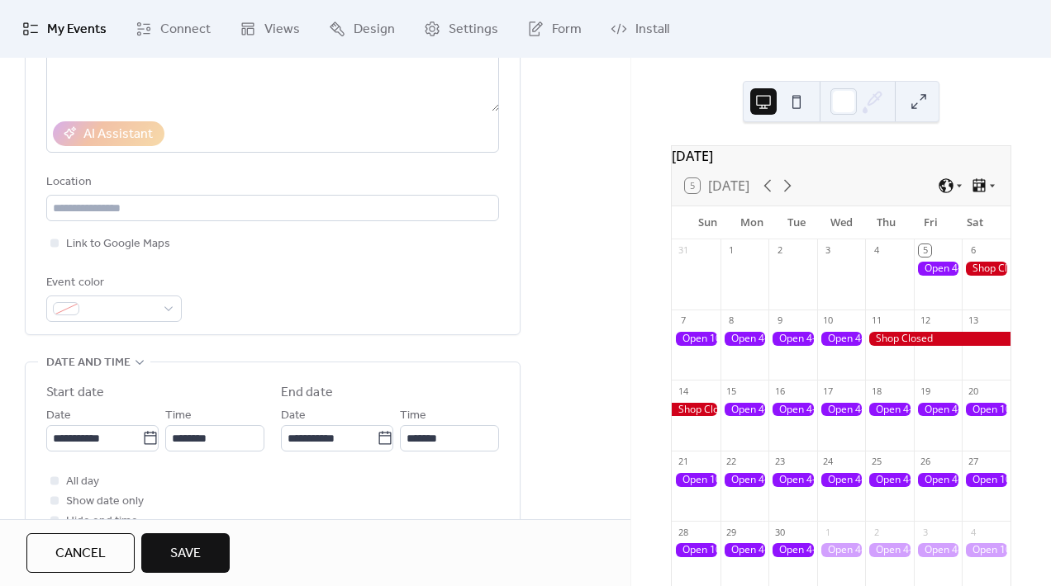
type input "**********"
click at [121, 322] on div "**********" at bounding box center [272, 108] width 453 height 453
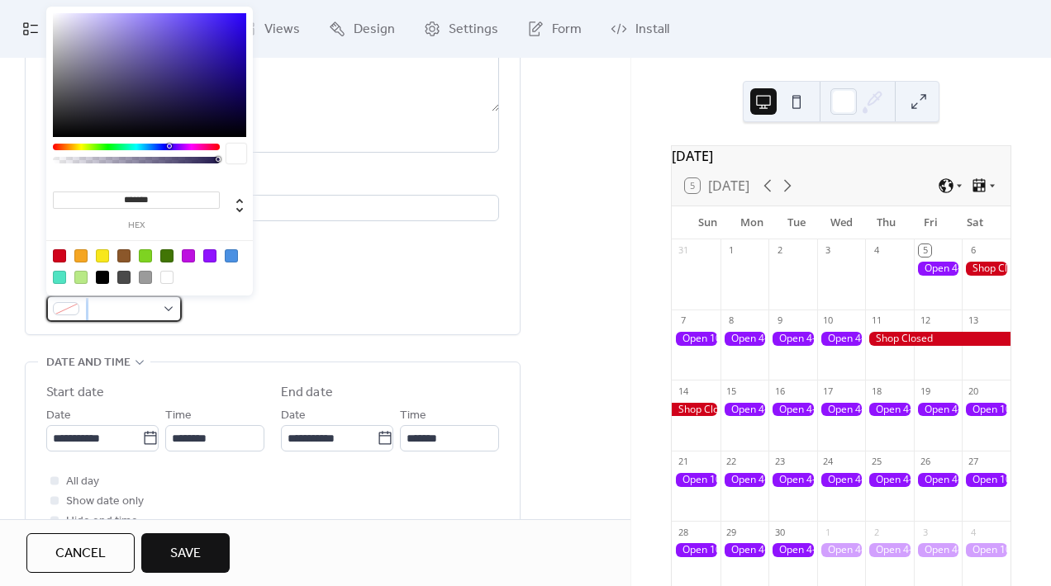
click at [121, 319] on div at bounding box center [113, 309] width 135 height 26
click at [56, 249] on div at bounding box center [59, 255] width 13 height 13
type input "*******"
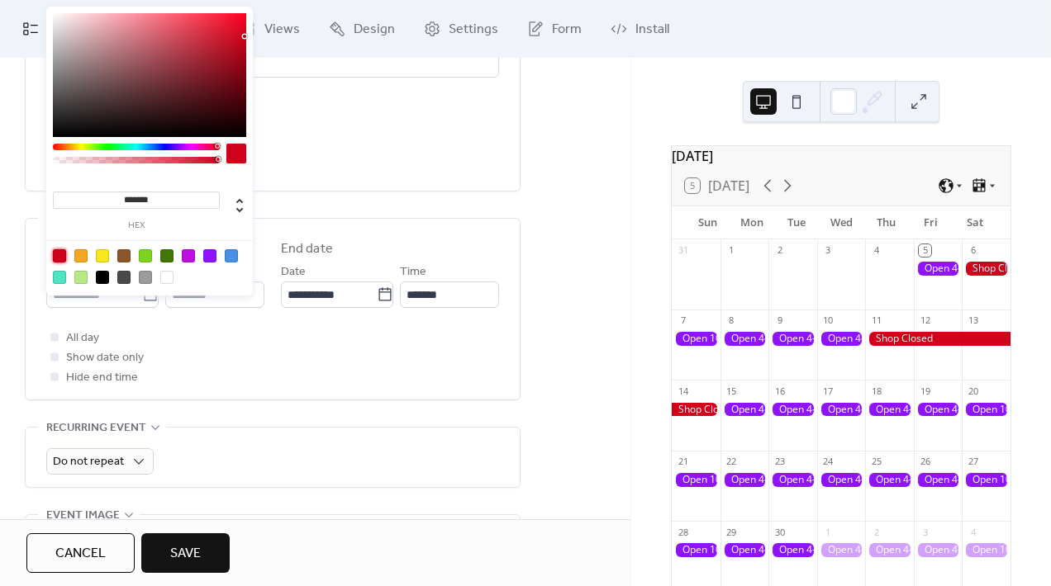
scroll to position [422, 0]
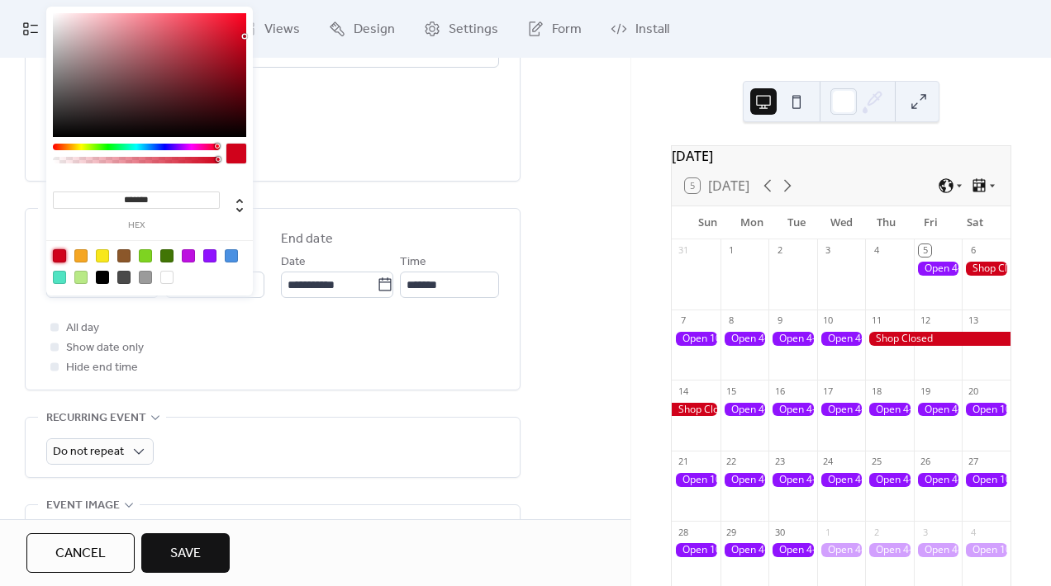
click at [235, 355] on div "All day Show date only Hide end time" at bounding box center [272, 347] width 453 height 59
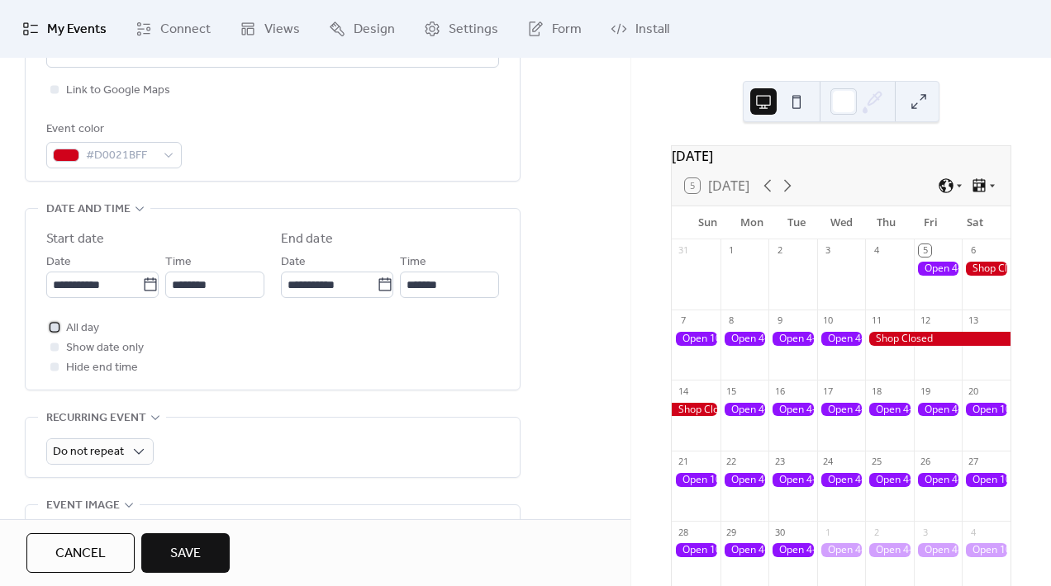
click at [82, 325] on span "All day" at bounding box center [82, 329] width 33 height 20
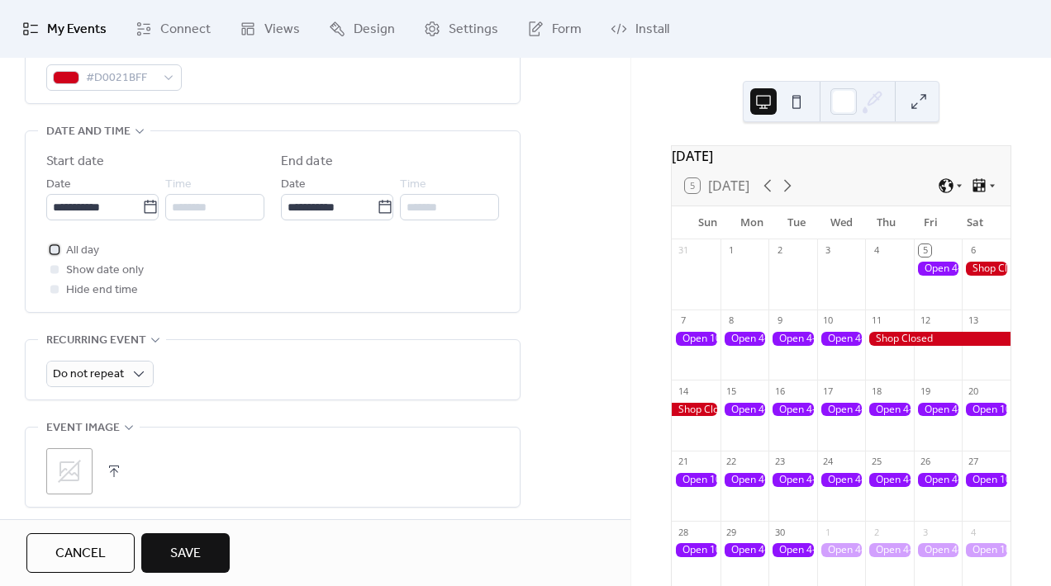
scroll to position [482, 0]
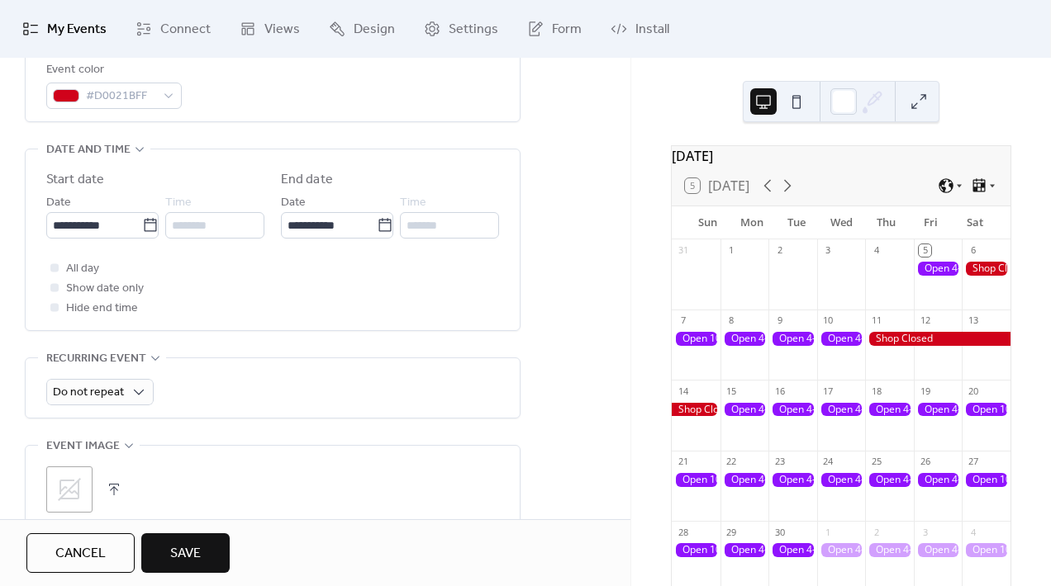
click at [126, 197] on div "**********" at bounding box center [102, 215] width 112 height 46
click at [123, 232] on input "**********" at bounding box center [94, 225] width 96 height 26
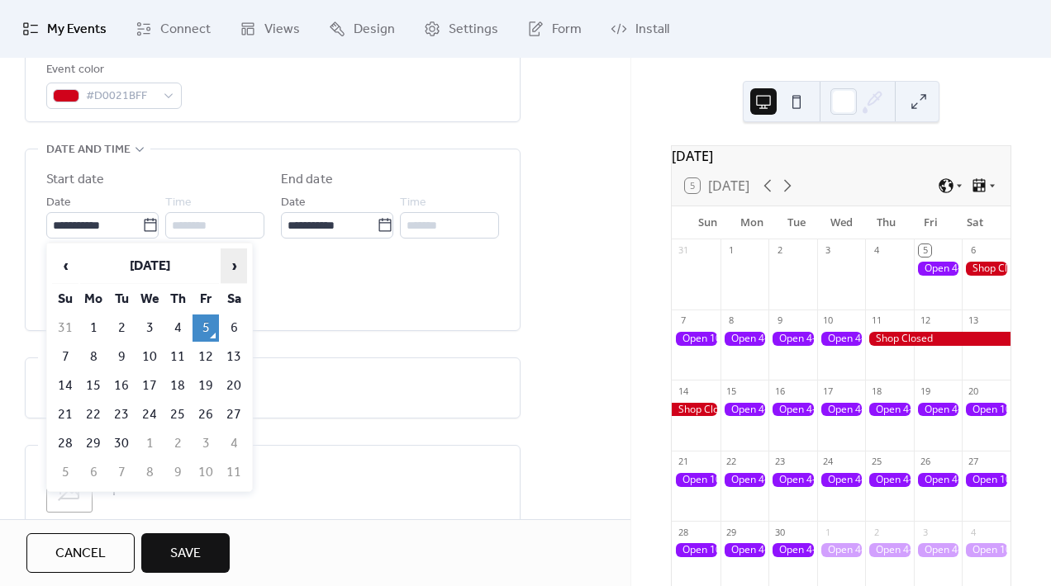
click at [229, 264] on span "›" at bounding box center [233, 265] width 25 height 33
click at [206, 409] on td "24" at bounding box center [205, 414] width 26 height 27
type input "**********"
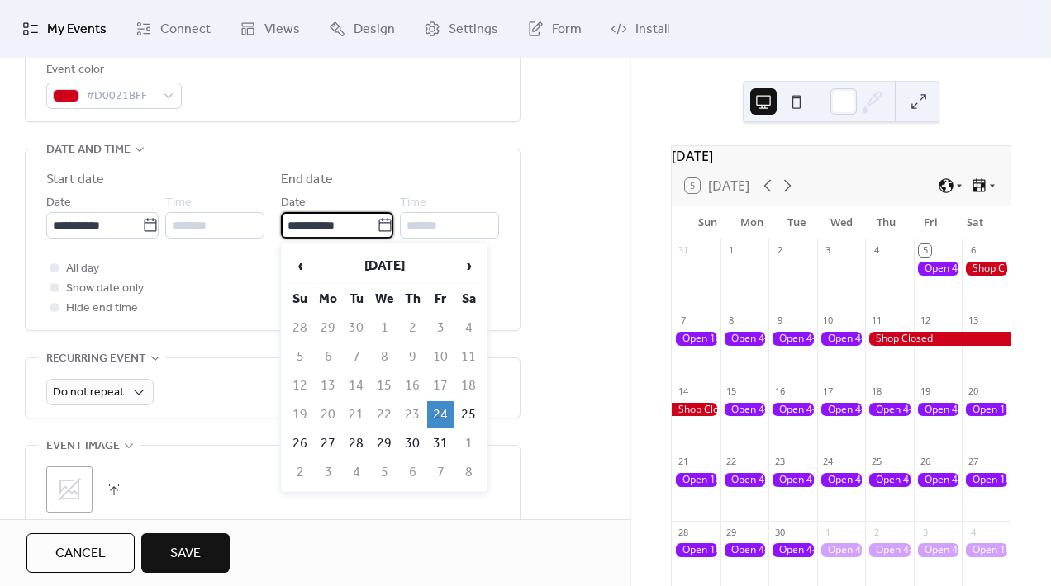
click at [340, 230] on input "**********" at bounding box center [329, 225] width 96 height 26
click at [297, 439] on td "26" at bounding box center [300, 443] width 26 height 27
type input "**********"
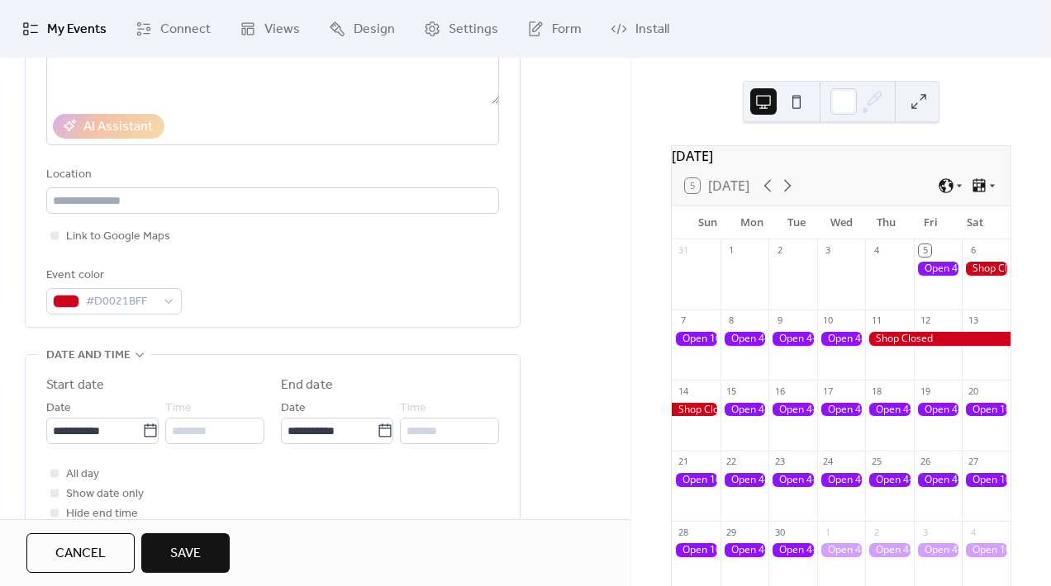
scroll to position [273, 0]
click at [198, 558] on span "Save" at bounding box center [185, 554] width 31 height 20
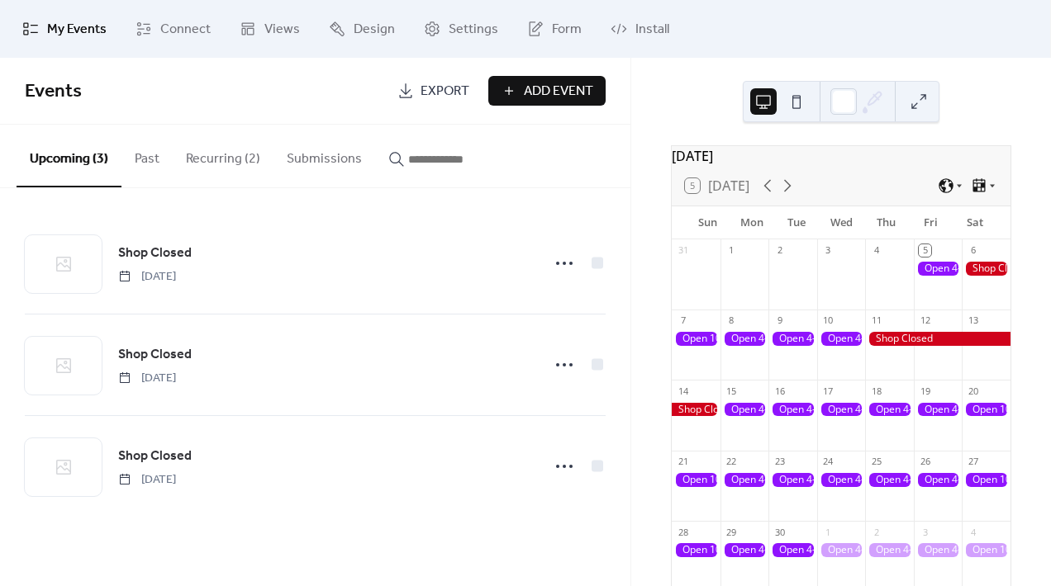
click at [794, 206] on div "5 [DATE]" at bounding box center [841, 186] width 339 height 40
click at [791, 192] on icon at bounding box center [787, 186] width 20 height 20
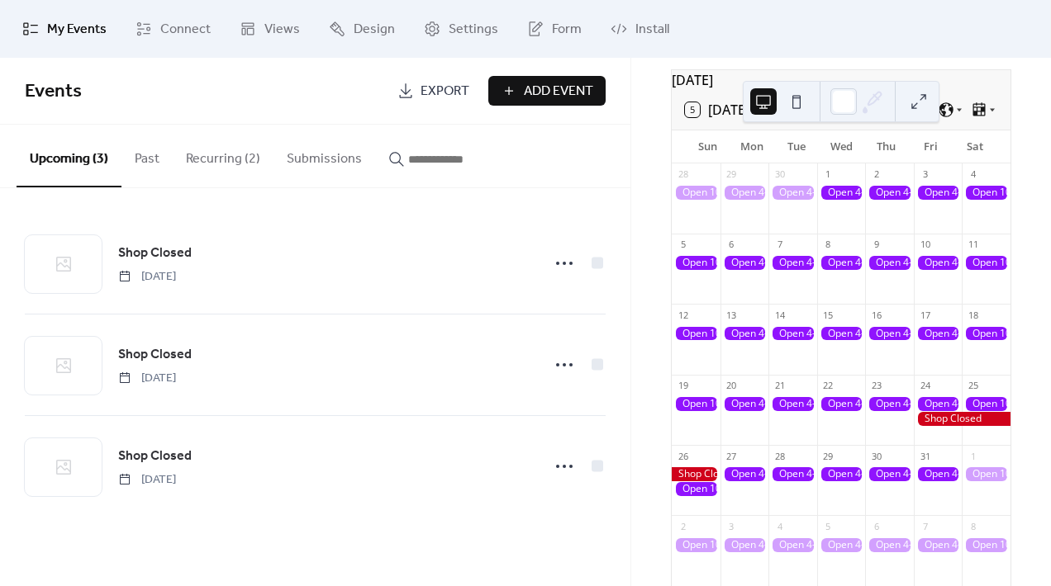
scroll to position [78, 0]
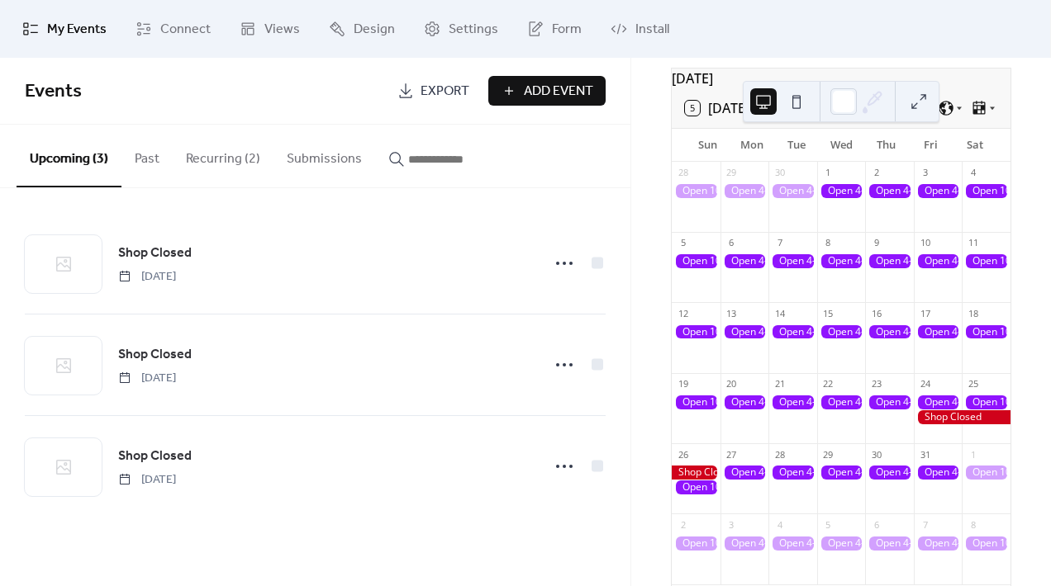
click at [237, 166] on button "Recurring (2)" at bounding box center [223, 155] width 101 height 61
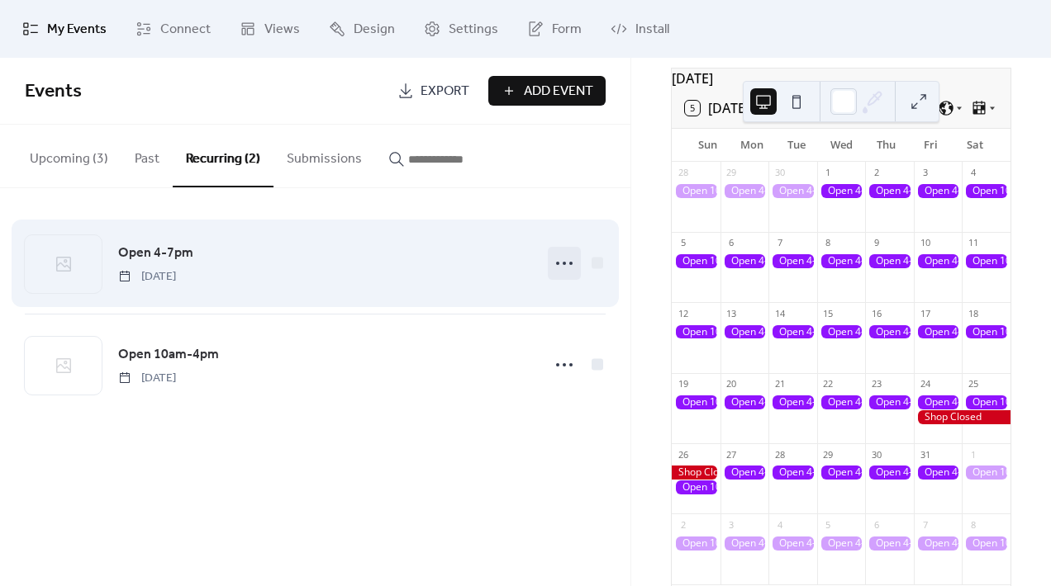
click at [559, 264] on icon at bounding box center [564, 263] width 26 height 26
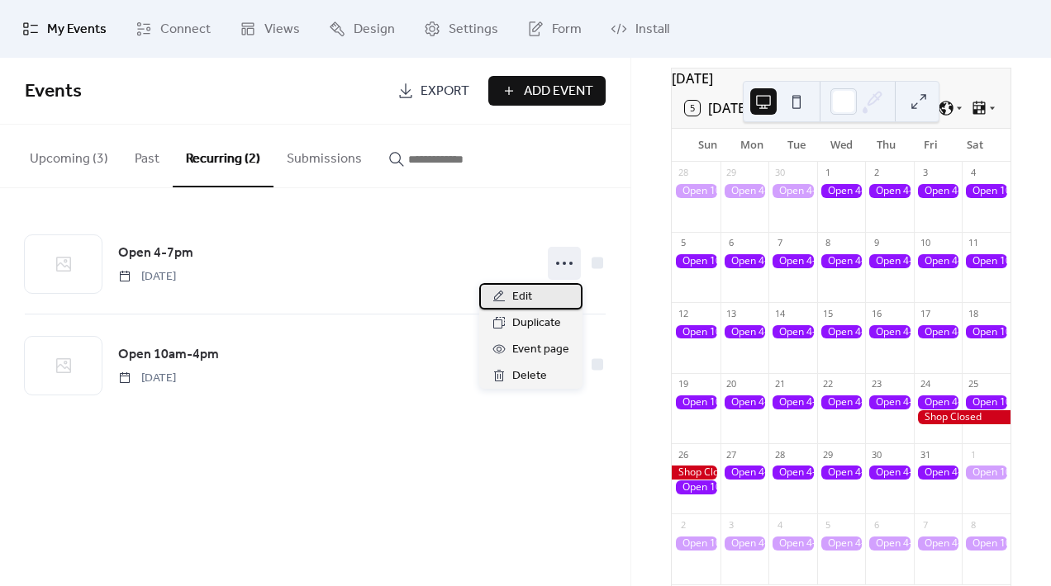
click at [536, 298] on div "Edit" at bounding box center [530, 296] width 103 height 26
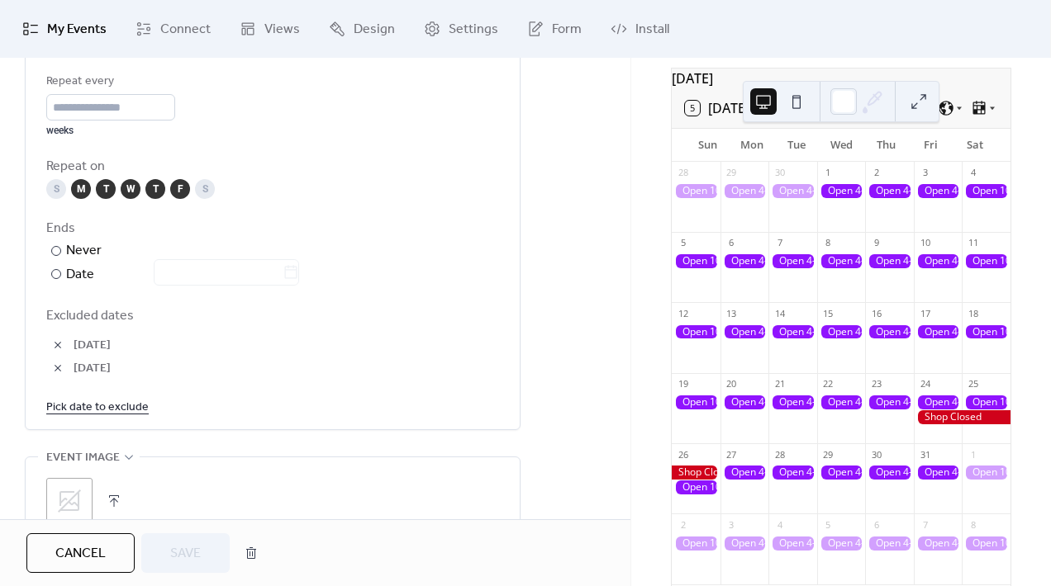
scroll to position [848, 0]
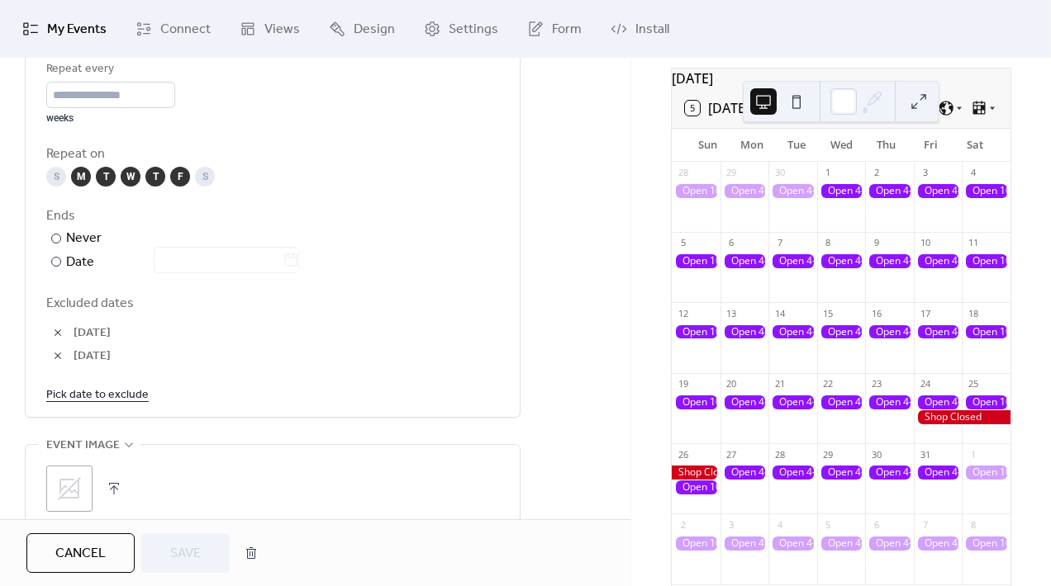
click at [108, 397] on link "Pick date to exclude" at bounding box center [97, 394] width 102 height 21
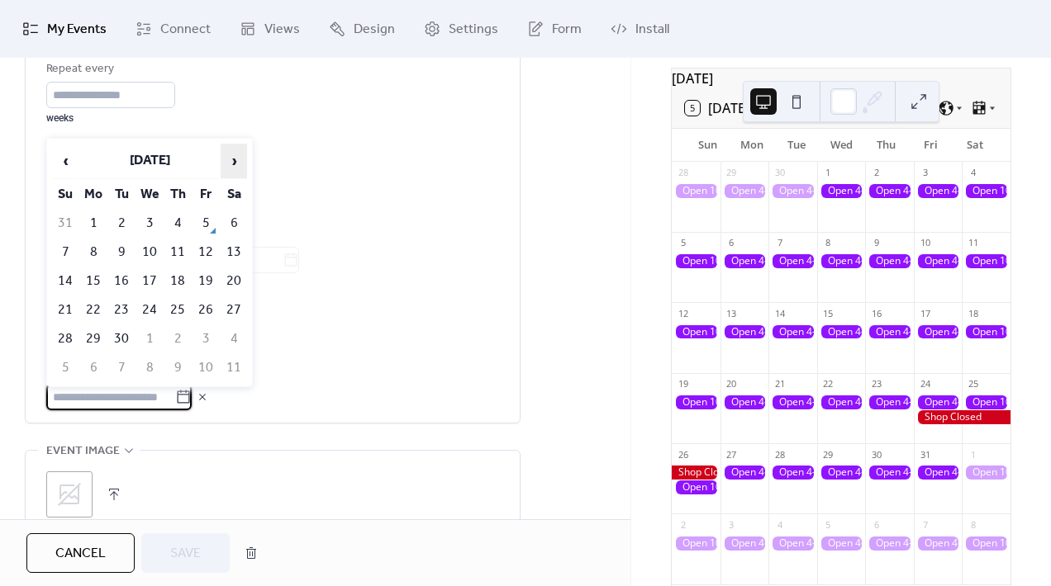
click at [238, 163] on span "›" at bounding box center [233, 161] width 25 height 33
click at [208, 308] on td "24" at bounding box center [205, 310] width 26 height 27
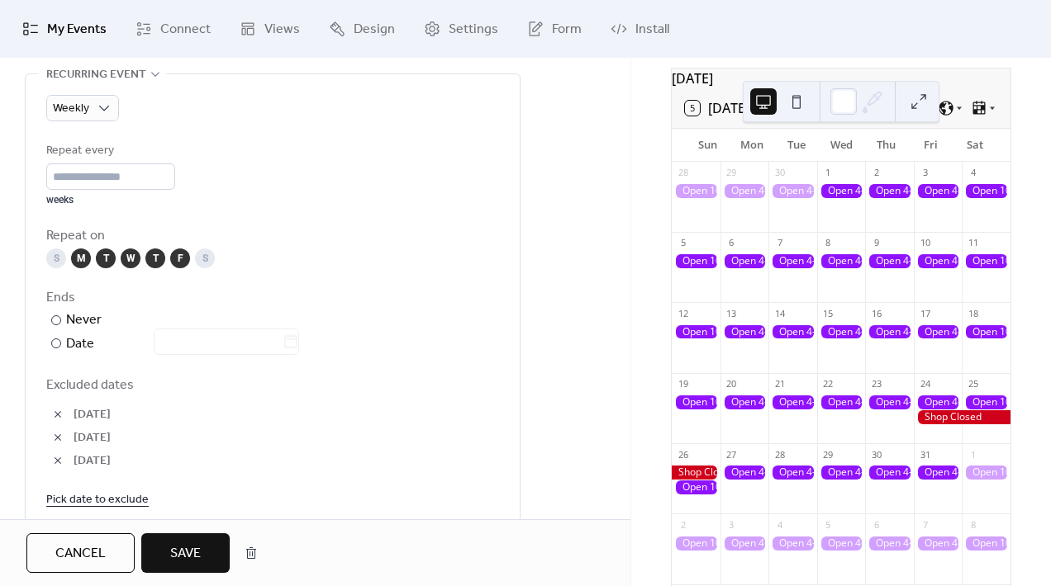
scroll to position [727, 0]
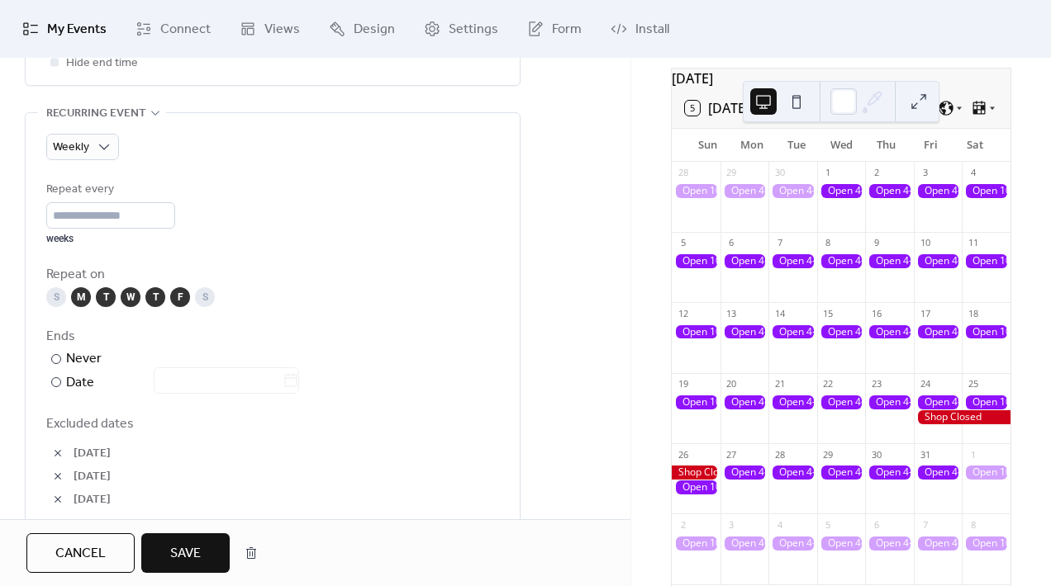
click at [170, 547] on span "Save" at bounding box center [185, 554] width 31 height 20
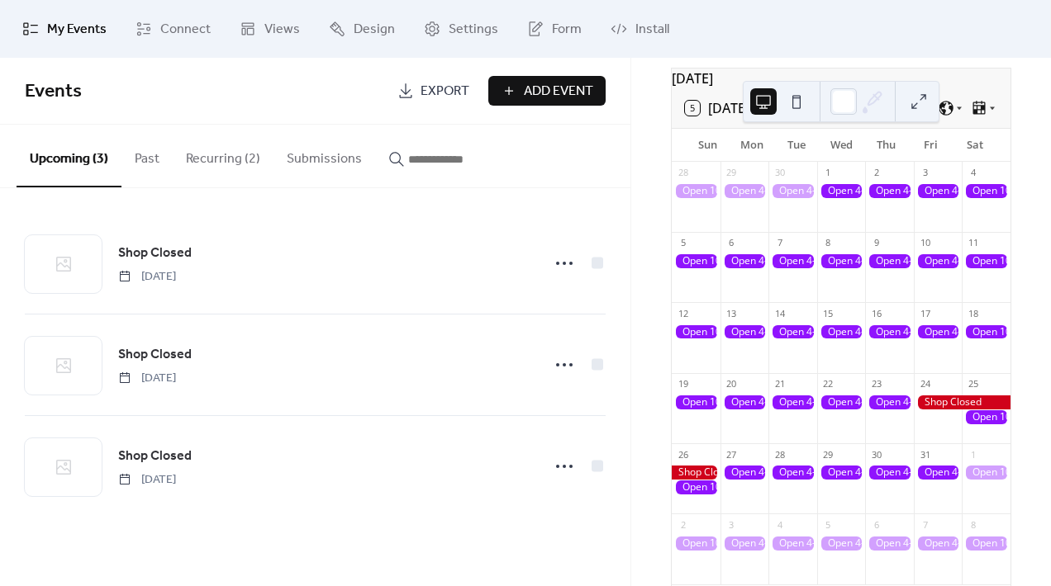
click at [240, 153] on button "Recurring (2)" at bounding box center [223, 155] width 101 height 61
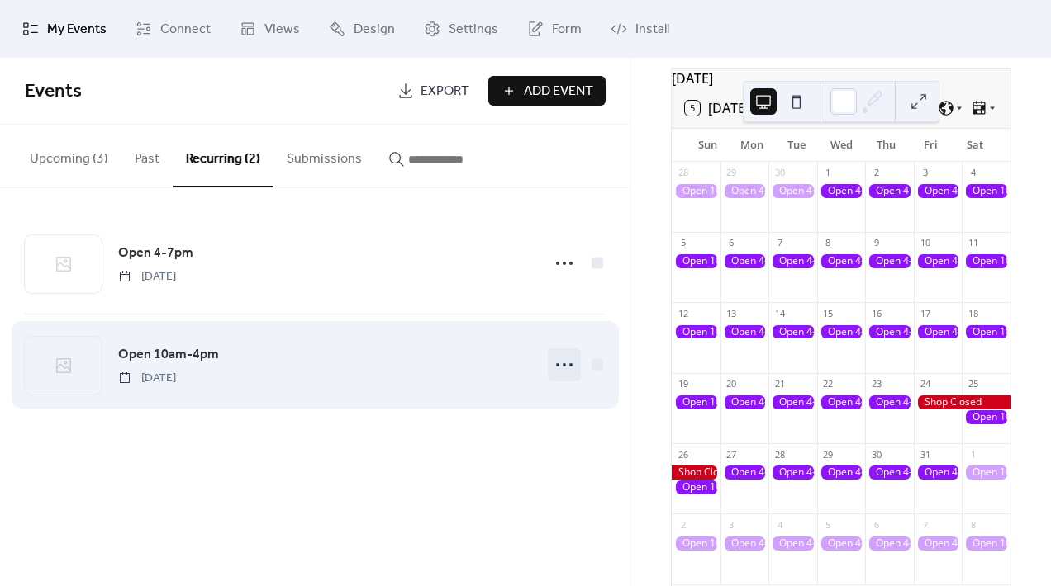
click at [551, 364] on icon at bounding box center [564, 365] width 26 height 26
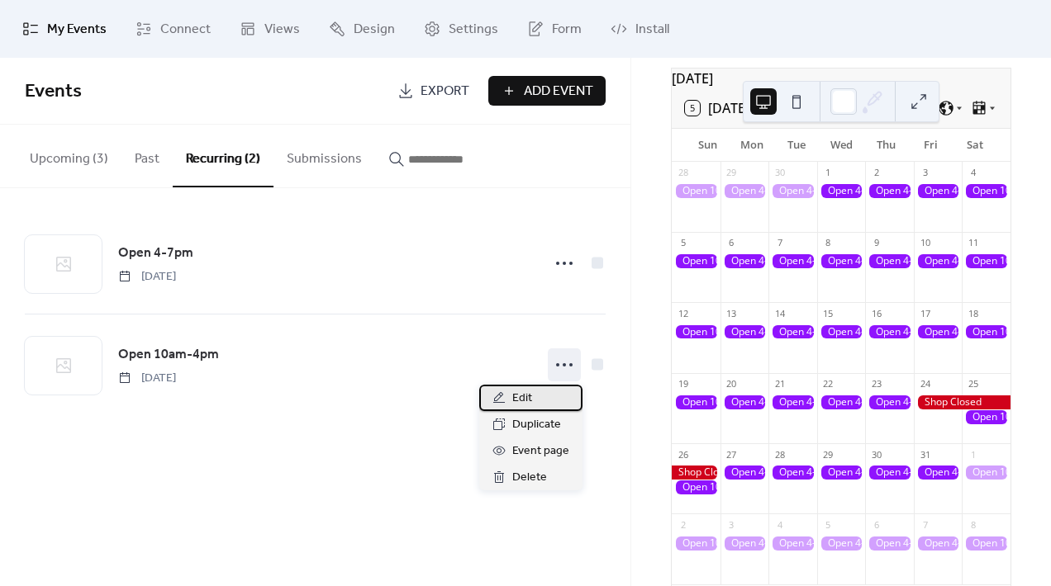
click at [539, 392] on div "Edit" at bounding box center [530, 398] width 103 height 26
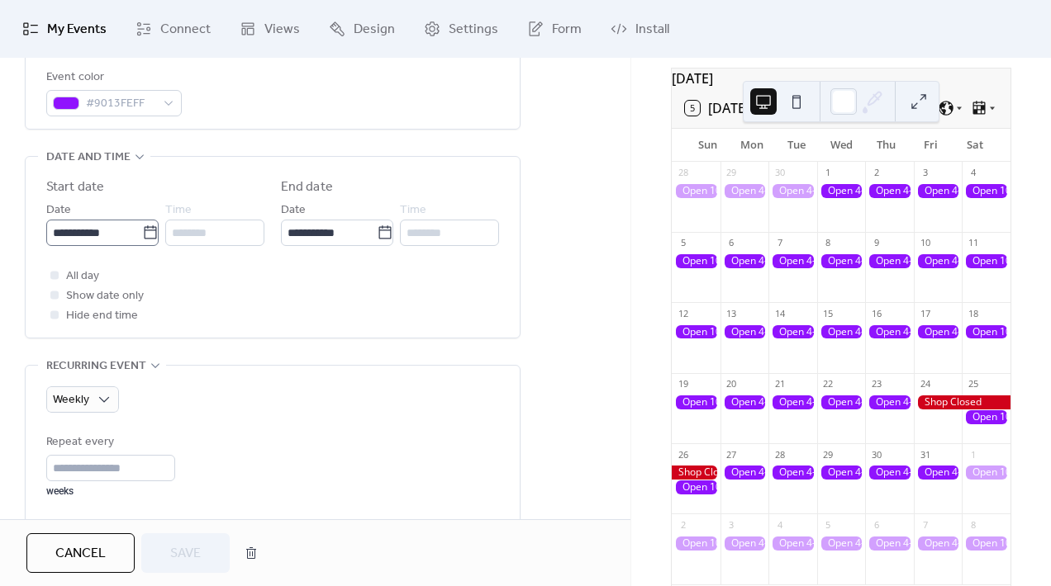
scroll to position [476, 0]
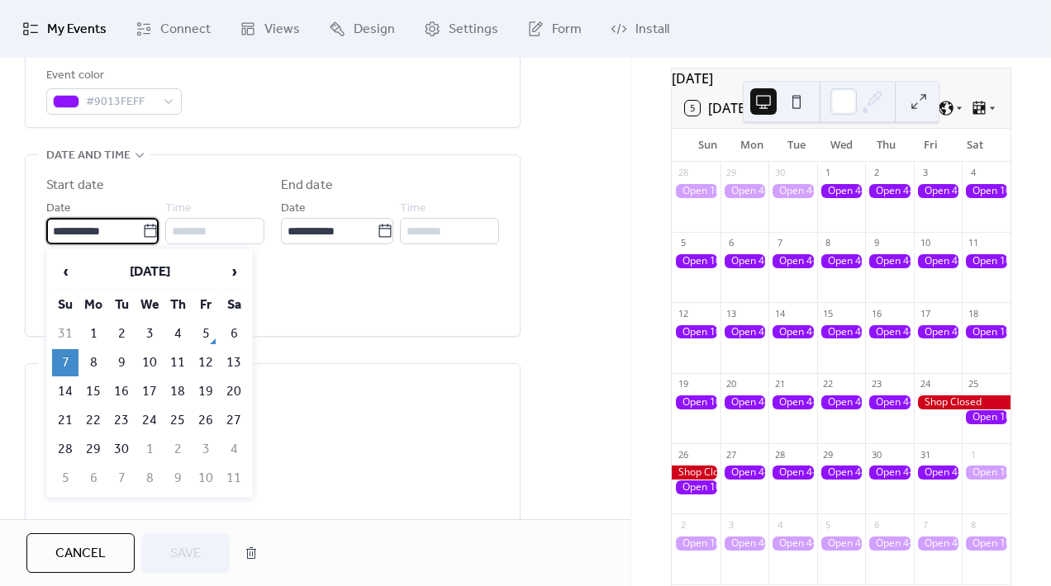
click at [133, 235] on input "**********" at bounding box center [94, 231] width 96 height 26
click at [297, 269] on div "All day Show date only Hide end time" at bounding box center [272, 293] width 453 height 59
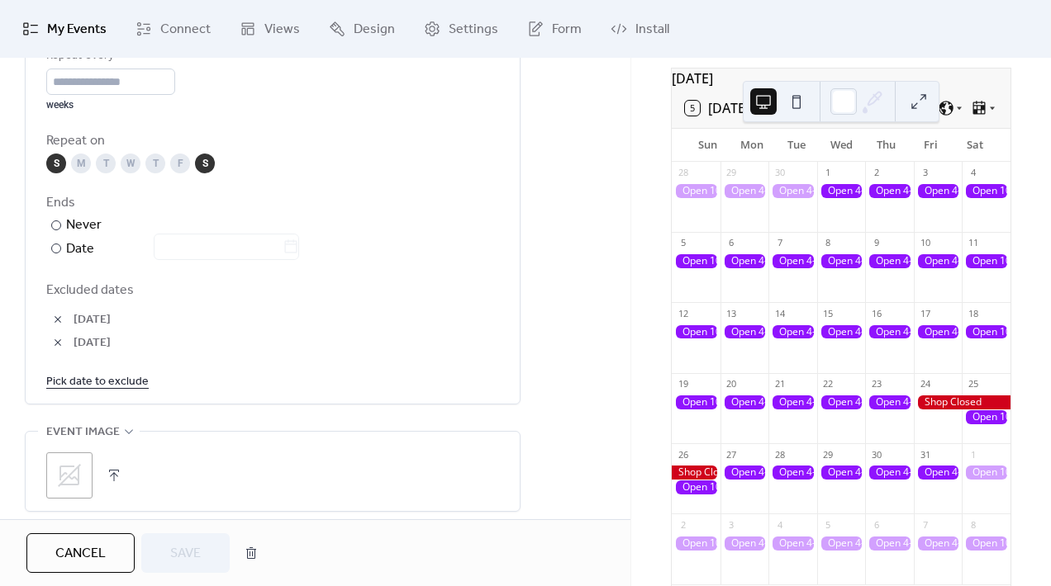
scroll to position [868, 0]
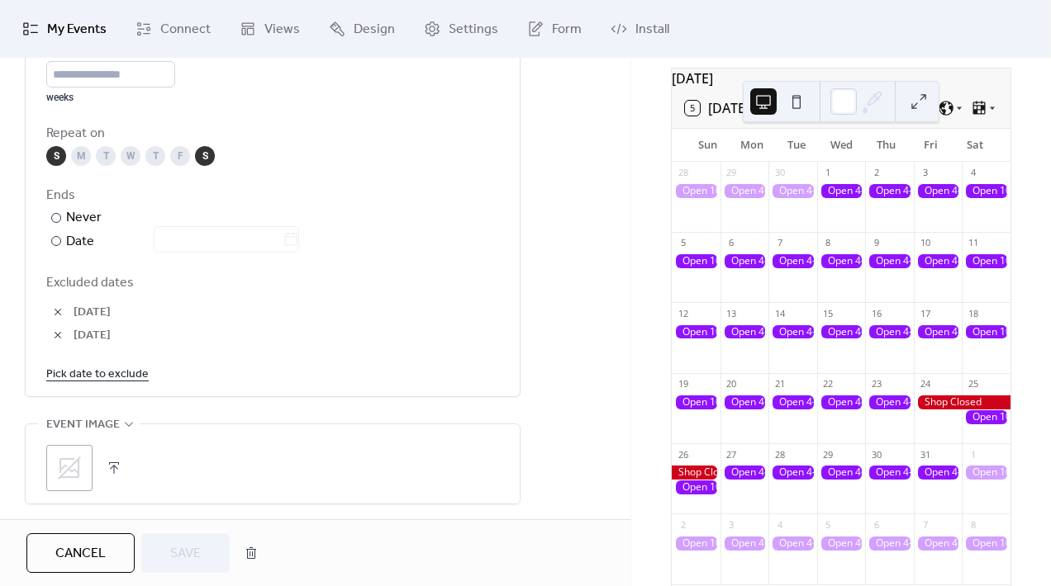
click at [136, 373] on link "Pick date to exclude" at bounding box center [97, 373] width 102 height 21
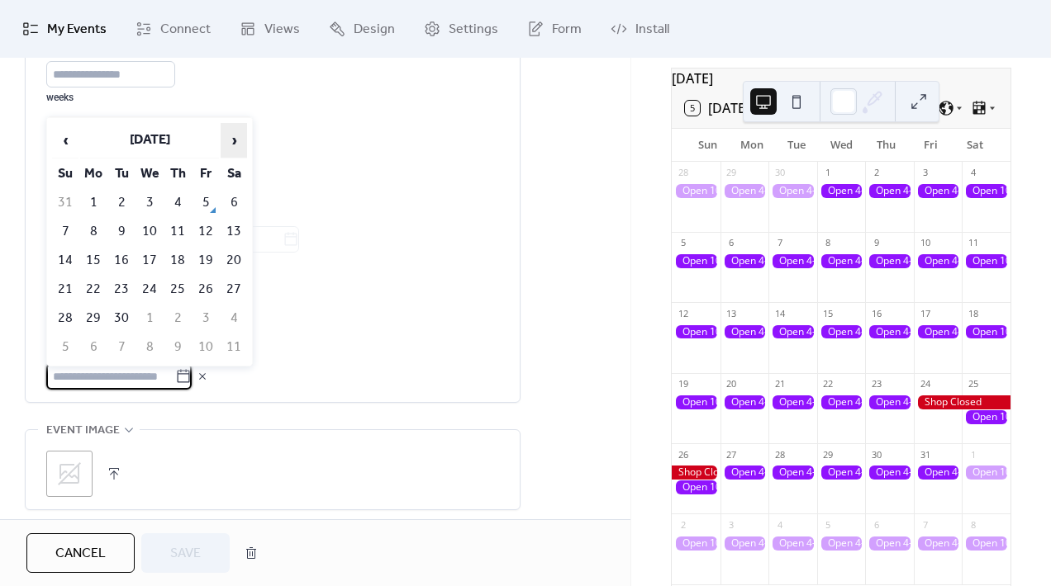
click at [237, 145] on span "›" at bounding box center [233, 140] width 25 height 33
click at [237, 287] on td "25" at bounding box center [234, 289] width 26 height 27
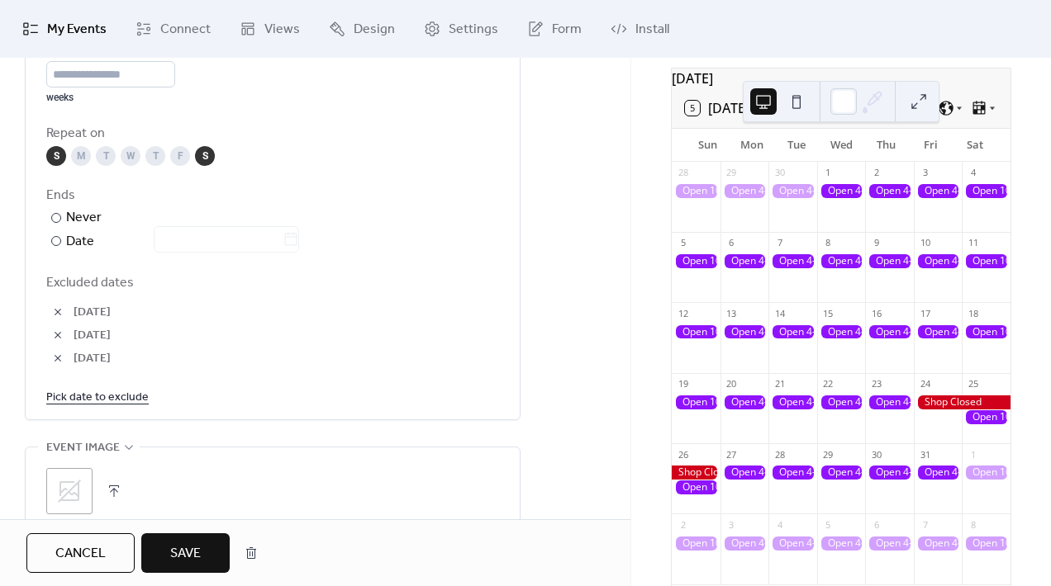
click at [135, 397] on link "Pick date to exclude" at bounding box center [97, 397] width 102 height 21
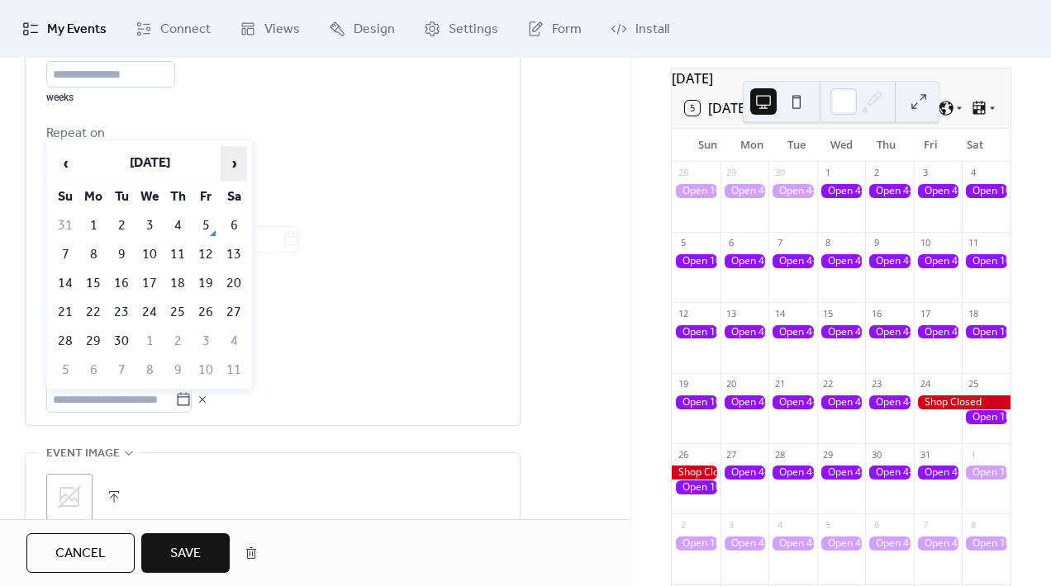
click at [233, 164] on span "›" at bounding box center [233, 163] width 25 height 33
click at [62, 341] on td "26" at bounding box center [65, 341] width 26 height 27
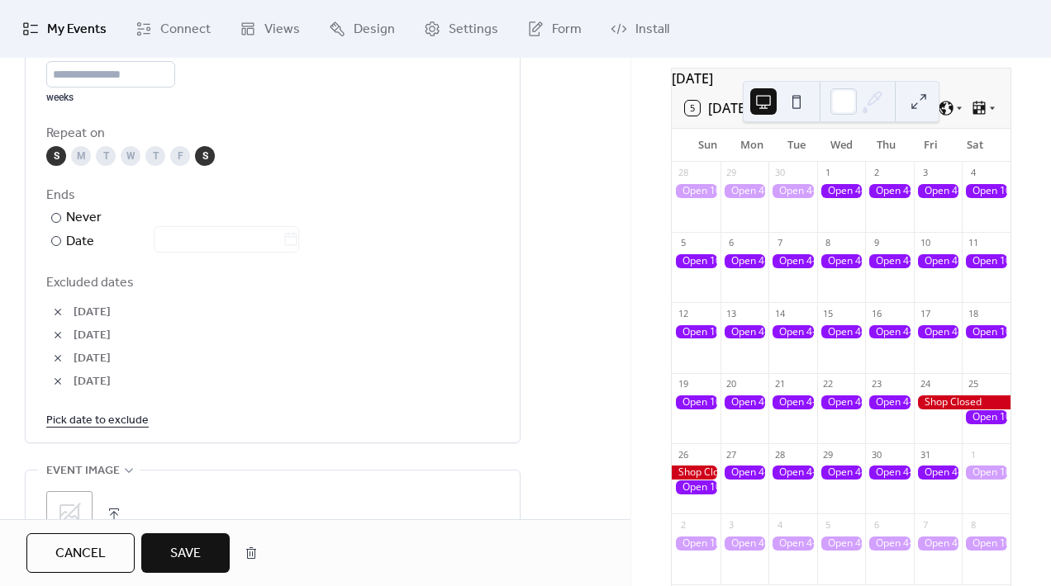
click at [209, 554] on button "Save" at bounding box center [185, 554] width 88 height 40
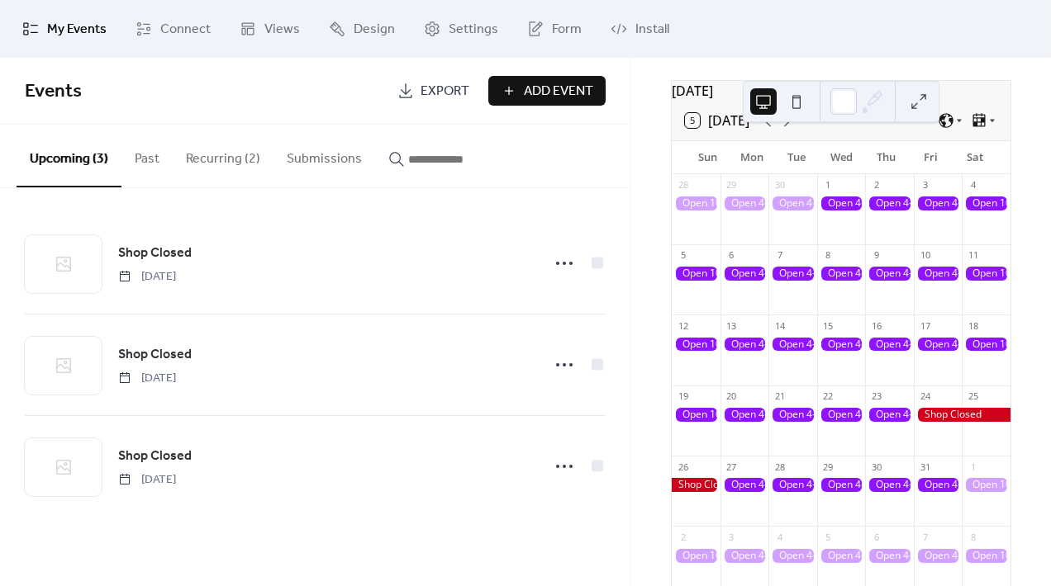
scroll to position [89, 0]
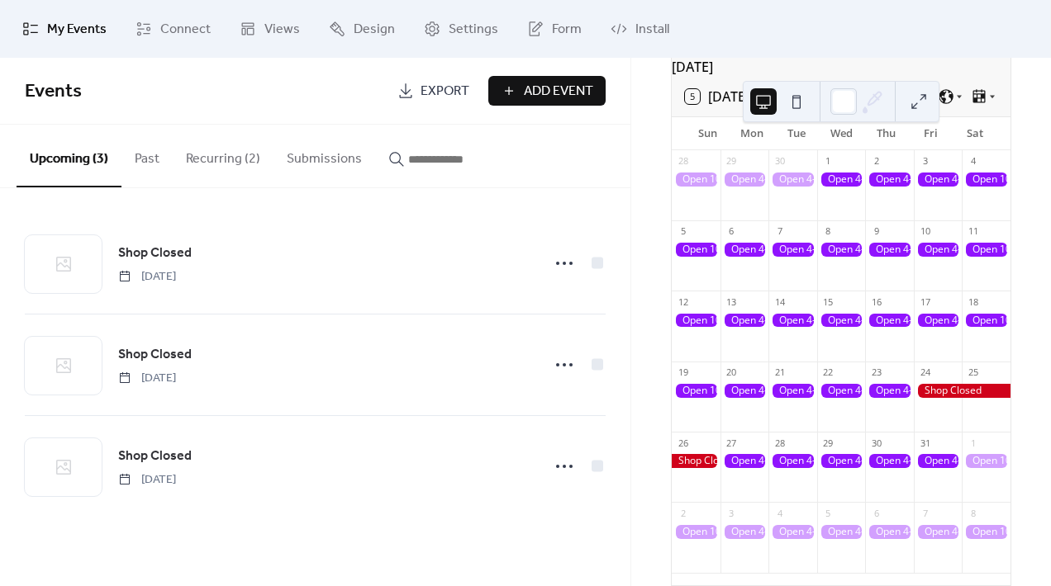
click at [221, 164] on button "Recurring (2)" at bounding box center [223, 155] width 101 height 61
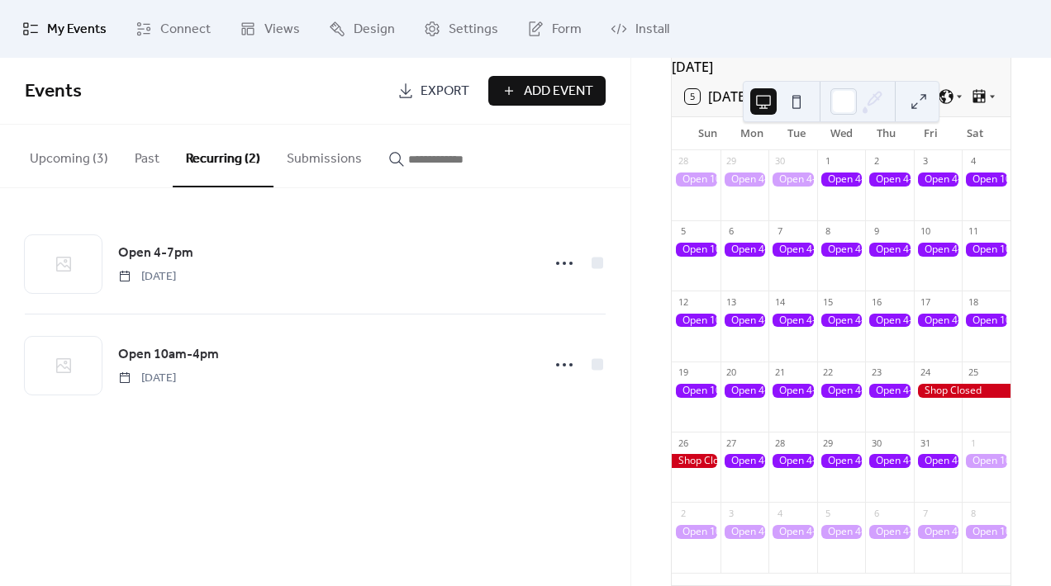
click at [1034, 255] on div "[DATE] 5 [DATE] Sun Mon Tue Wed Thu Fri Sat 28 29 30 1 2 3 4 5 6 7 8 9 10 11 12…" at bounding box center [841, 322] width 420 height 529
click at [847, 34] on ul "My Events Connect Views Design Settings Form Install" at bounding box center [525, 29] width 1030 height 45
click at [651, 175] on div "[DATE] 5 [DATE] Sun Mon Tue Wed Thu Fri Sat 28 29 30 1 2 3 4 5 6 7 8 9 10 11 12…" at bounding box center [841, 322] width 420 height 529
click at [834, 97] on div at bounding box center [843, 101] width 26 height 26
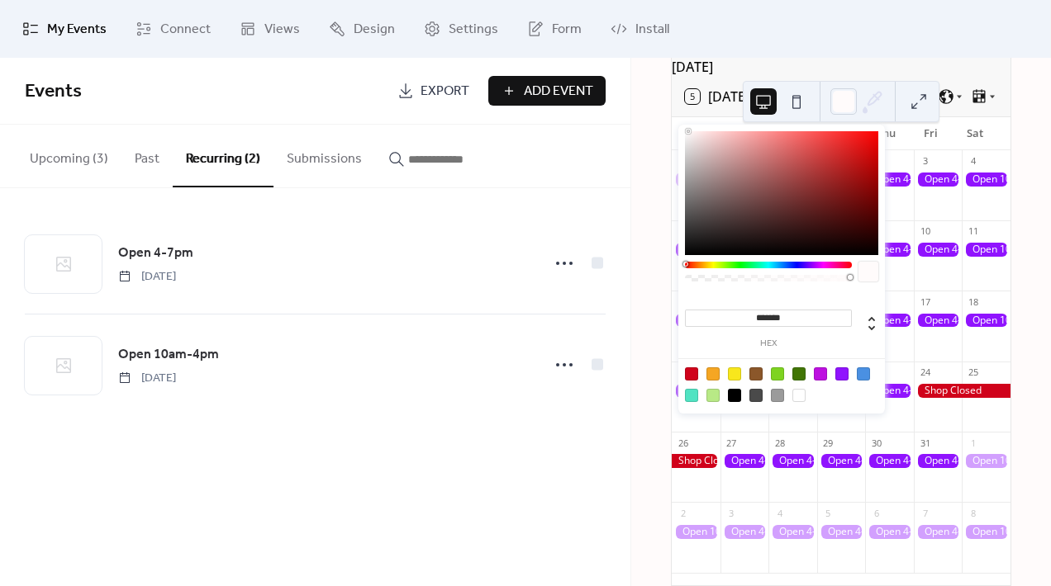
type input "*******"
drag, startPoint x: 779, startPoint y: 184, endPoint x: 680, endPoint y: 116, distance: 120.1
click at [680, 116] on body "My Events Connect Views Design Settings Form Install My Events Events Export Ad…" at bounding box center [525, 293] width 1051 height 586
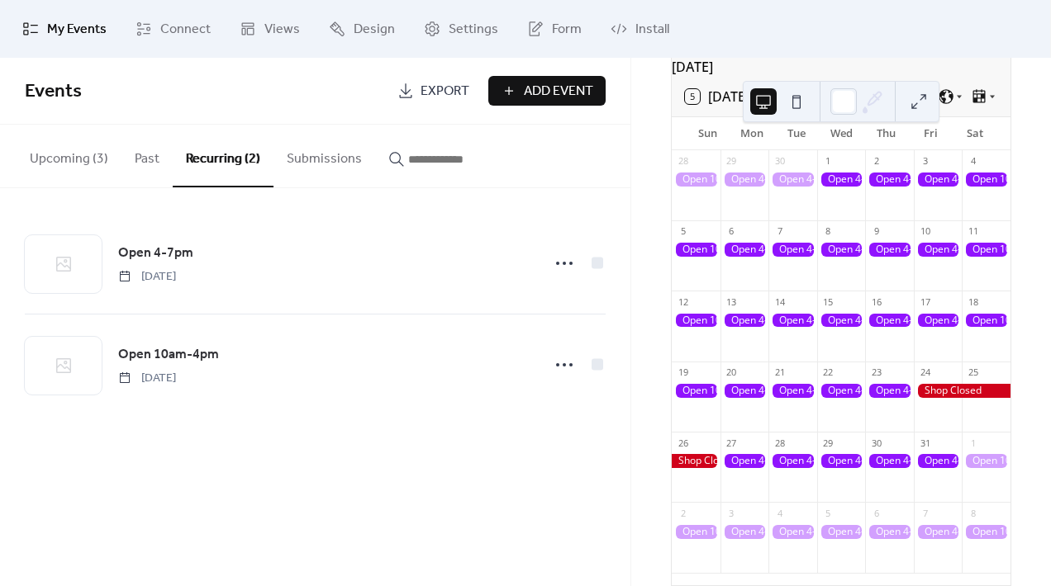
click at [480, 426] on div "Open 4-7pm [DATE] Open 10am-4pm [DATE]" at bounding box center [315, 314] width 630 height 252
click at [797, 97] on button at bounding box center [796, 101] width 26 height 26
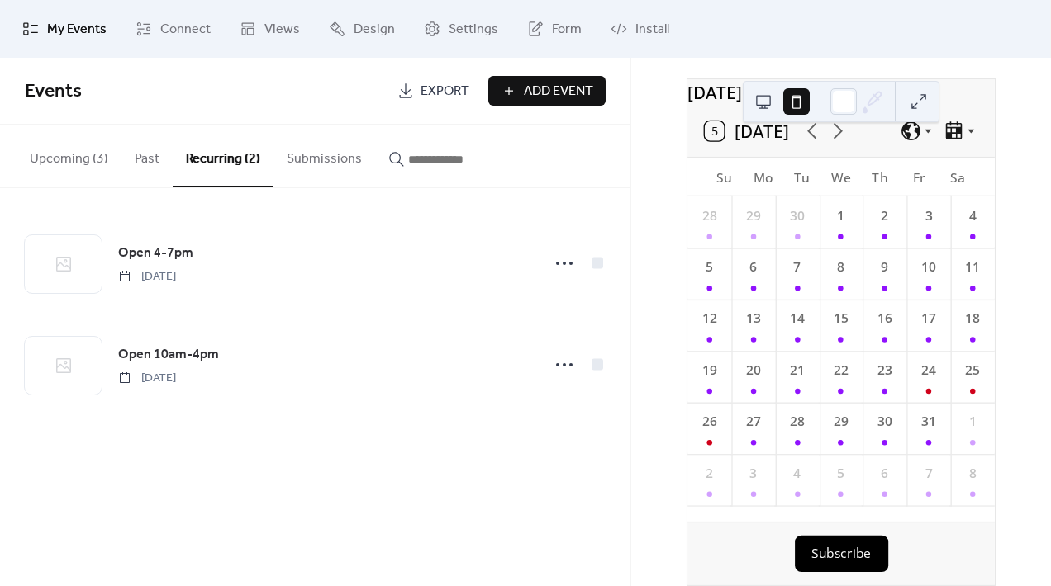
scroll to position [79, 0]
click at [772, 104] on button at bounding box center [763, 101] width 26 height 26
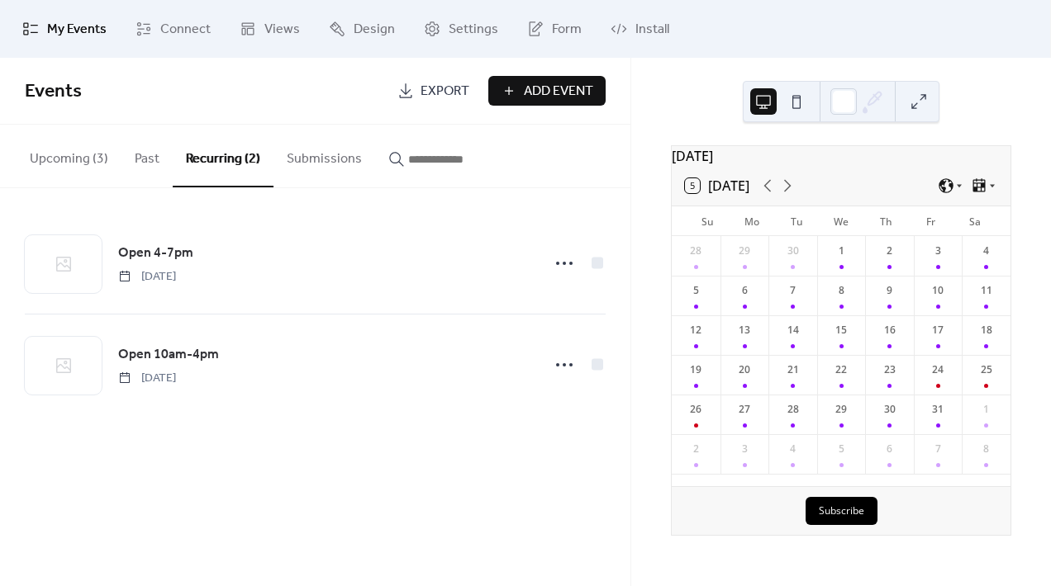
scroll to position [0, 0]
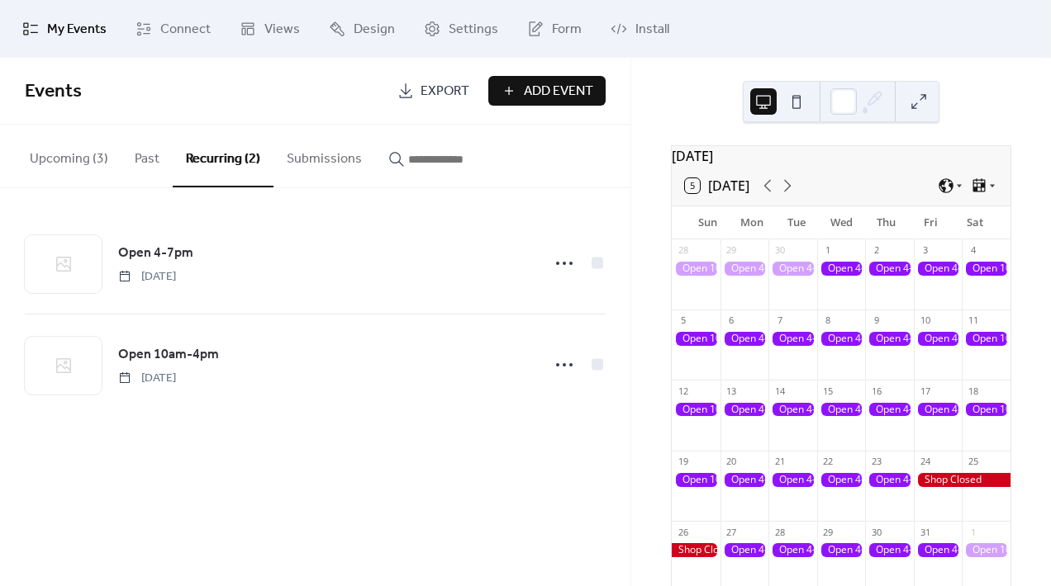
click at [786, 61] on div "[DATE] 5 [DATE] Sun Mon Tue Wed Thu Fri Sat 28 29 30 1 2 3 4 5 6 7 8 9 10 11 12…" at bounding box center [841, 322] width 420 height 529
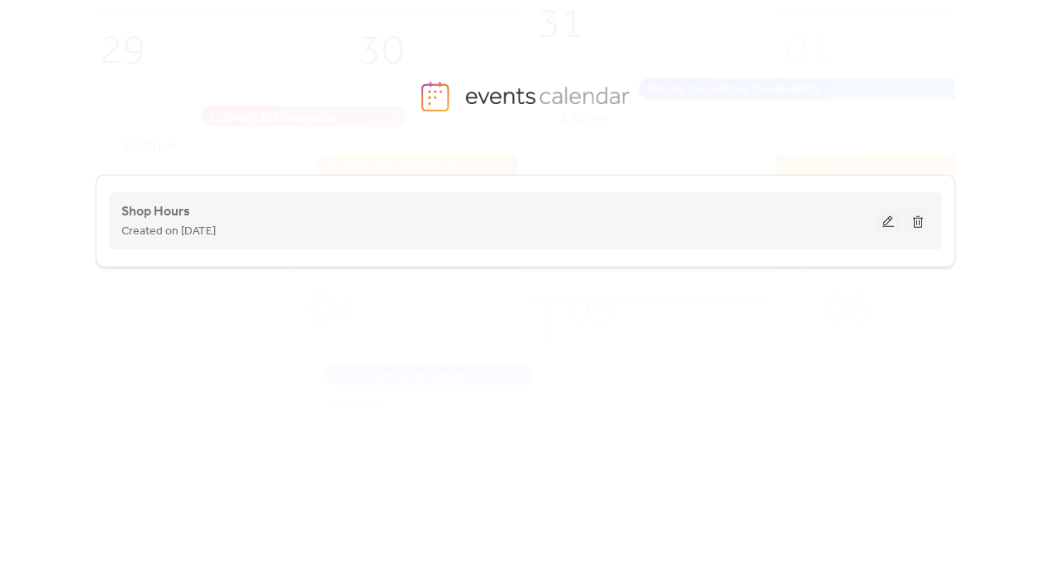
click at [888, 220] on button at bounding box center [887, 221] width 23 height 25
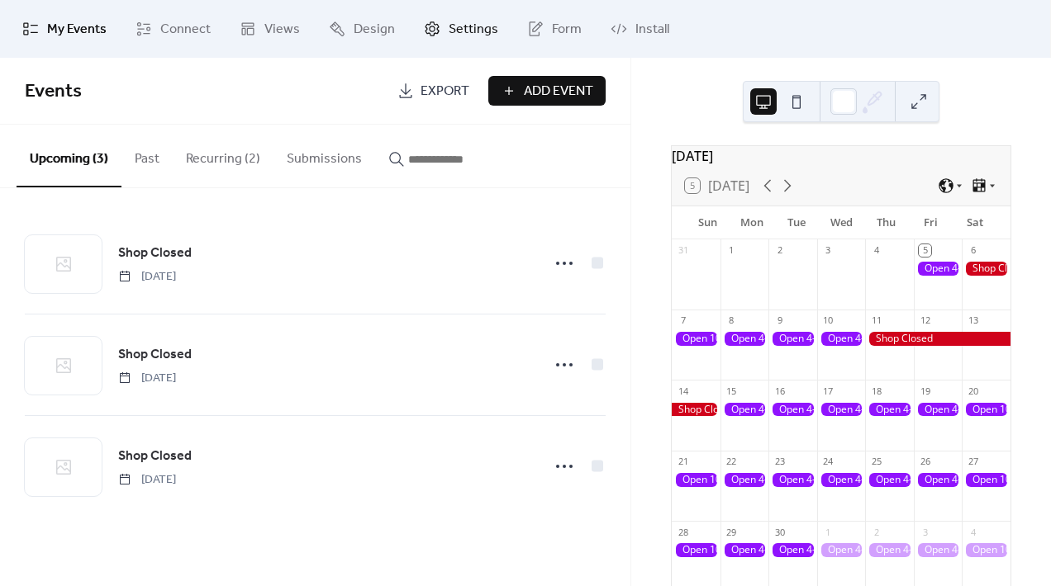
click at [449, 40] on span "Settings" at bounding box center [474, 30] width 50 height 20
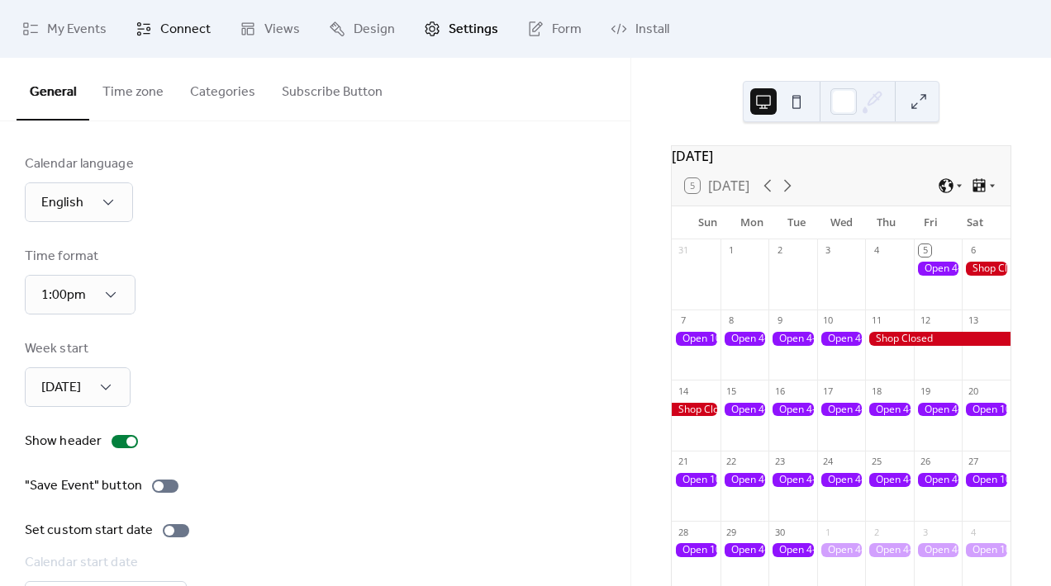
click at [163, 28] on span "Connect" at bounding box center [185, 30] width 50 height 20
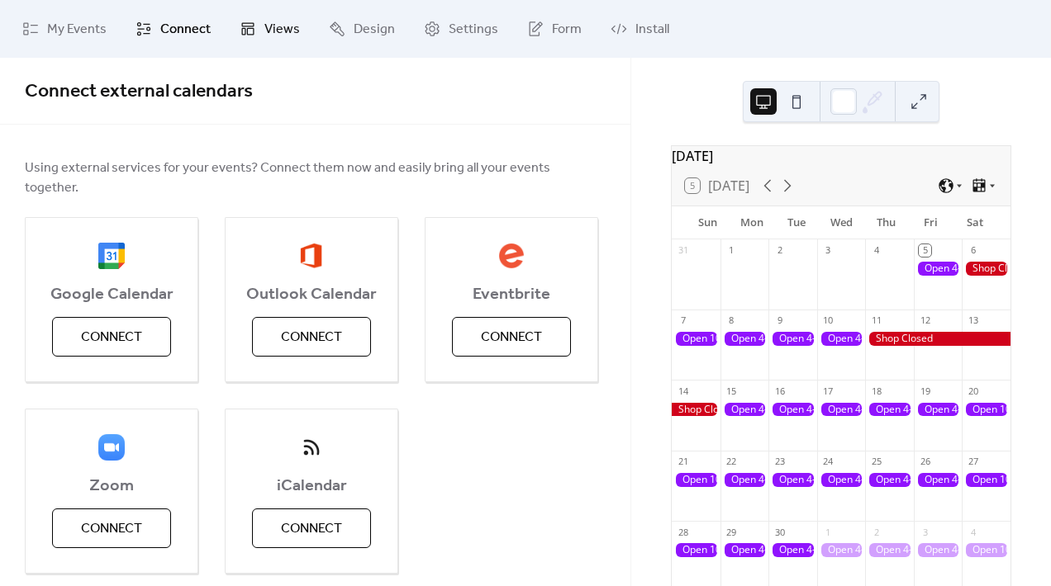
click at [291, 31] on span "Views" at bounding box center [282, 30] width 36 height 20
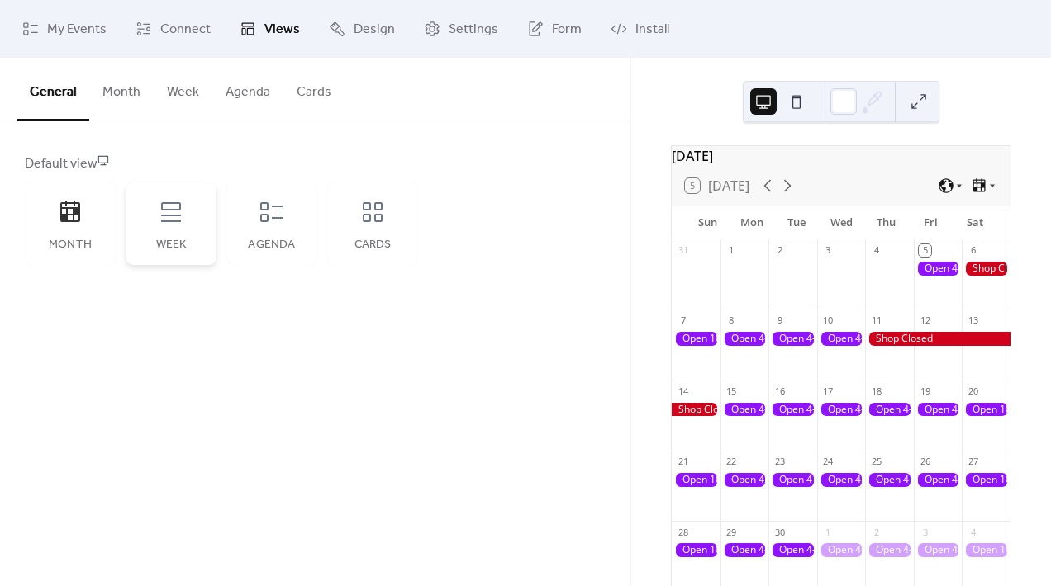
click at [182, 221] on icon at bounding box center [171, 212] width 26 height 26
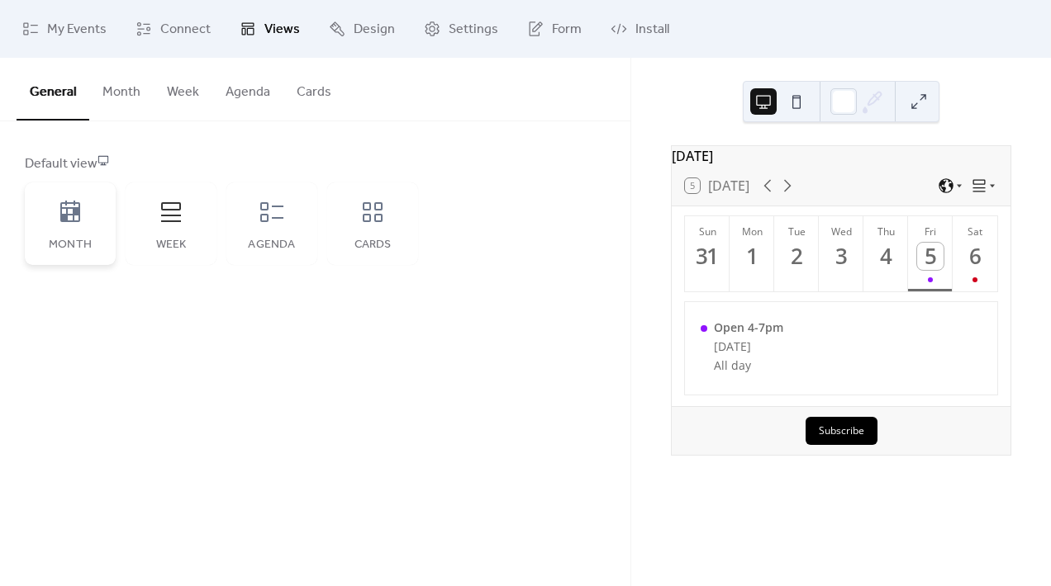
click at [62, 229] on div "Month" at bounding box center [70, 224] width 91 height 83
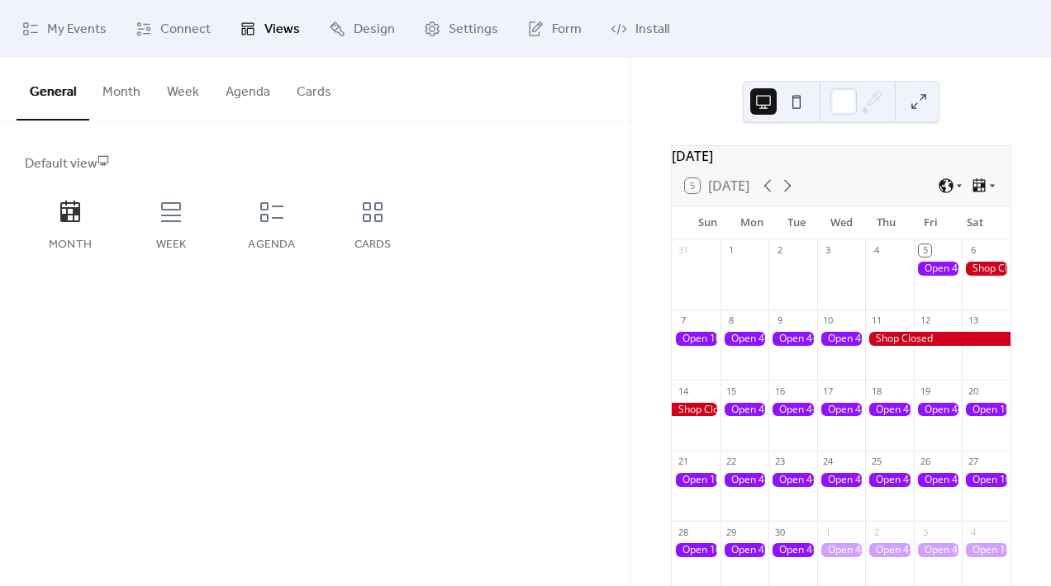
click at [323, 236] on div "Month Week Agenda Cards" at bounding box center [221, 224] width 393 height 83
click at [362, 237] on div "Cards" at bounding box center [372, 224] width 91 height 83
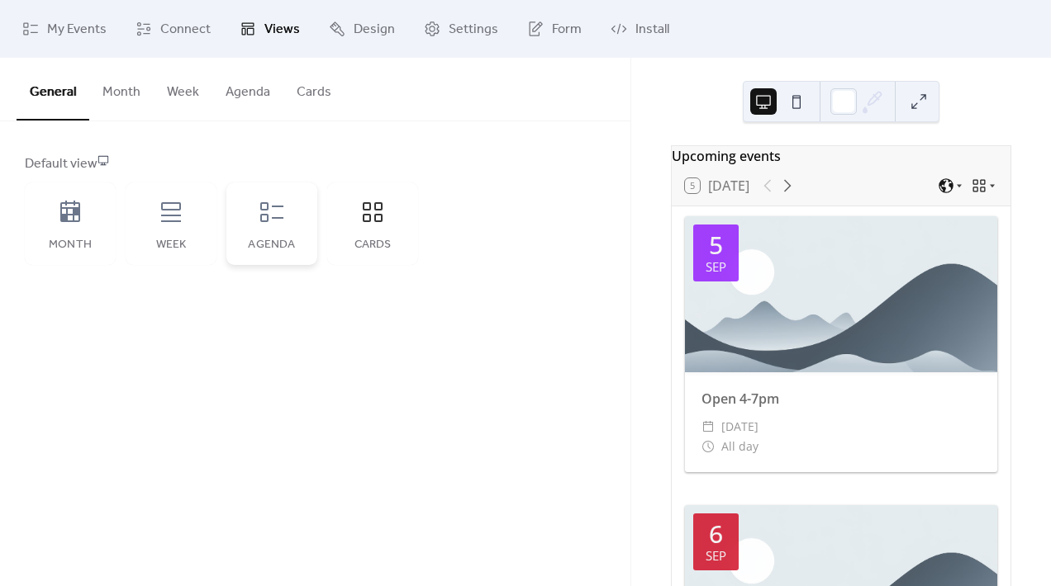
click at [278, 233] on div "Agenda" at bounding box center [271, 224] width 91 height 83
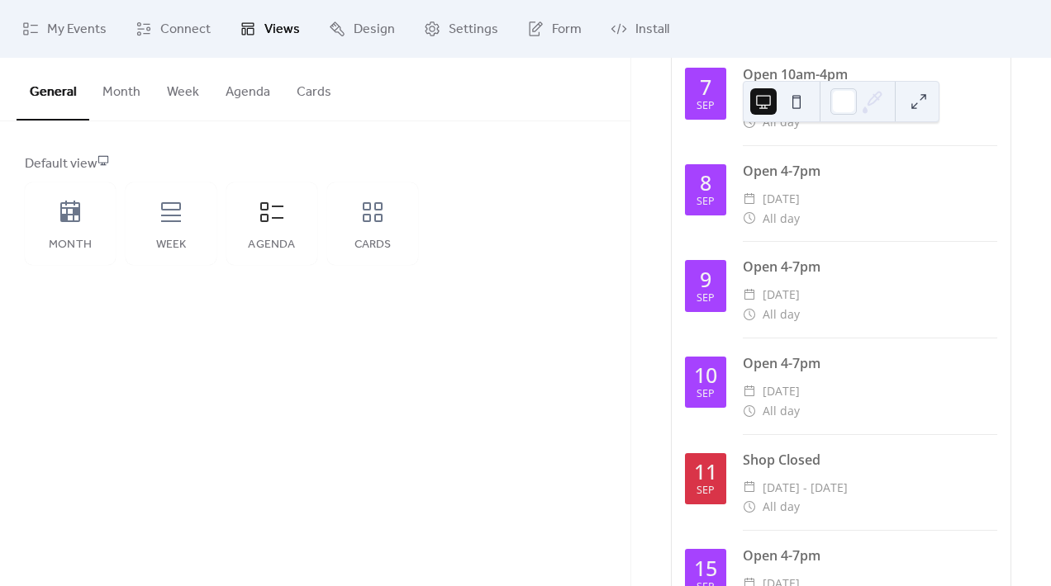
scroll to position [338, 0]
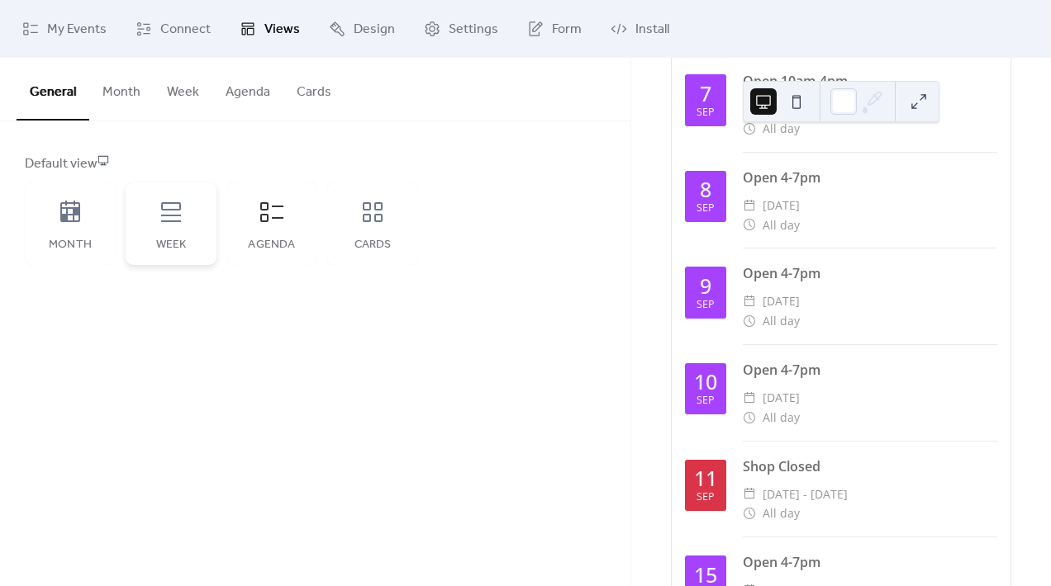
click at [163, 233] on div "Week" at bounding box center [171, 224] width 91 height 83
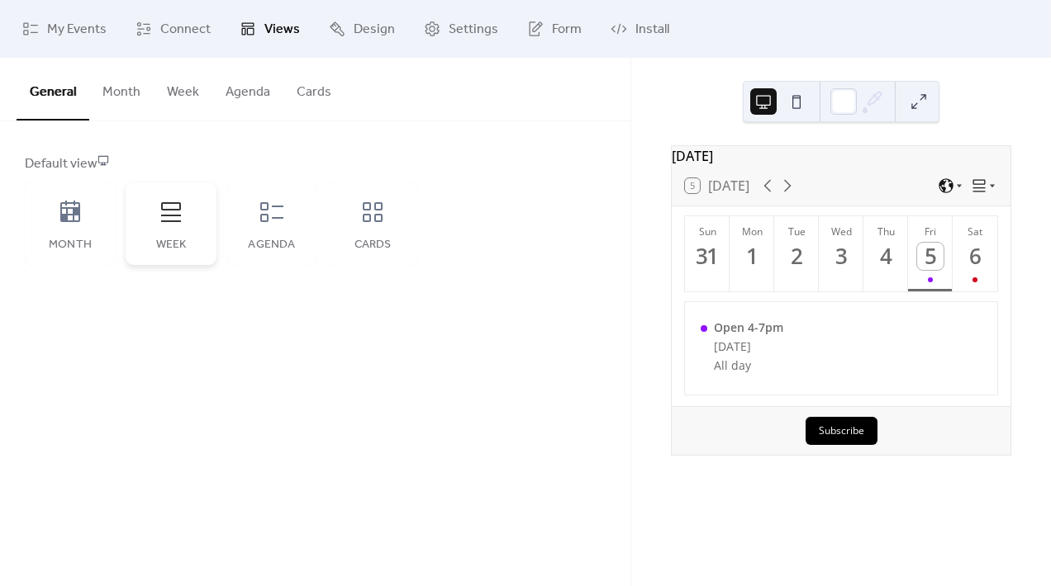
scroll to position [0, 0]
click at [793, 196] on icon at bounding box center [787, 186] width 20 height 20
click at [754, 258] on div "8" at bounding box center [751, 256] width 27 height 27
click at [793, 260] on div "9" at bounding box center [796, 256] width 27 height 27
click at [831, 268] on div "10" at bounding box center [841, 256] width 27 height 27
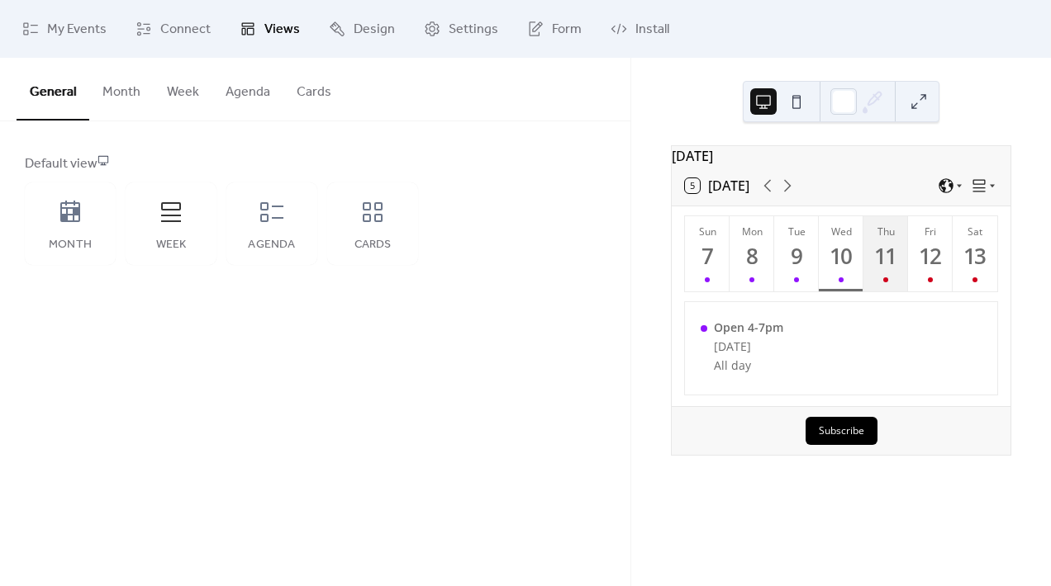
click at [879, 270] on div "11" at bounding box center [885, 256] width 27 height 27
click at [687, 266] on button "Sun 7" at bounding box center [707, 253] width 45 height 75
click at [765, 272] on button "Mon 8" at bounding box center [751, 253] width 45 height 75
click at [802, 270] on div "9" at bounding box center [796, 256] width 27 height 27
click at [814, 273] on button "Tue 9" at bounding box center [796, 253] width 45 height 75
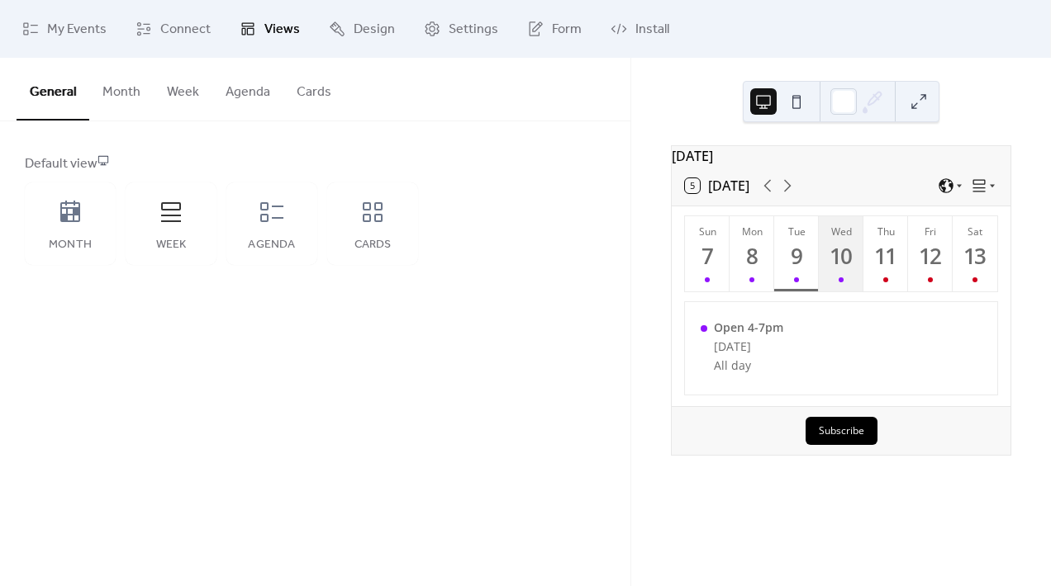
click at [824, 273] on button "Wed 10" at bounding box center [841, 253] width 45 height 75
click at [895, 281] on button "Thu 11" at bounding box center [885, 253] width 45 height 75
click at [934, 283] on button "Fri 12" at bounding box center [930, 253] width 45 height 75
click at [45, 184] on div "Month" at bounding box center [70, 224] width 91 height 83
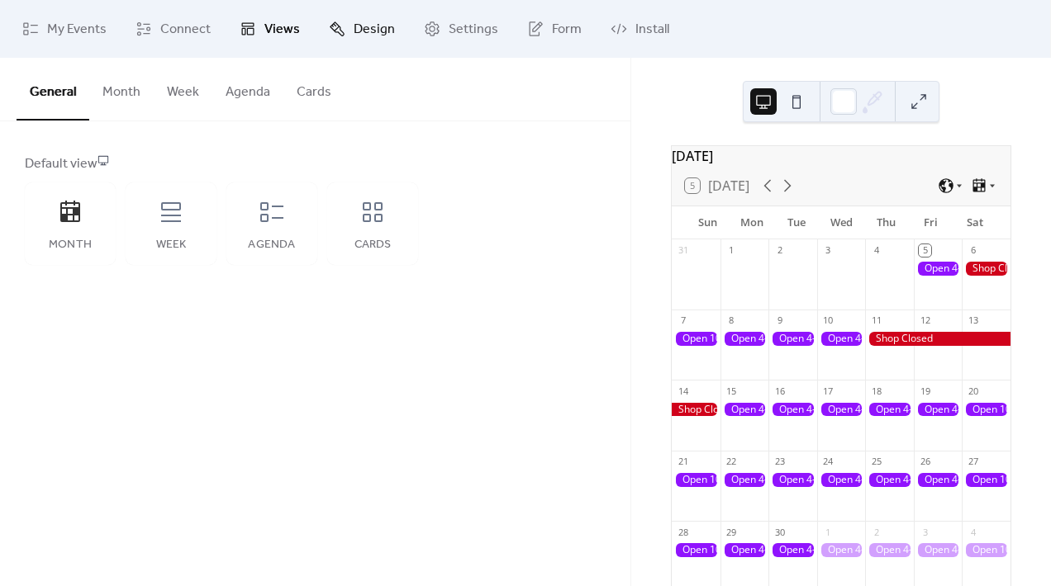
click at [378, 31] on span "Design" at bounding box center [374, 30] width 41 height 20
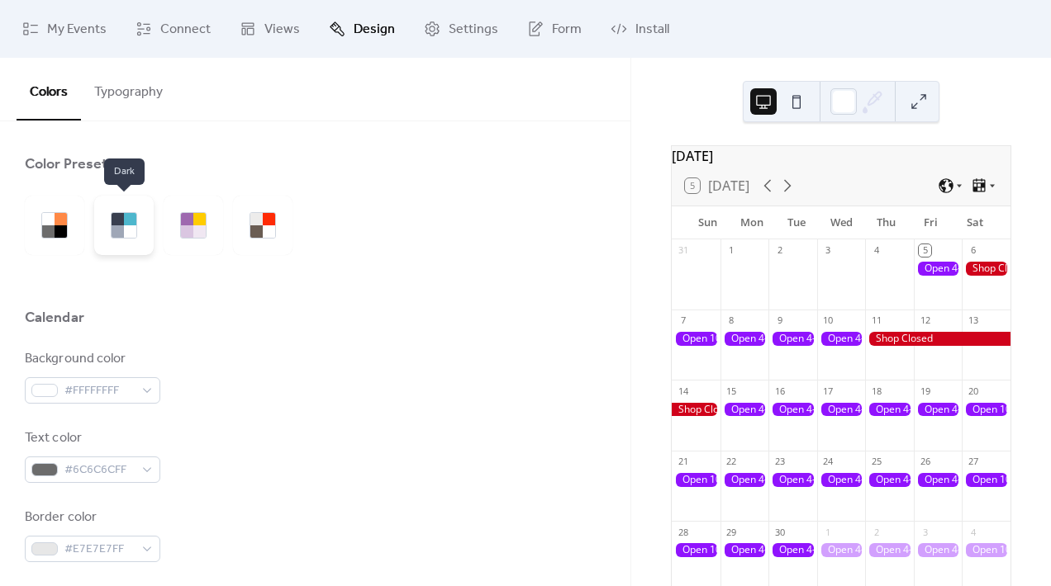
click at [98, 208] on div at bounding box center [123, 225] width 59 height 59
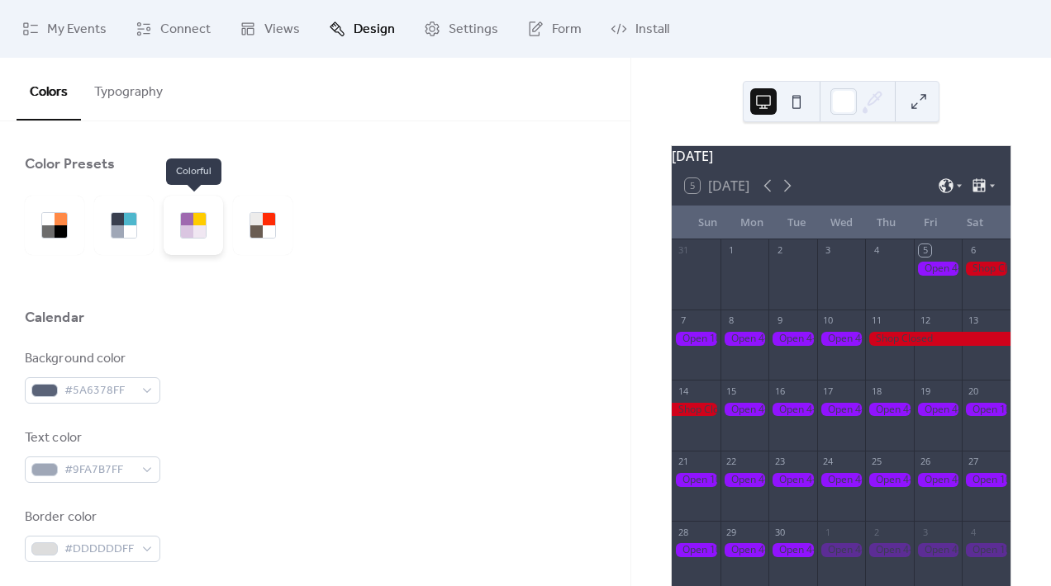
click at [211, 245] on div at bounding box center [193, 225] width 59 height 59
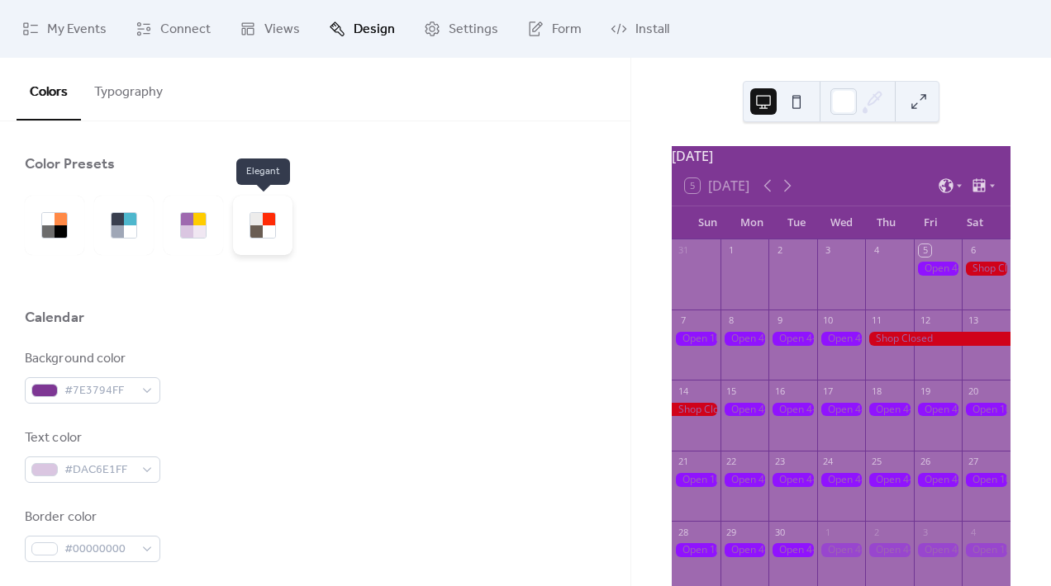
click at [254, 239] on div at bounding box center [262, 225] width 59 height 59
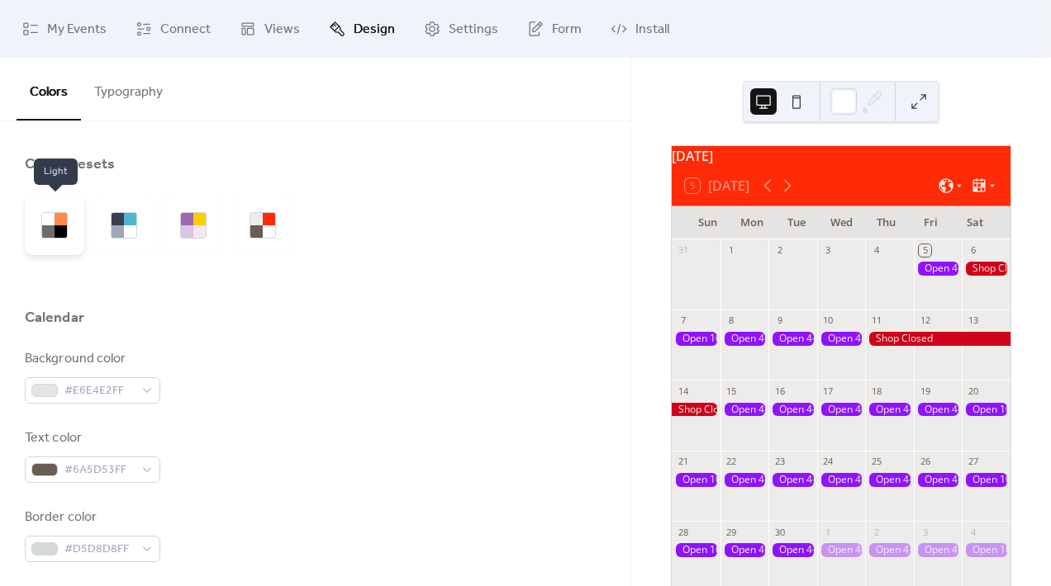
click at [66, 237] on div at bounding box center [54, 225] width 26 height 26
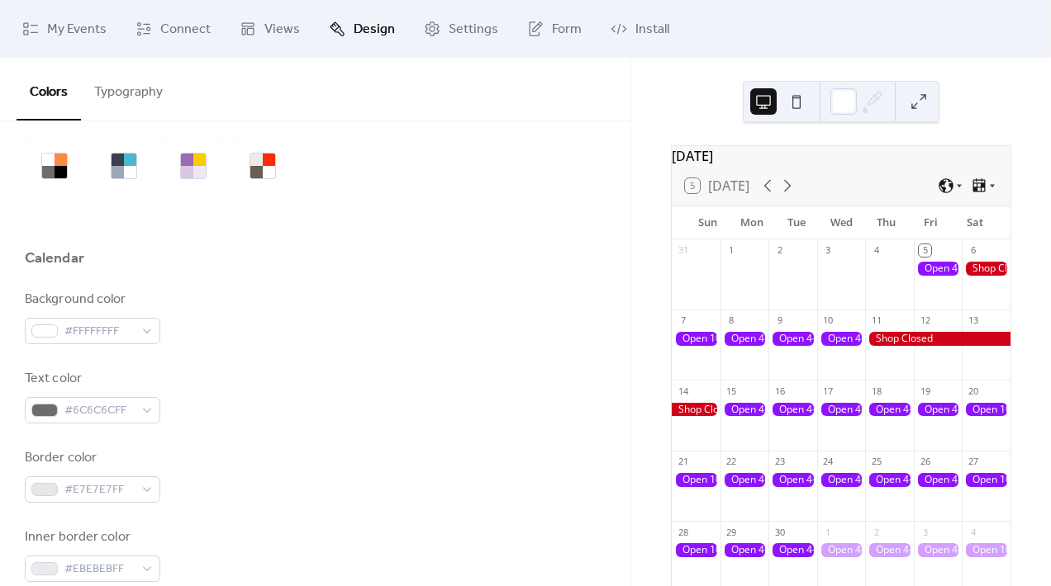
scroll to position [58, 0]
click at [954, 191] on icon at bounding box center [959, 186] width 10 height 10
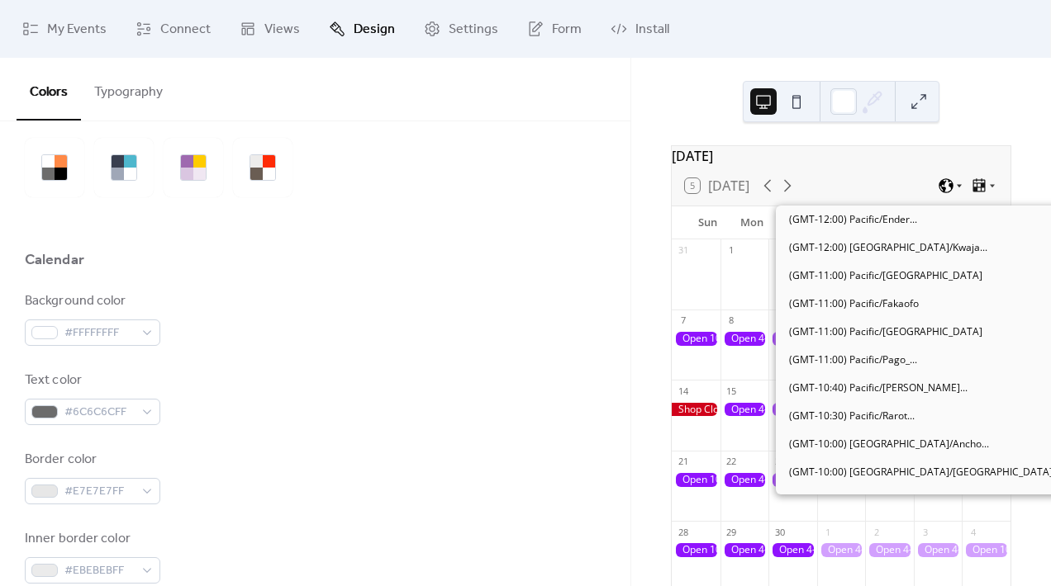
scroll to position [758, 0]
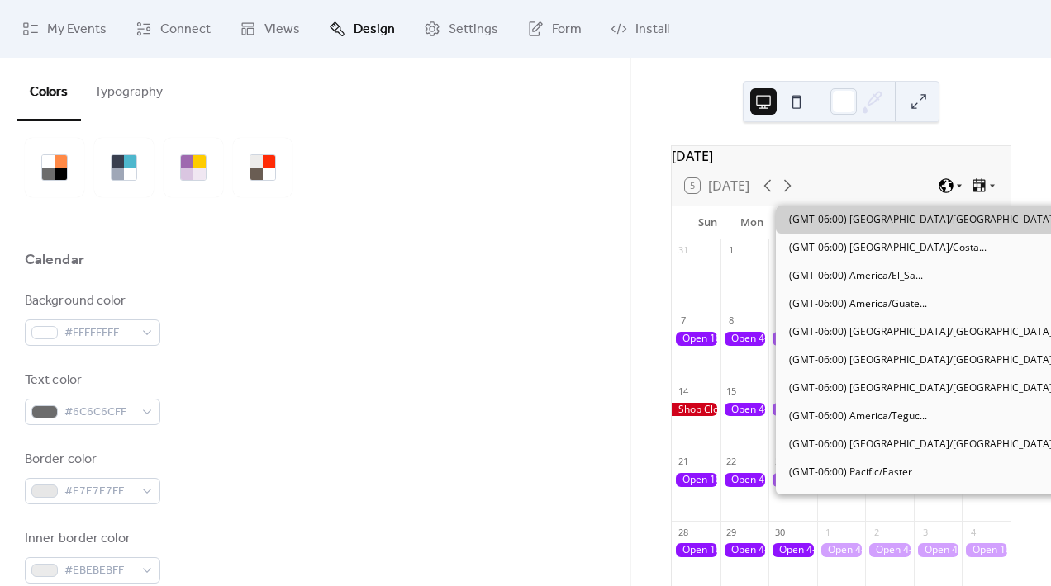
click at [954, 191] on icon at bounding box center [959, 186] width 10 height 10
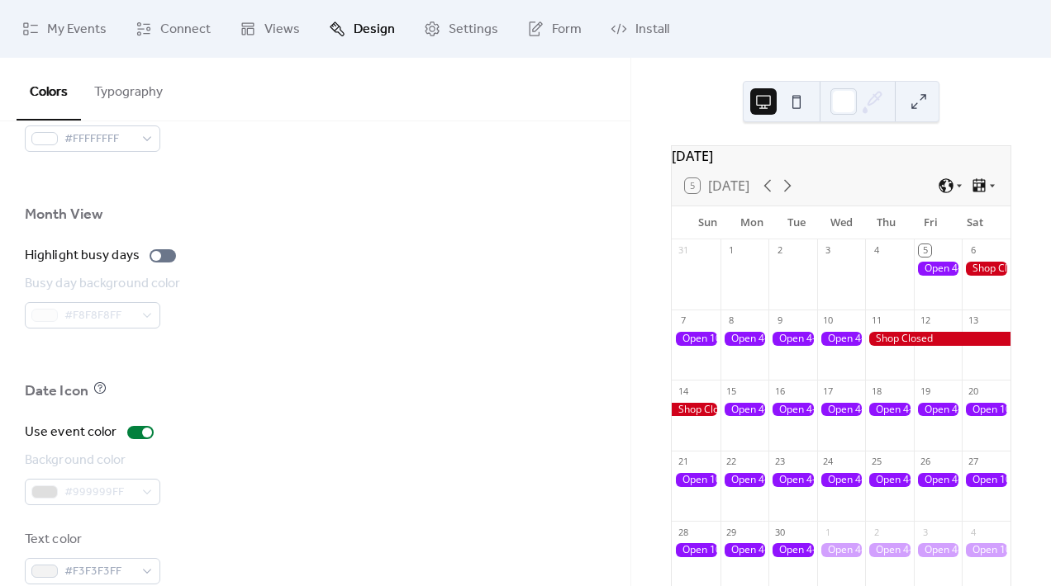
scroll to position [1136, 0]
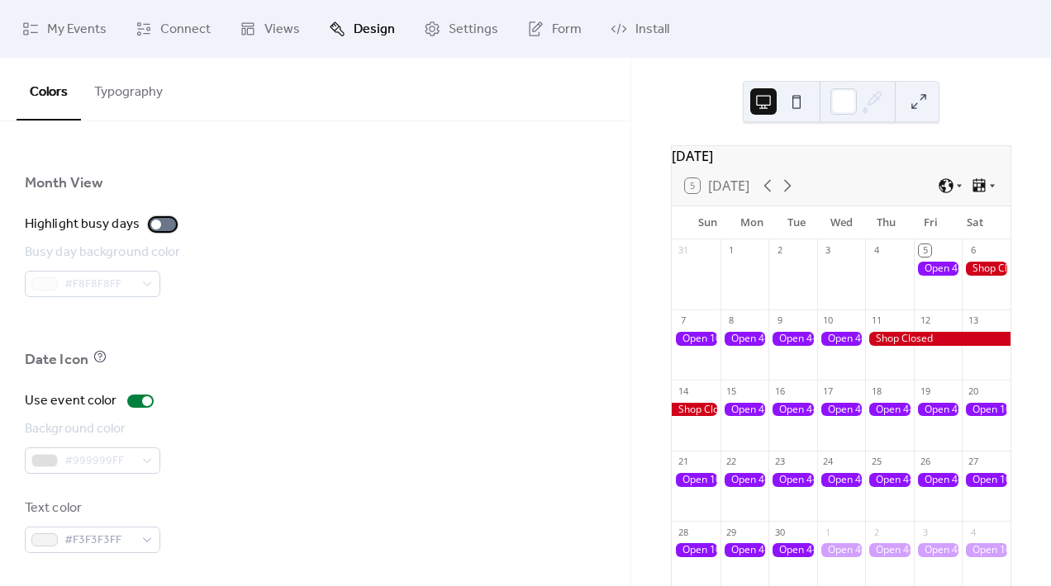
click at [158, 225] on div at bounding box center [163, 224] width 26 height 13
click at [158, 224] on div at bounding box center [163, 224] width 26 height 13
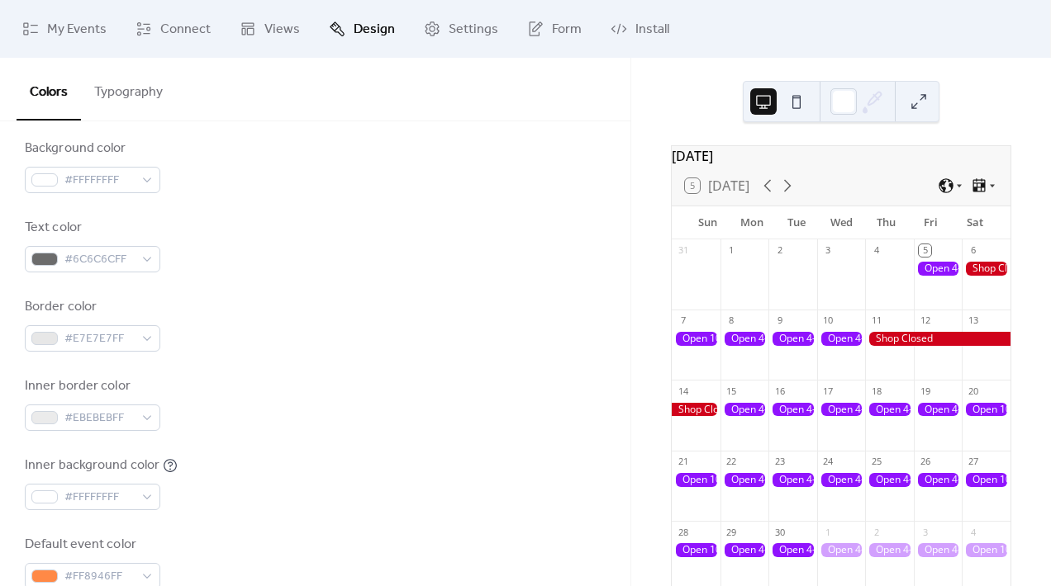
scroll to position [0, 0]
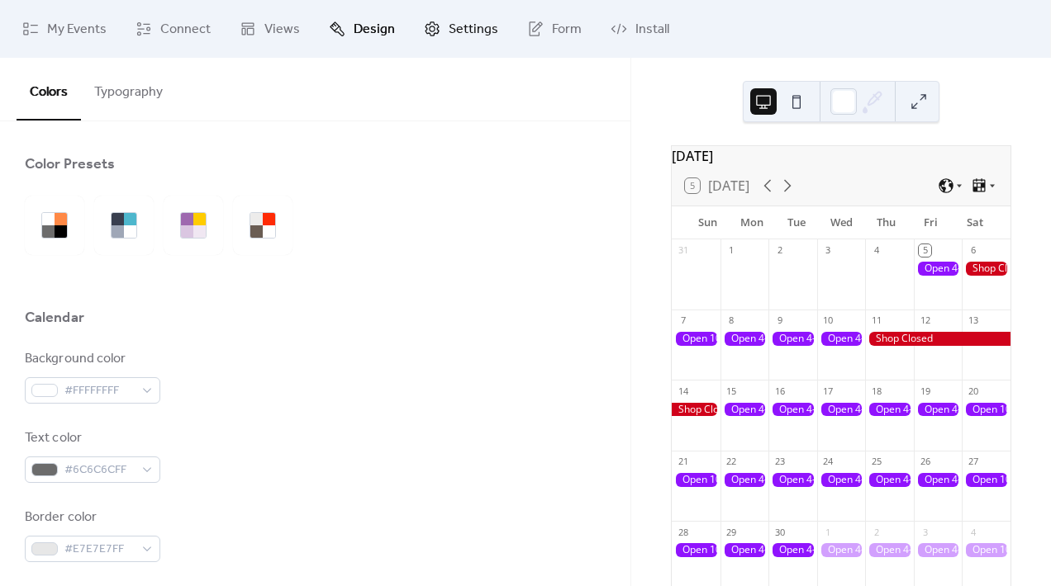
click at [428, 48] on link "Settings" at bounding box center [460, 29] width 99 height 45
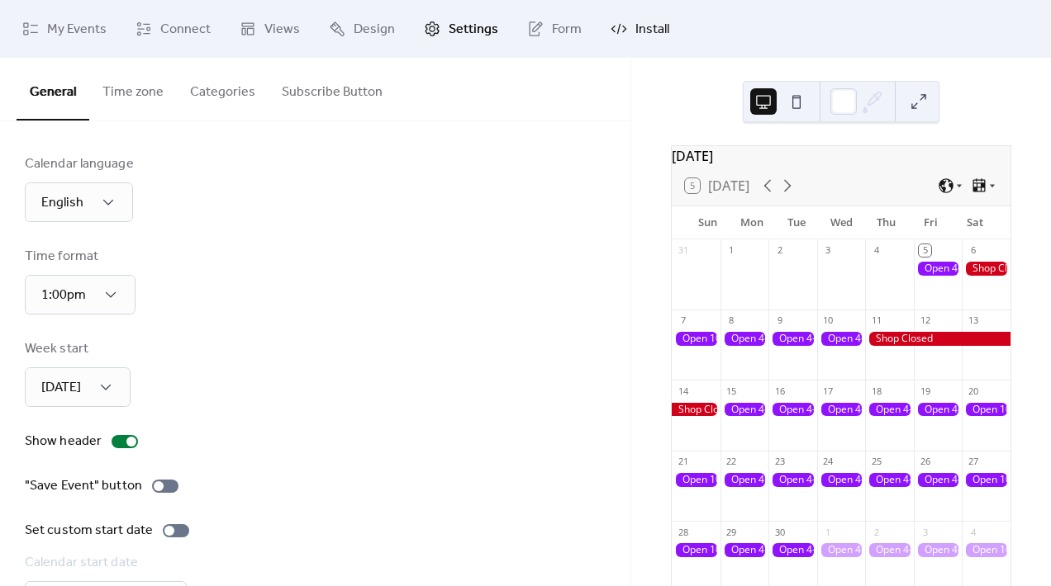
click at [653, 45] on link "Install" at bounding box center [639, 29] width 83 height 45
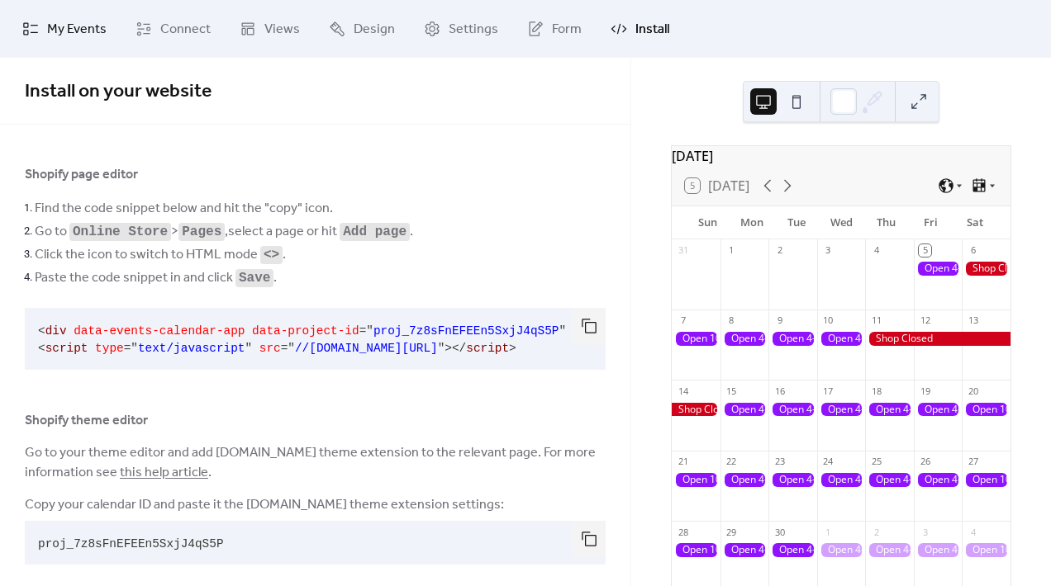
click at [93, 36] on span "My Events" at bounding box center [76, 30] width 59 height 20
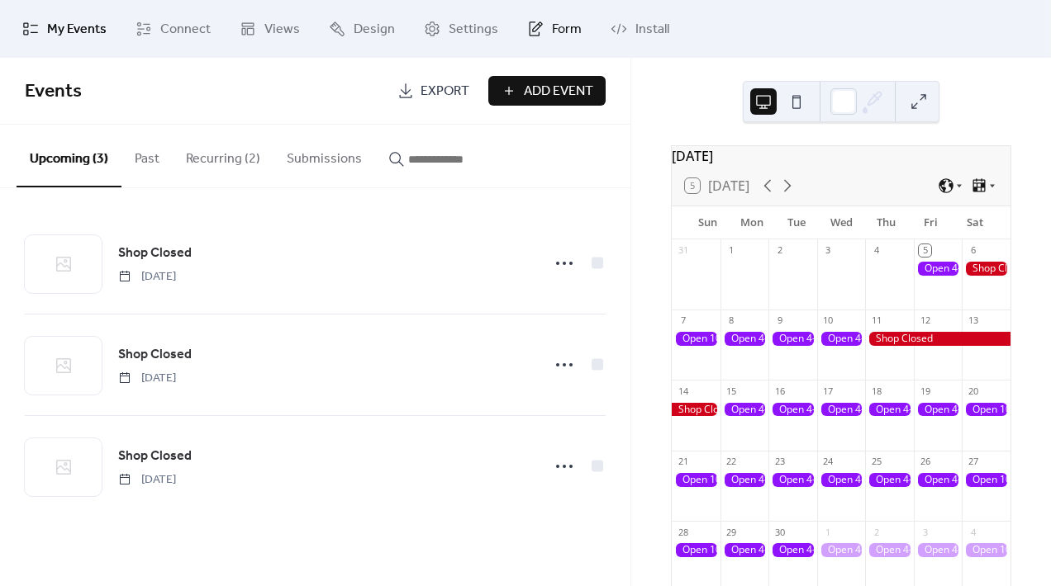
click at [576, 28] on link "Form" at bounding box center [554, 29] width 79 height 45
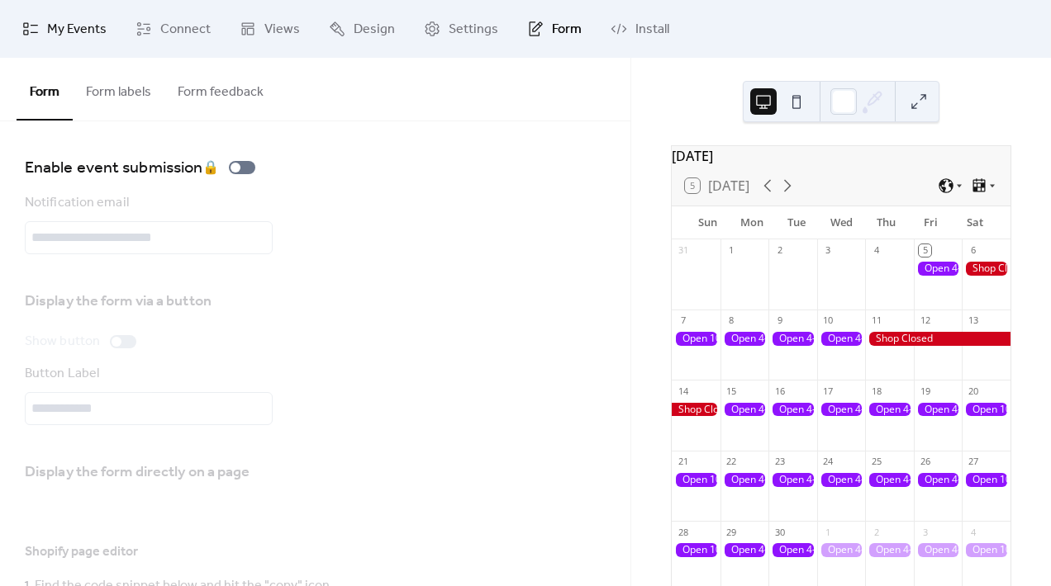
click at [88, 33] on span "My Events" at bounding box center [76, 30] width 59 height 20
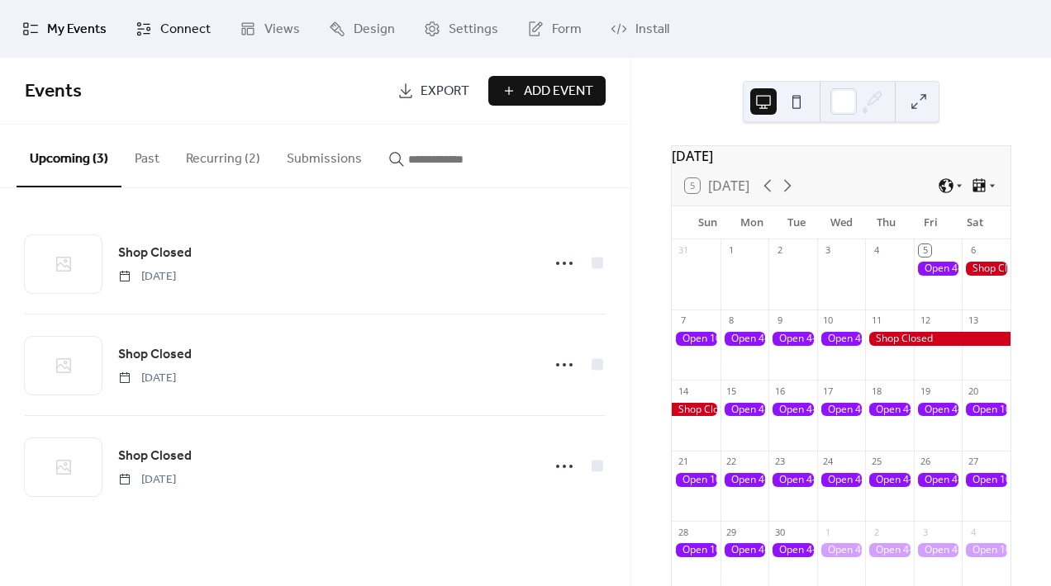
click at [158, 31] on link "Connect" at bounding box center [173, 29] width 100 height 45
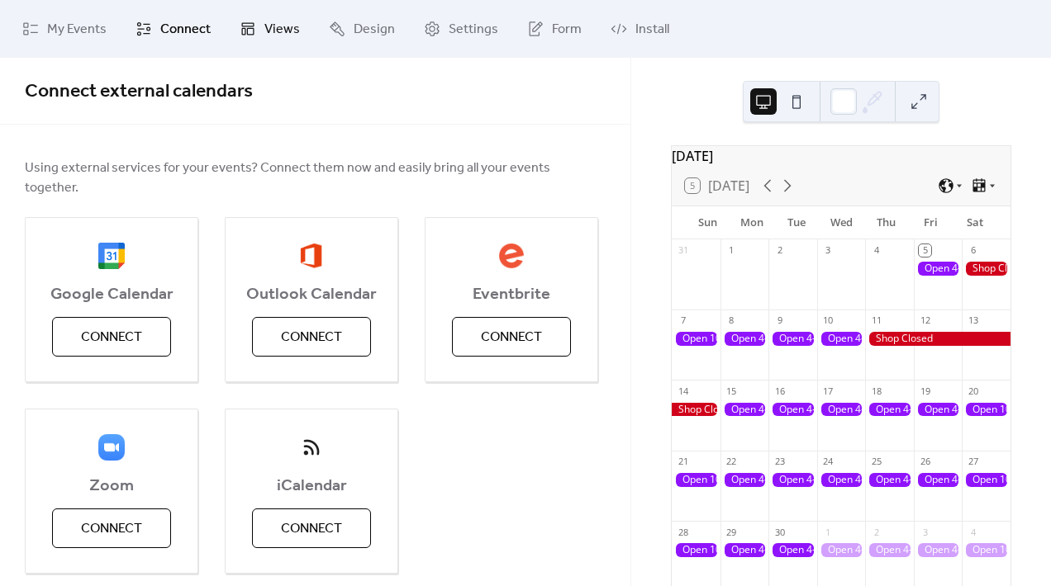
click at [264, 40] on span "Views" at bounding box center [282, 30] width 36 height 20
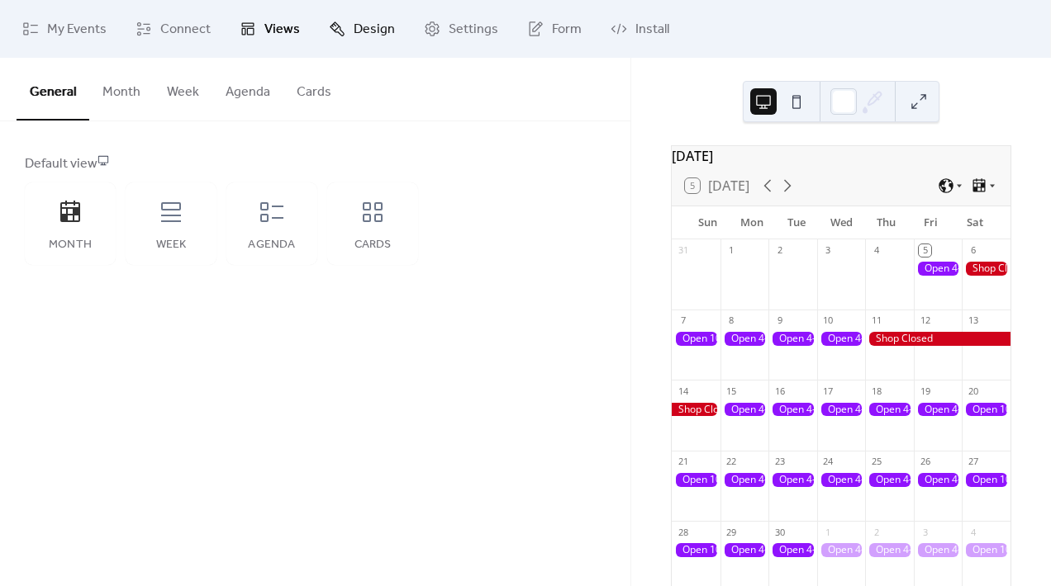
click at [373, 32] on span "Design" at bounding box center [374, 30] width 41 height 20
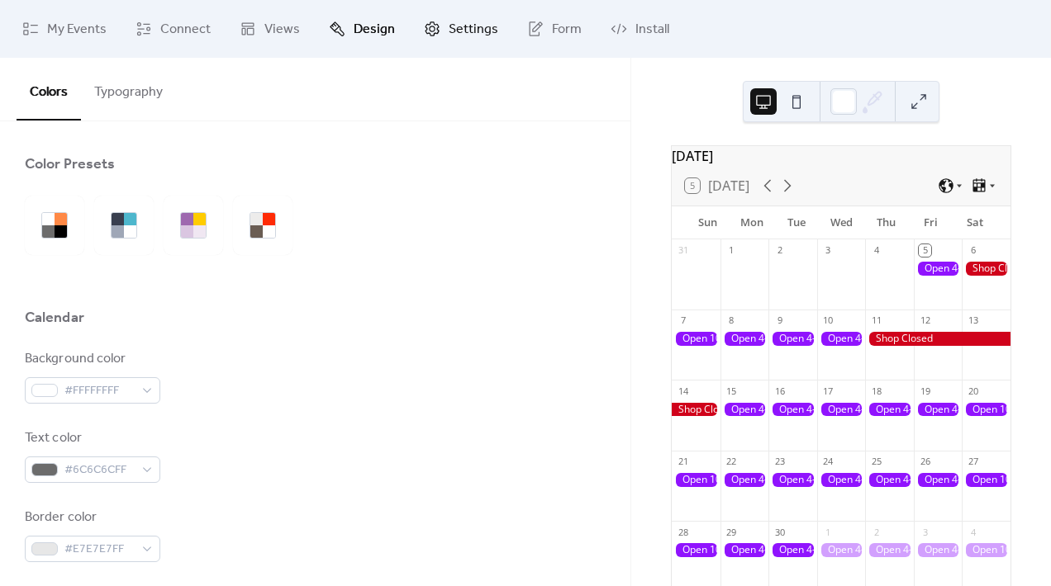
click at [449, 33] on span "Settings" at bounding box center [474, 30] width 50 height 20
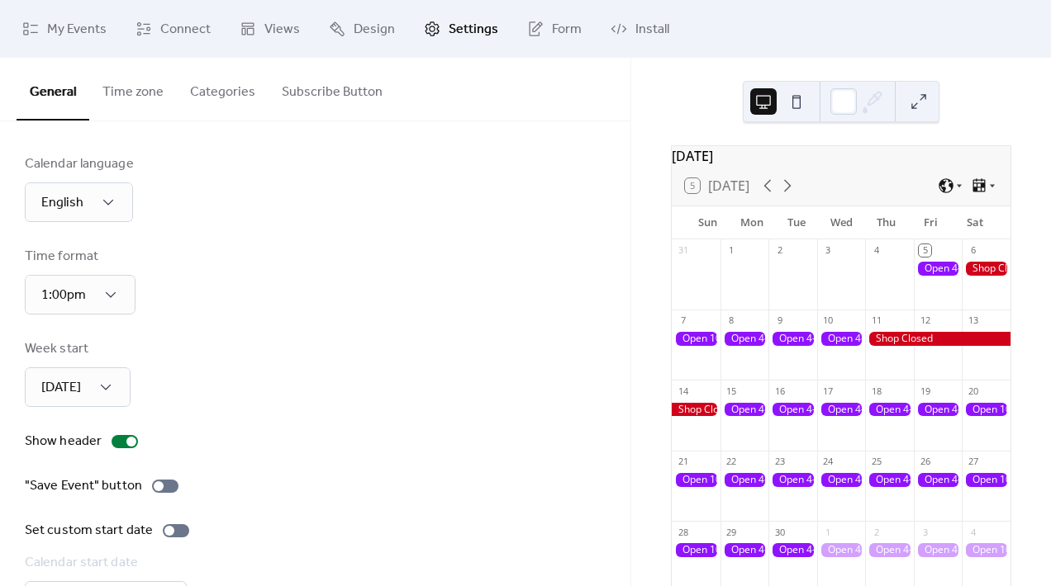
click at [351, 88] on button "Subscribe Button" at bounding box center [331, 88] width 127 height 61
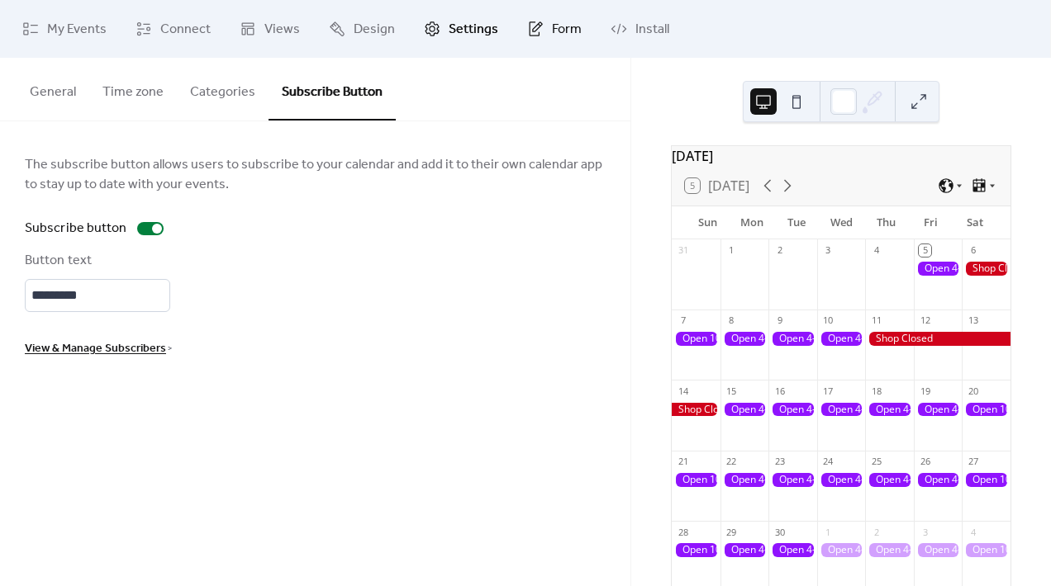
click at [529, 36] on icon at bounding box center [534, 28] width 11 height 15
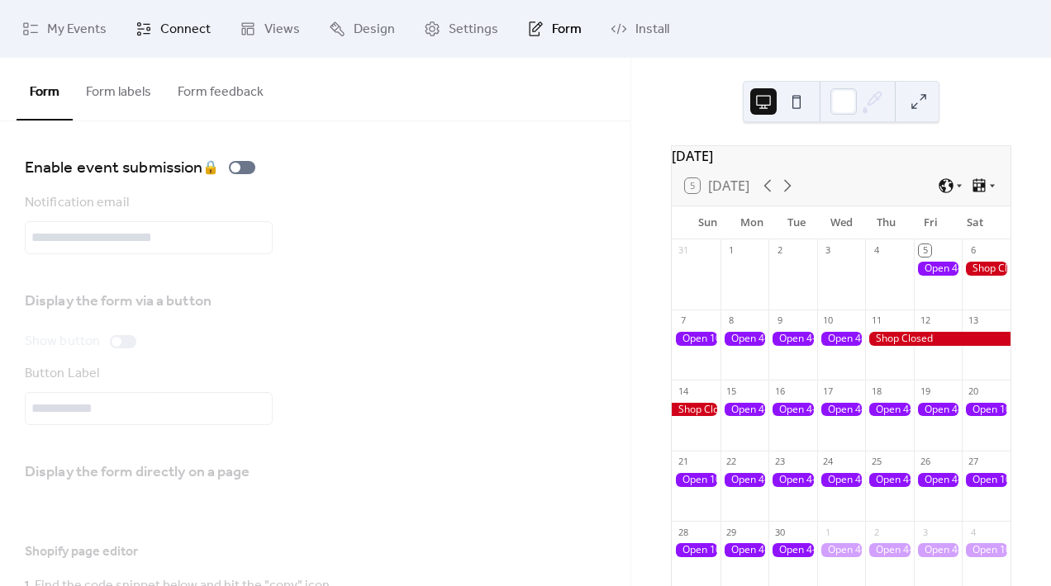
click at [190, 33] on span "Connect" at bounding box center [185, 30] width 50 height 20
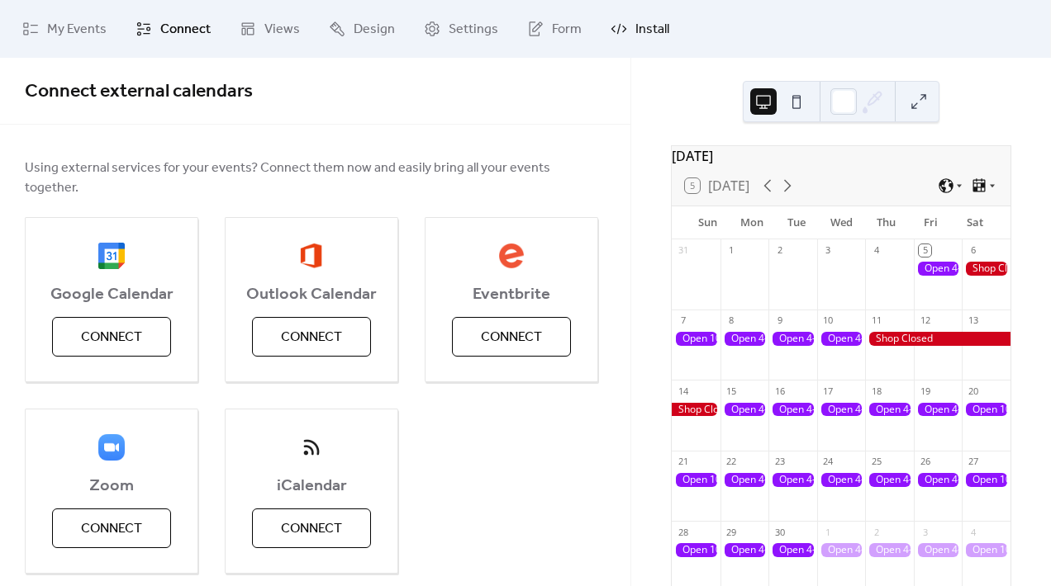
click at [621, 40] on link "Install" at bounding box center [639, 29] width 83 height 45
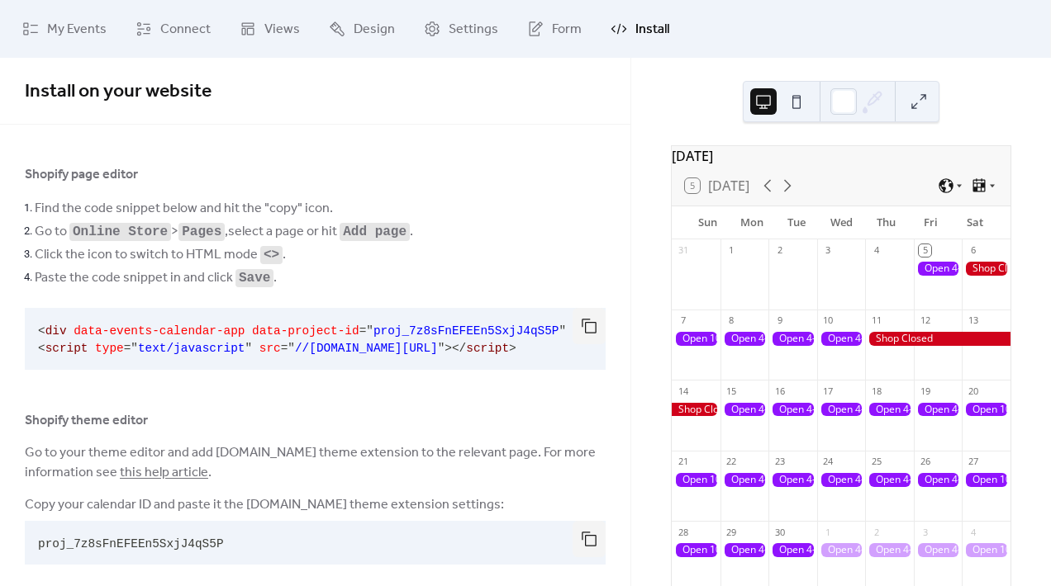
scroll to position [22, 0]
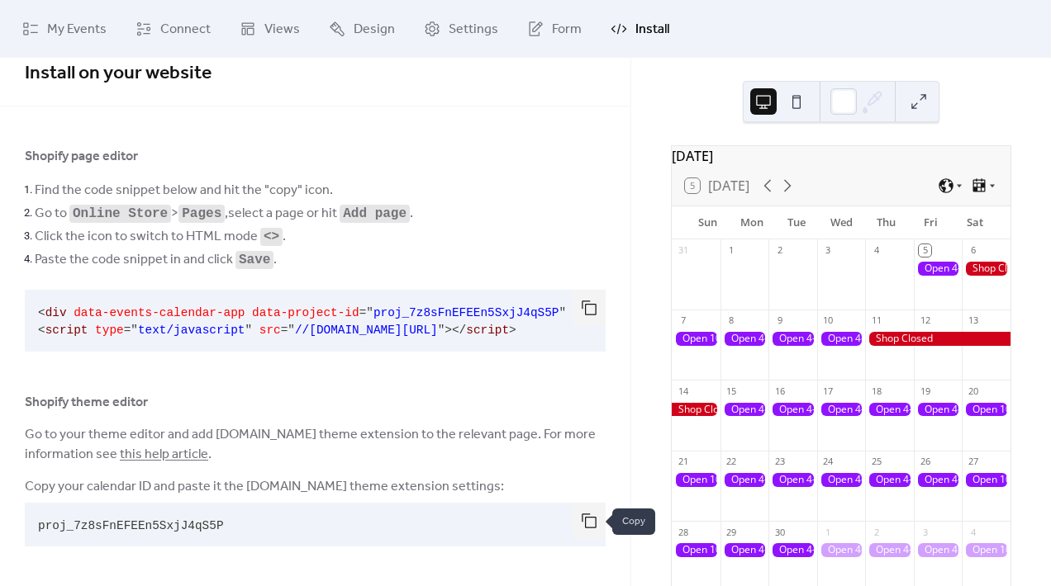
click at [575, 524] on button "button" at bounding box center [588, 521] width 33 height 36
